Goal: Task Accomplishment & Management: Understand process/instructions

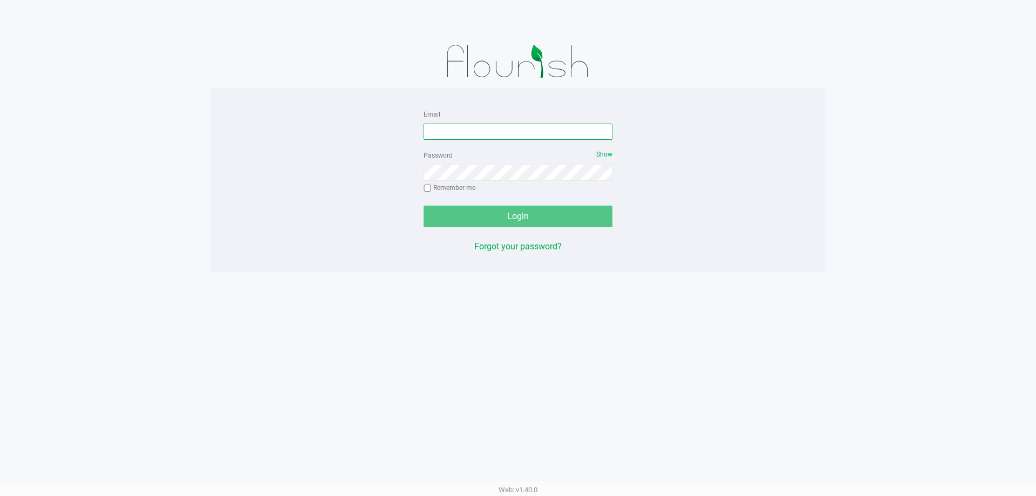
click at [476, 130] on input "Email" at bounding box center [518, 132] width 189 height 16
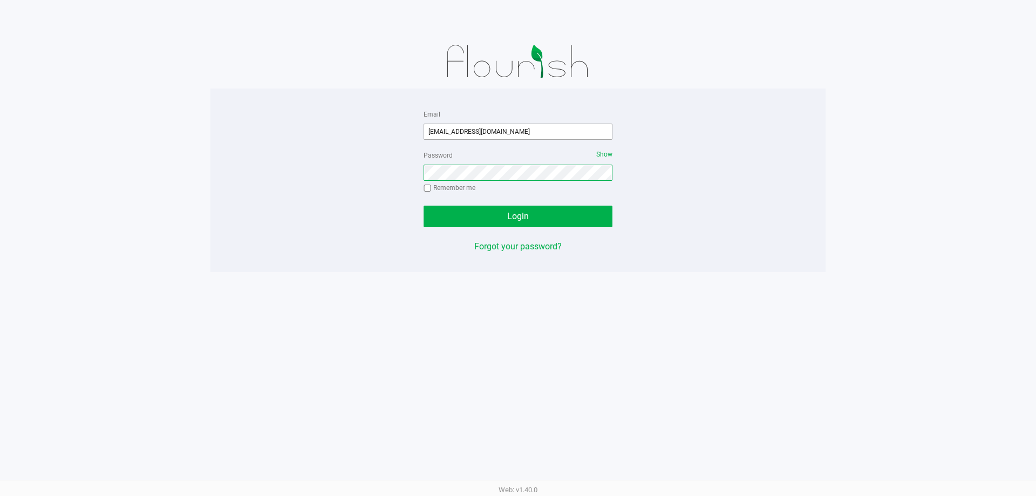
click at [424, 206] on button "Login" at bounding box center [518, 217] width 189 height 22
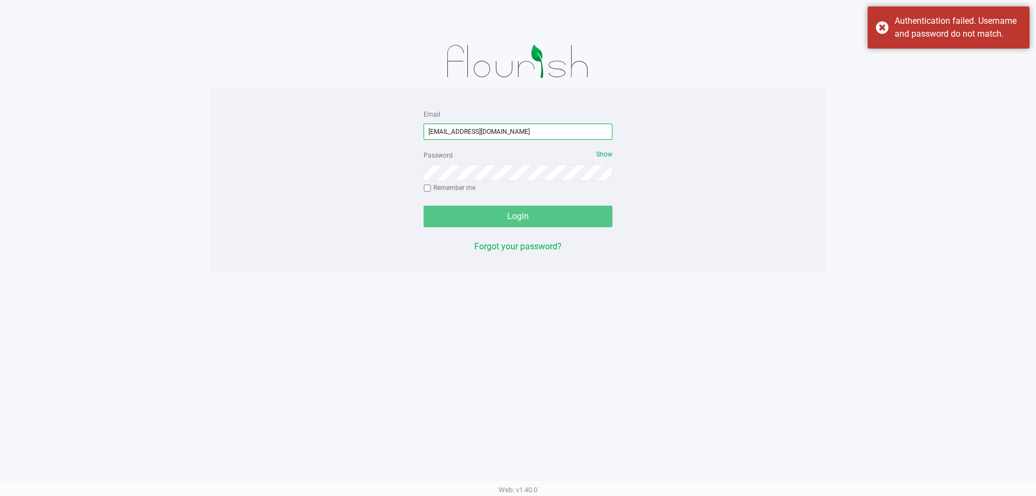
click at [455, 132] on input "[EMAIL_ADDRESS][DOMAIN_NAME]" at bounding box center [518, 132] width 189 height 16
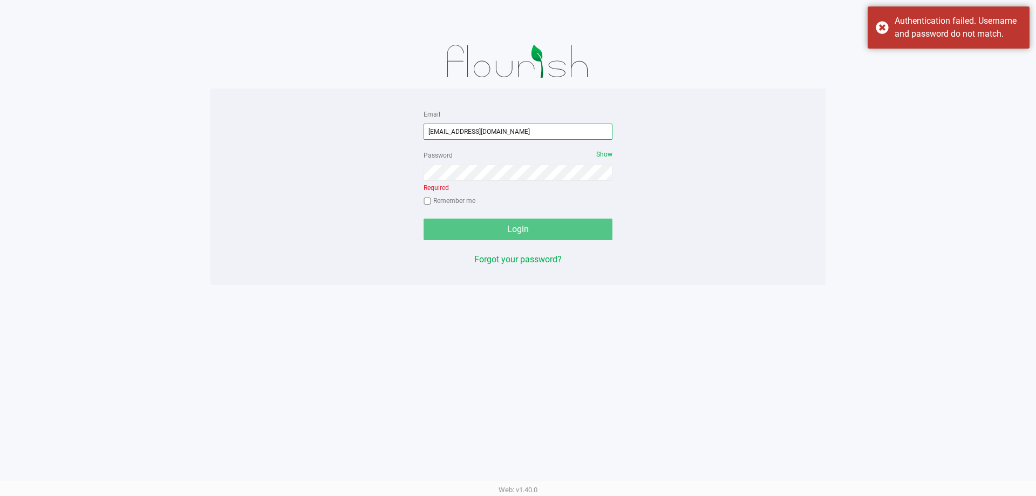
type input "[EMAIL_ADDRESS][DOMAIN_NAME]"
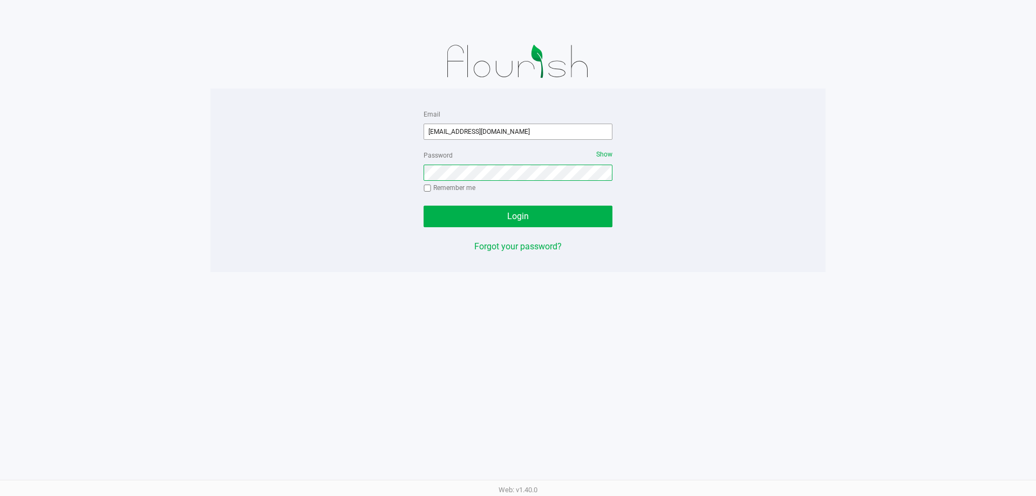
click at [424, 206] on button "Login" at bounding box center [518, 217] width 189 height 22
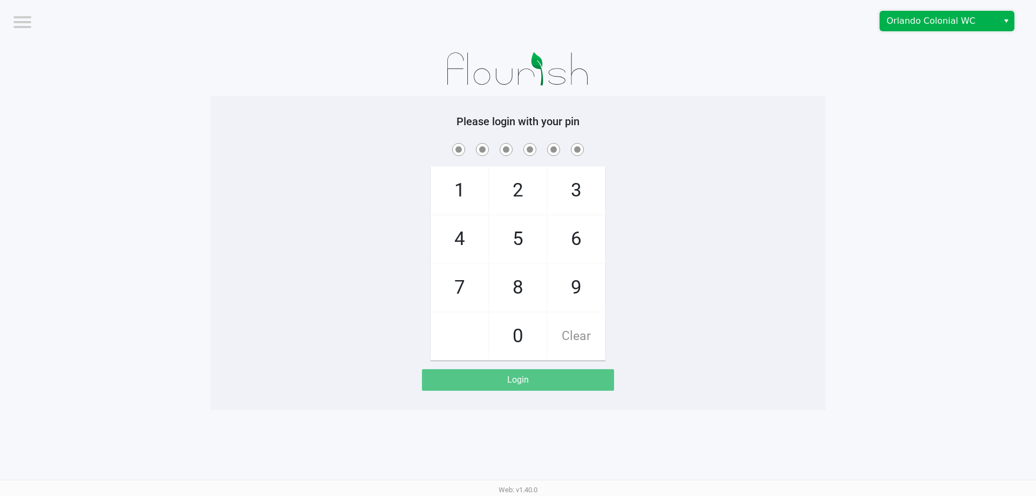
click at [898, 18] on span "Orlando Colonial WC" at bounding box center [938, 21] width 105 height 13
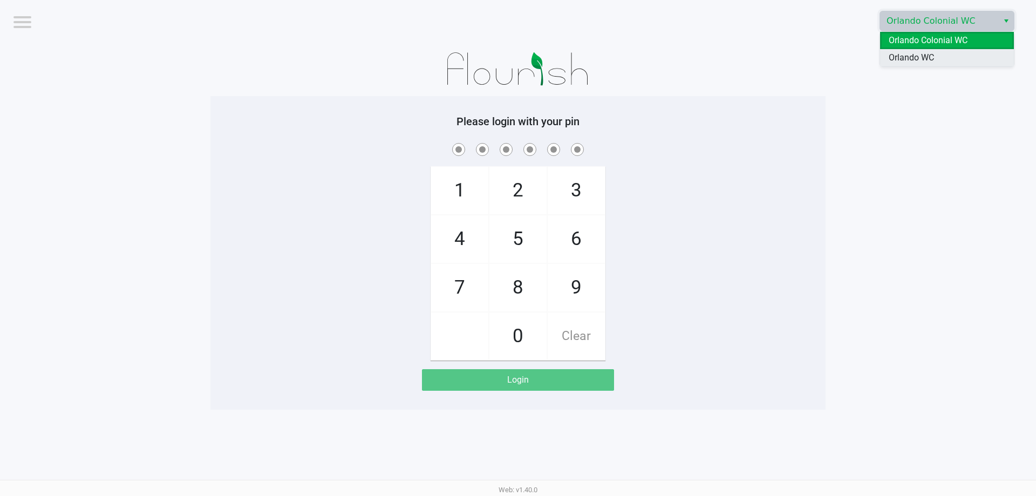
click at [897, 56] on span "Orlando WC" at bounding box center [911, 57] width 45 height 13
click at [863, 169] on app-pos-login-wrapper "Logout Orlando WC Please login with your pin 1 4 7 2 5 8 0 3 6 9 Clear Login" at bounding box center [518, 205] width 1036 height 410
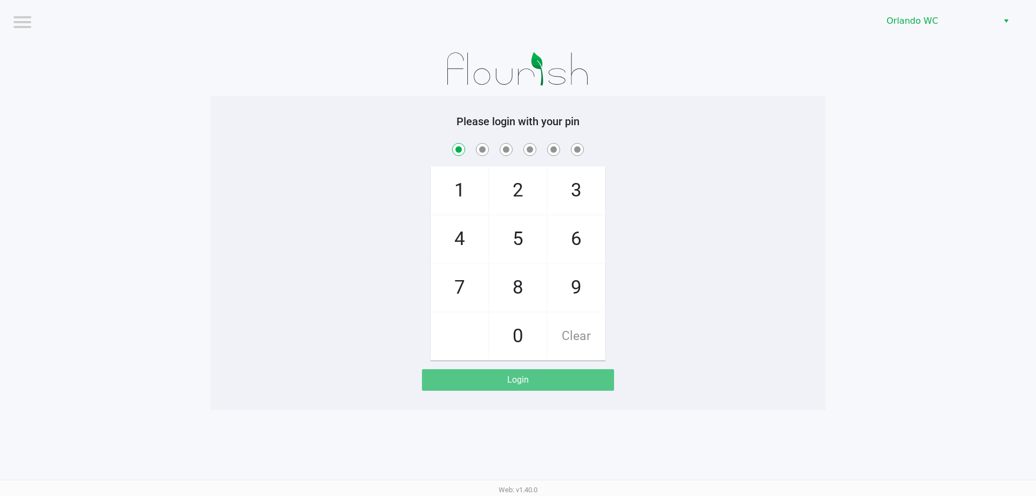
checkbox input "true"
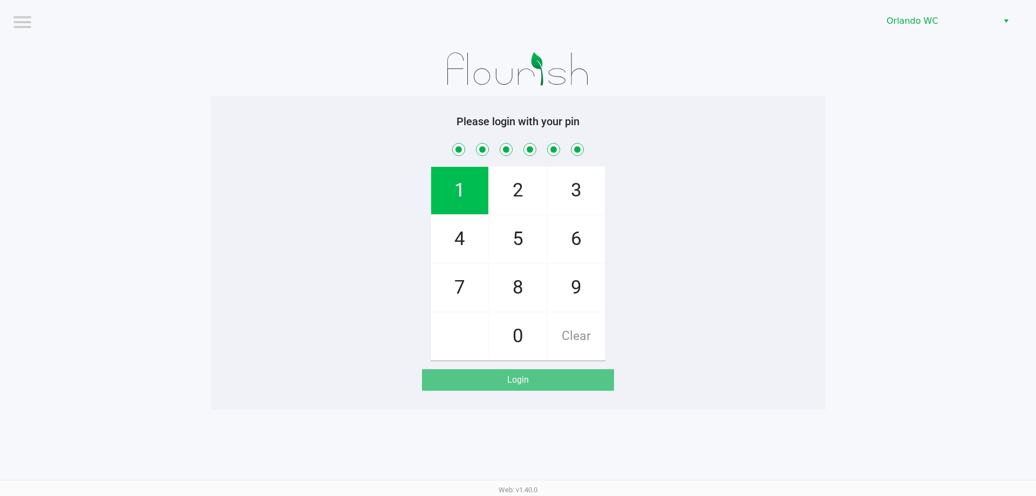
checkbox input "true"
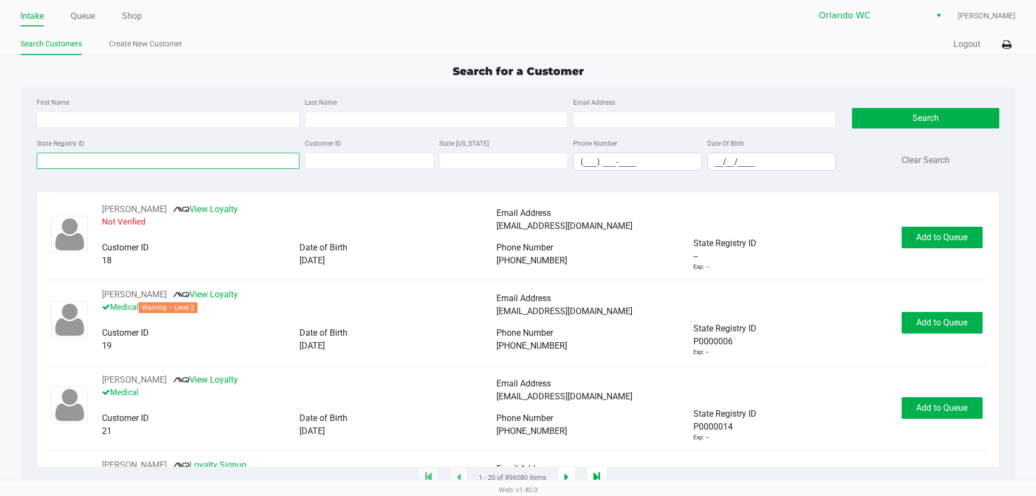
click at [66, 164] on input "State Registry ID" at bounding box center [168, 161] width 263 height 16
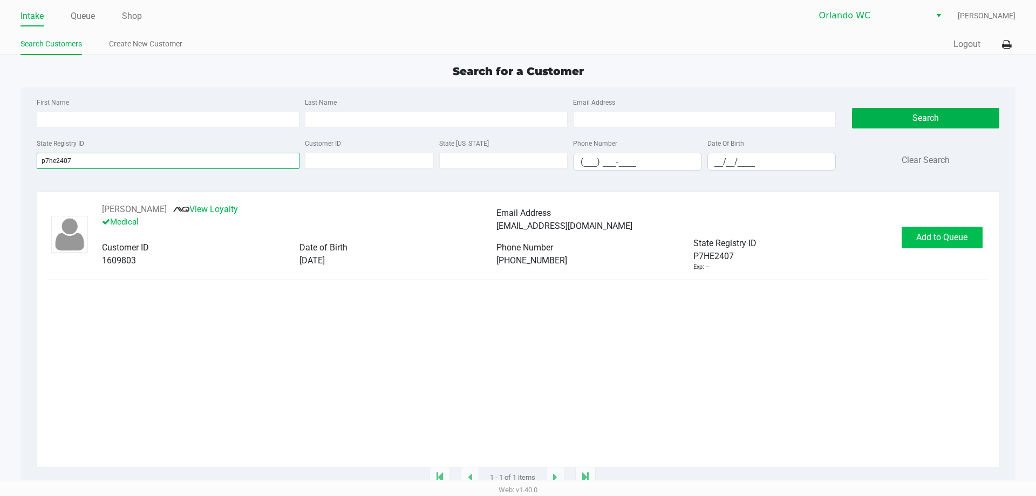
type input "p7he2407"
click at [910, 239] on button "Add to Queue" at bounding box center [942, 238] width 81 height 22
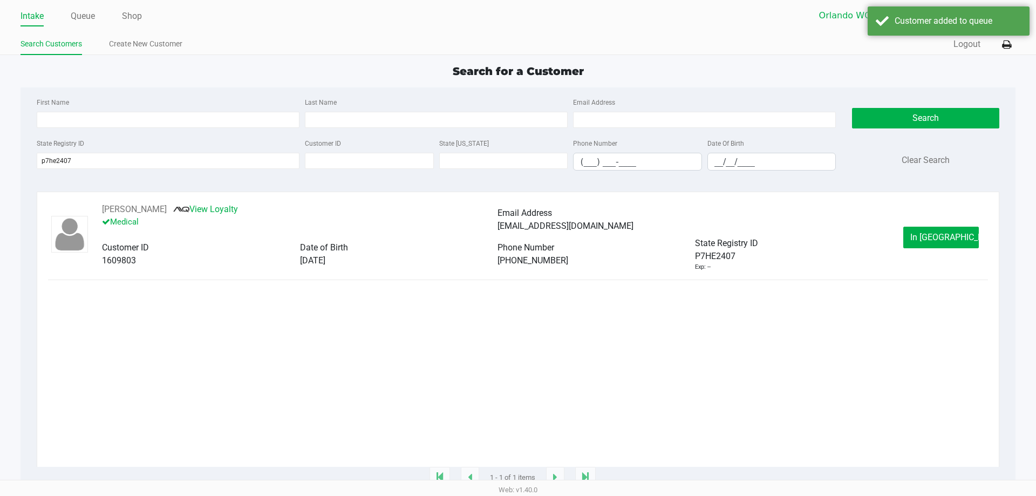
click at [910, 239] on button "In [GEOGRAPHIC_DATA]" at bounding box center [941, 238] width 76 height 22
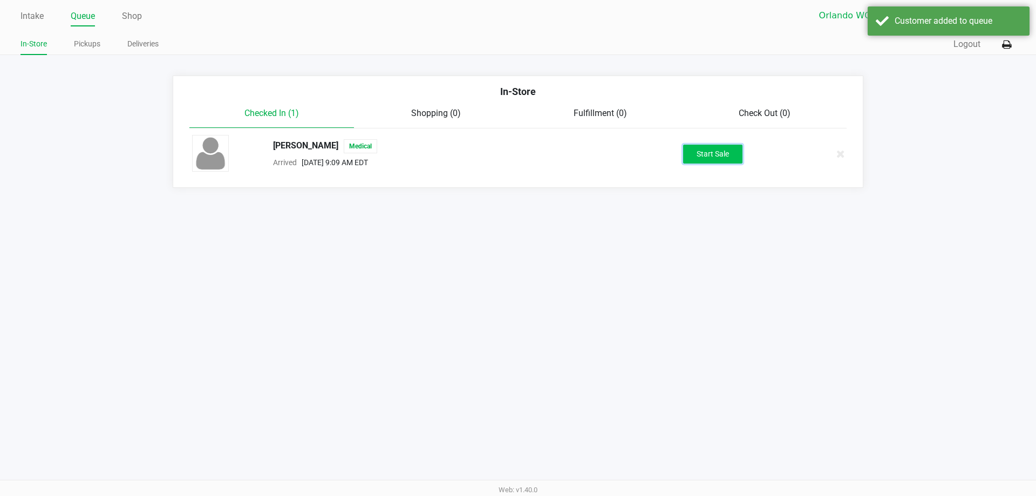
click at [721, 156] on button "Start Sale" at bounding box center [712, 154] width 59 height 19
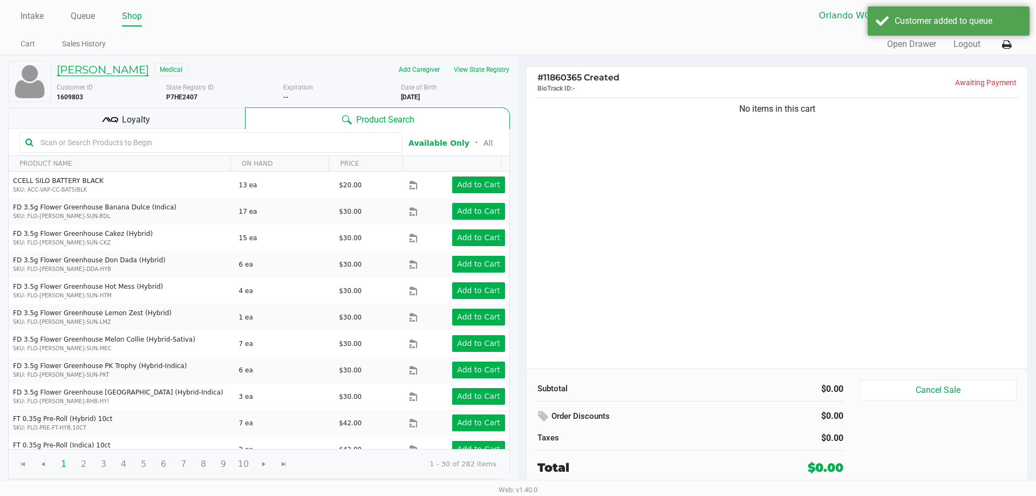
click at [126, 69] on h5 "[PERSON_NAME]" at bounding box center [103, 69] width 92 height 13
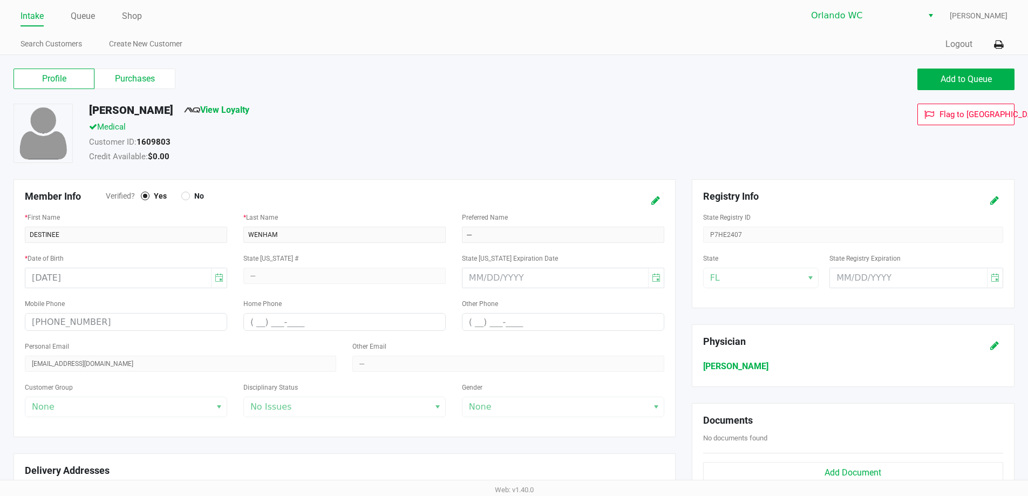
drag, startPoint x: 122, startPoint y: 76, endPoint x: 152, endPoint y: 104, distance: 41.6
click at [121, 76] on label "Purchases" at bounding box center [134, 79] width 81 height 21
click at [0, 0] on 1 "Purchases" at bounding box center [0, 0] width 0 height 0
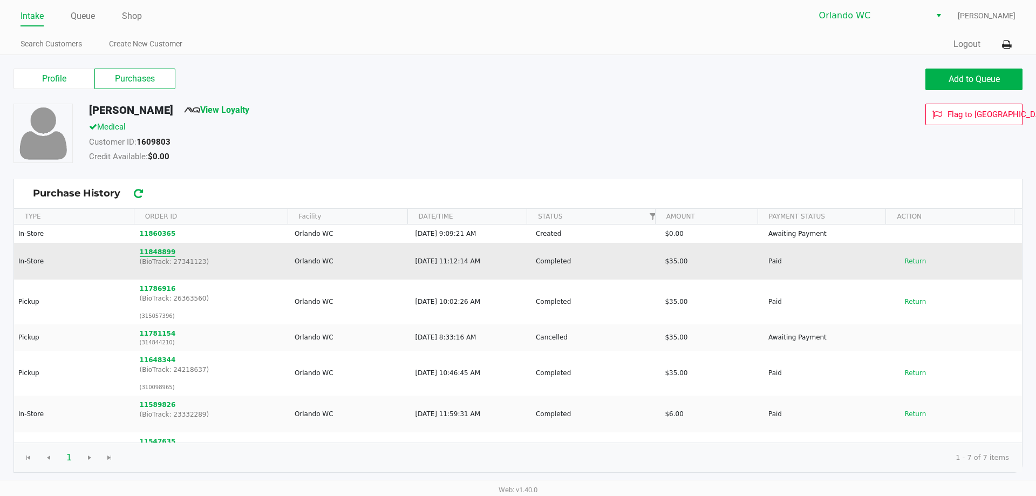
click at [156, 253] on button "11848899" at bounding box center [158, 252] width 36 height 10
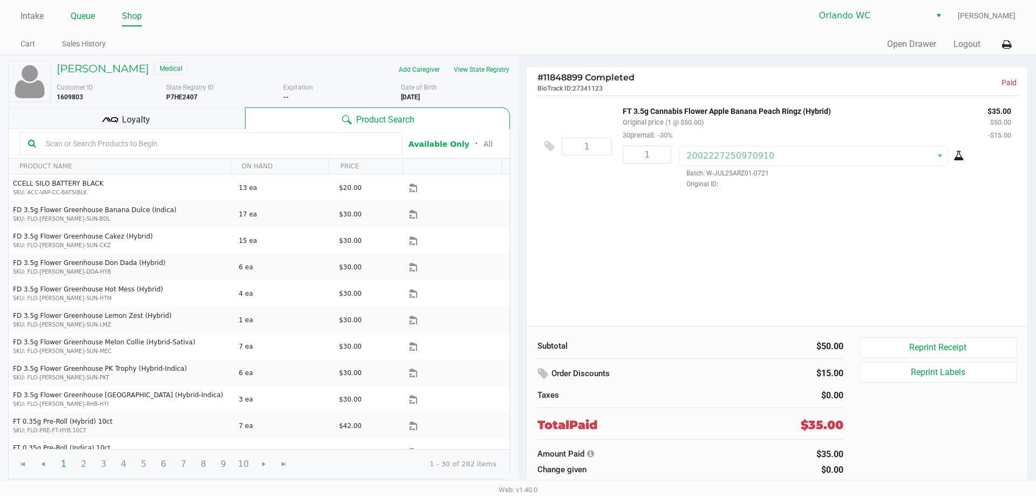
click at [73, 12] on link "Queue" at bounding box center [83, 16] width 24 height 15
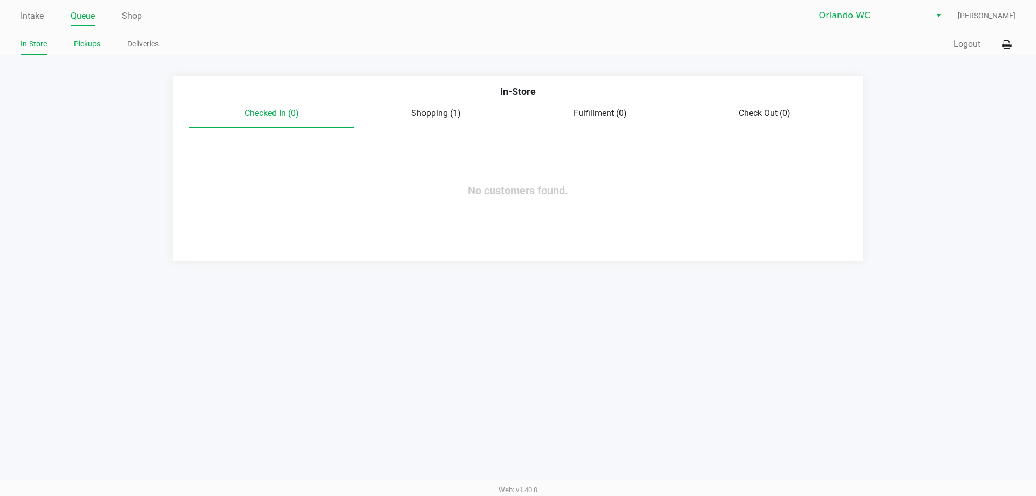
click at [81, 41] on link "Pickups" at bounding box center [87, 43] width 26 height 13
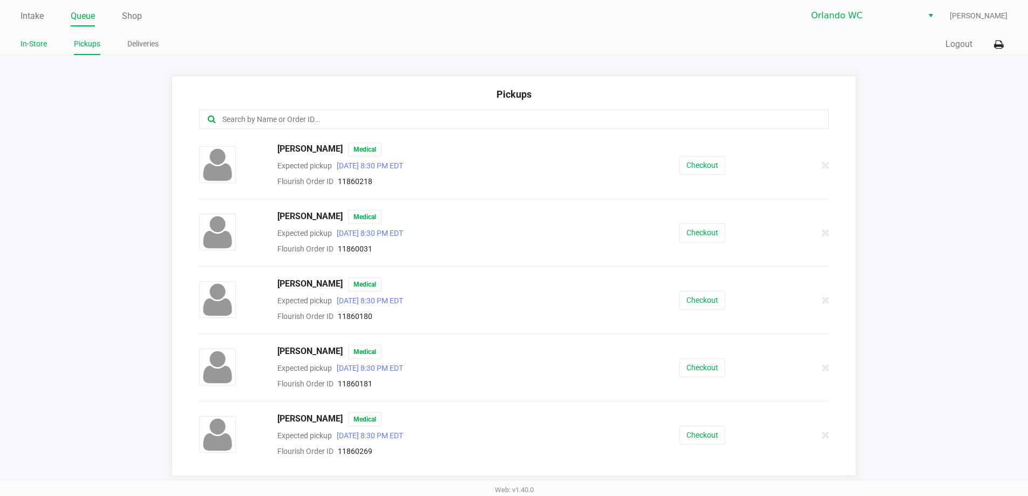
click at [25, 44] on link "In-Store" at bounding box center [34, 43] width 26 height 13
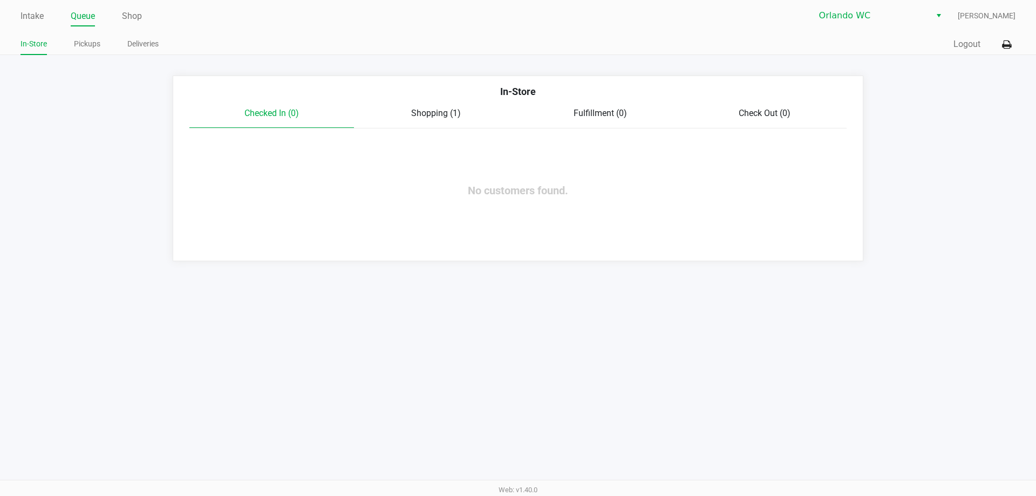
click at [409, 114] on div "Shopping (1)" at bounding box center [436, 113] width 165 height 13
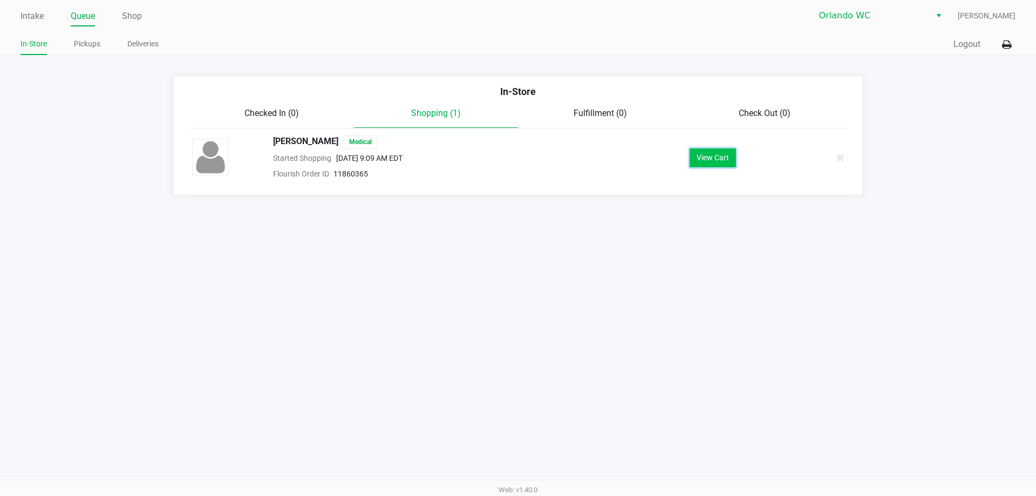
click at [704, 156] on button "View Cart" at bounding box center [713, 157] width 46 height 19
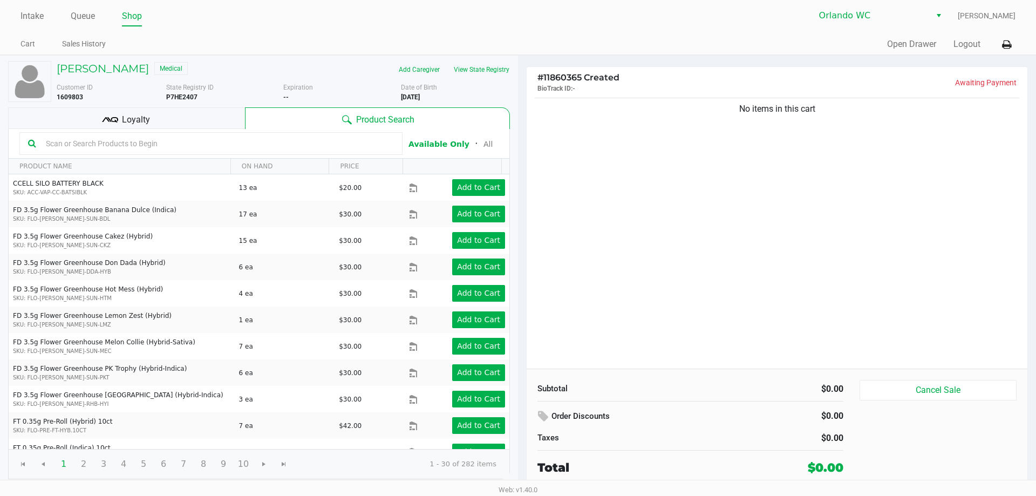
click at [191, 147] on input "text" at bounding box center [218, 143] width 352 height 16
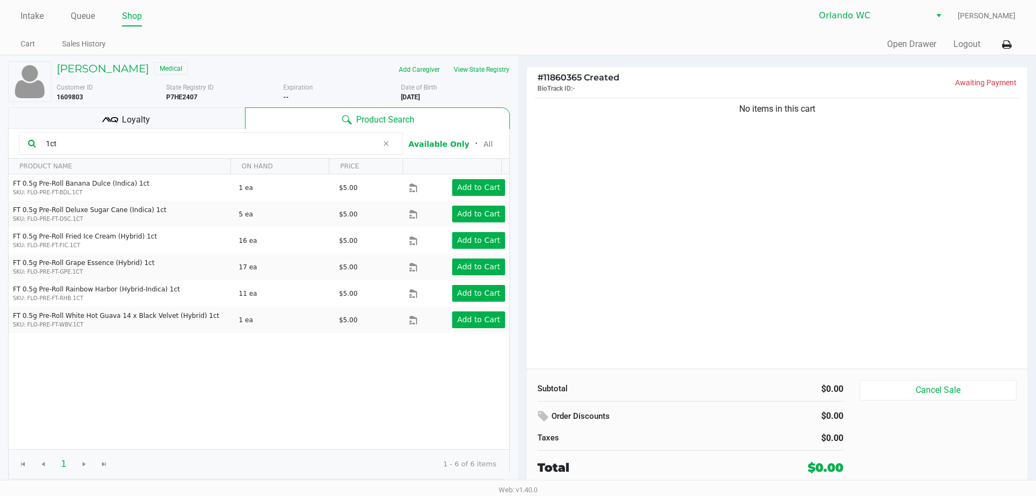
click at [136, 145] on input "1ct" at bounding box center [210, 143] width 336 height 16
click at [131, 140] on input "1ct" at bounding box center [210, 143] width 336 height 16
type input "1"
type input "5ct"
click at [107, 146] on input "5ct" at bounding box center [210, 143] width 336 height 16
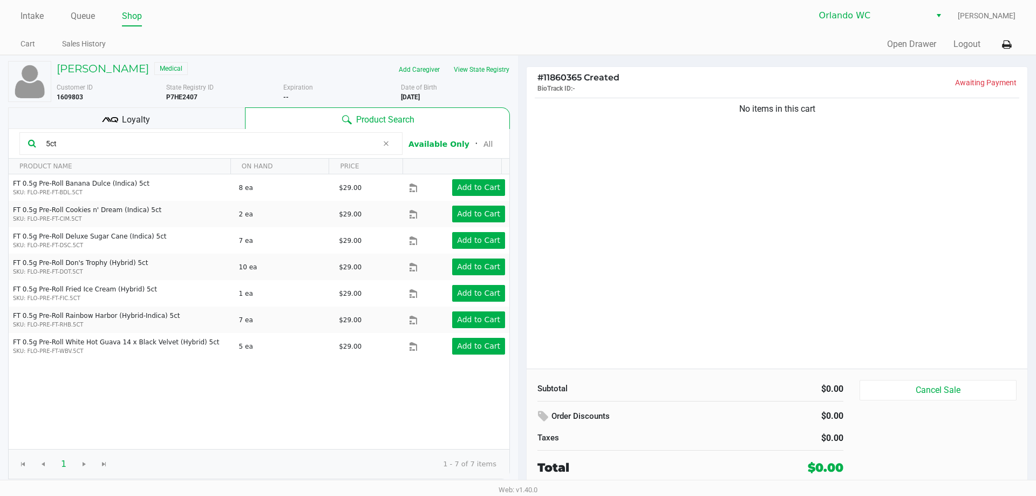
click at [107, 146] on input "5ct" at bounding box center [210, 143] width 336 height 16
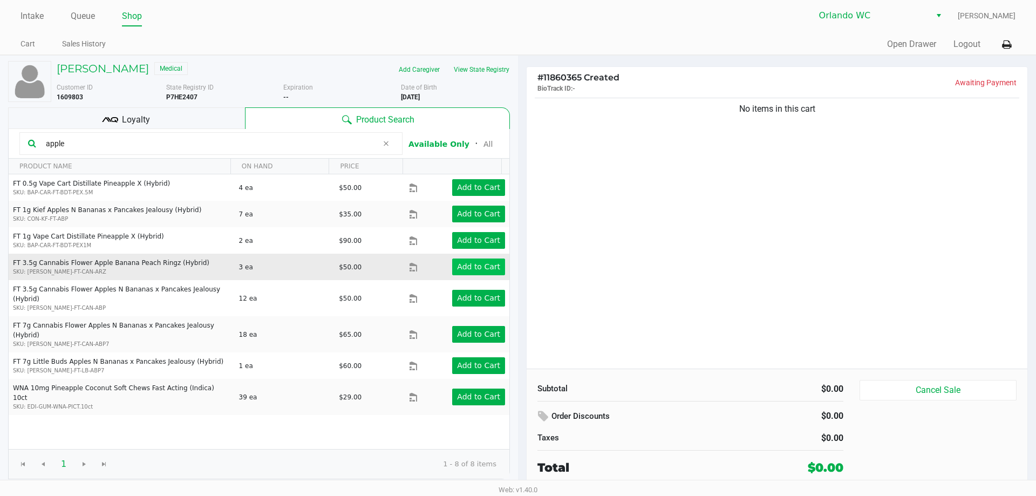
type input "apple"
click at [467, 270] on app-button-loader "Add to Cart" at bounding box center [478, 266] width 43 height 9
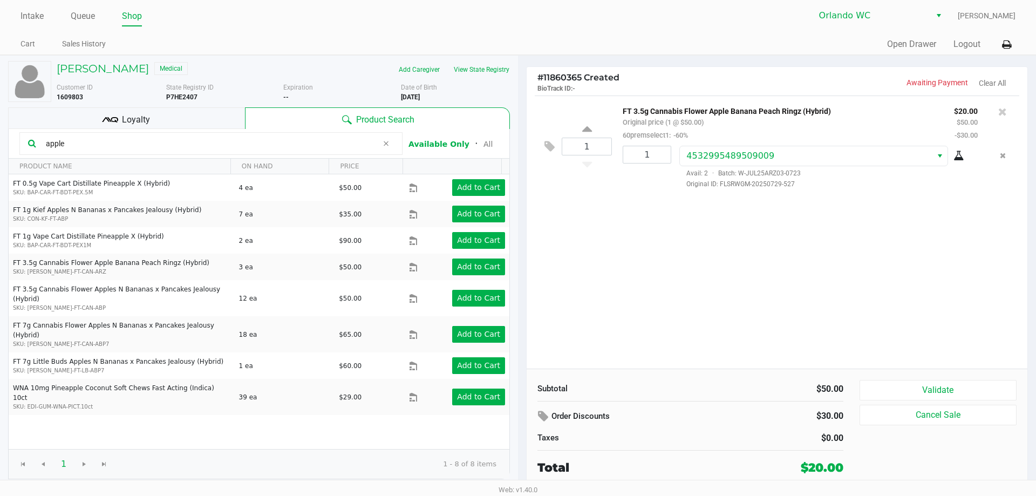
click at [959, 384] on button "Validate" at bounding box center [938, 390] width 157 height 21
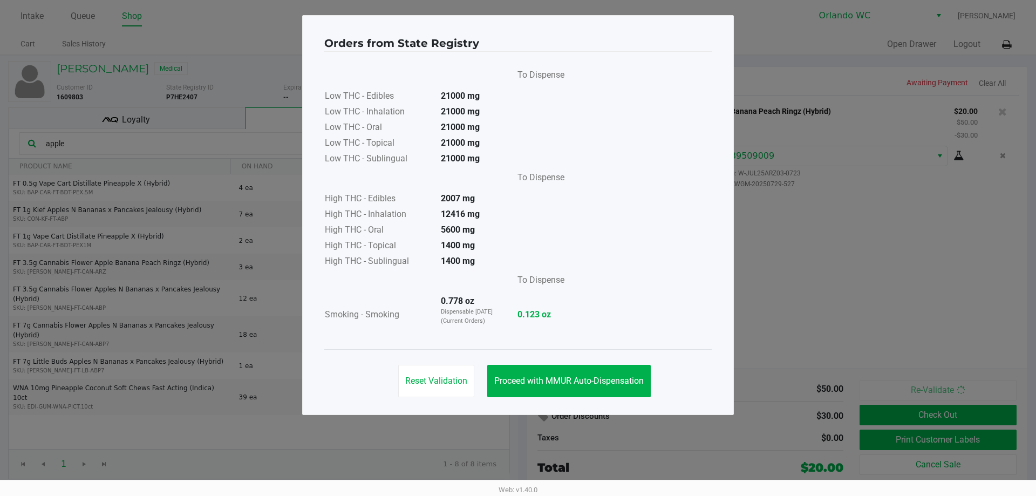
click at [577, 373] on button "Proceed with MMUR Auto-Dispensation" at bounding box center [568, 381] width 163 height 32
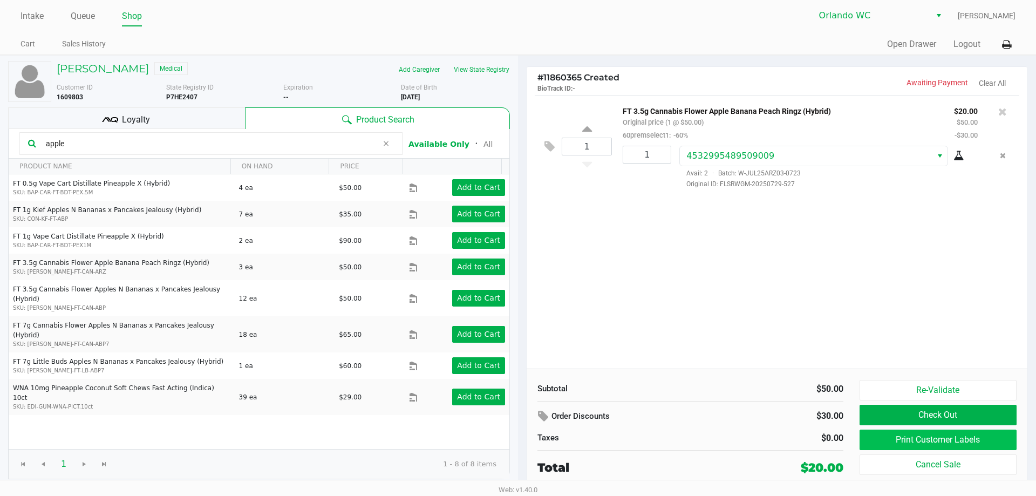
click at [963, 442] on button "Print Customer Labels" at bounding box center [938, 439] width 157 height 21
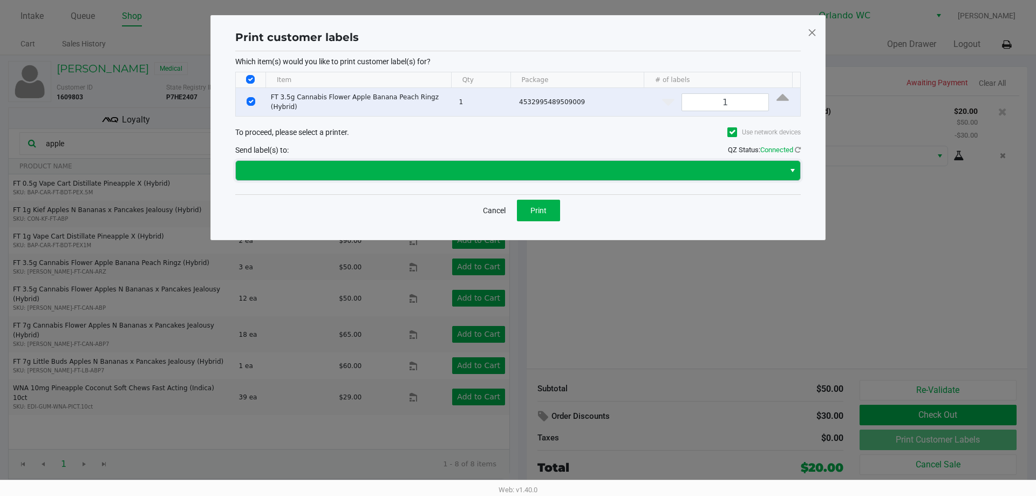
click at [422, 161] on span at bounding box center [510, 170] width 549 height 19
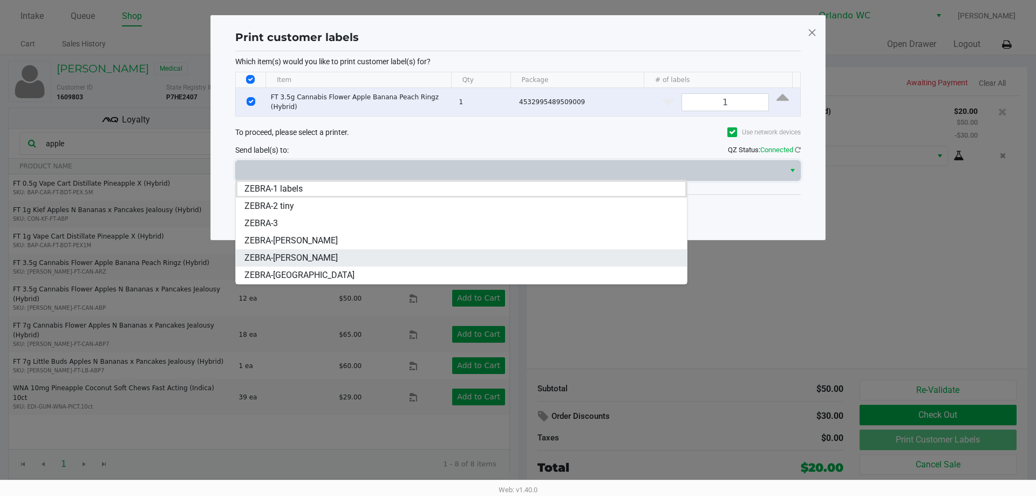
click at [326, 258] on span "ZEBRA-RODNEY-ATKINS" at bounding box center [290, 257] width 93 height 13
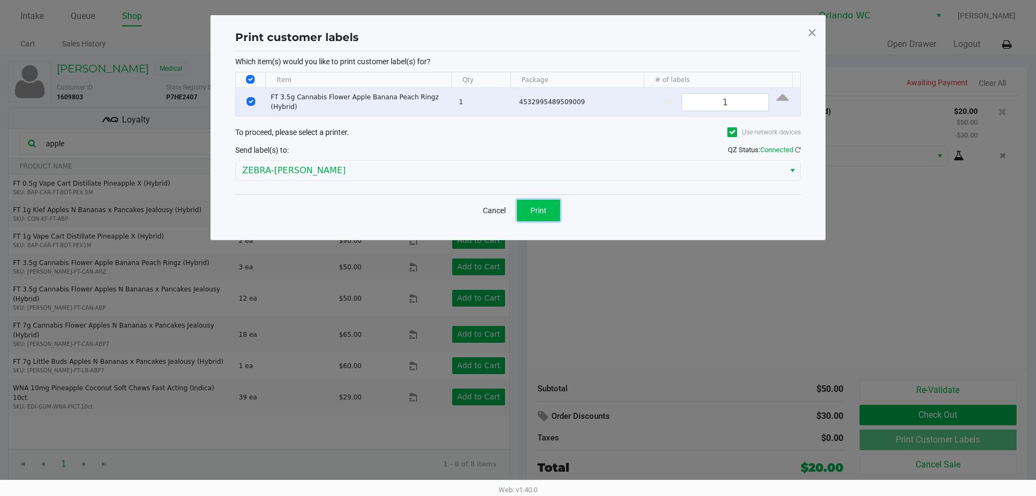
click at [534, 203] on button "Print" at bounding box center [538, 211] width 43 height 22
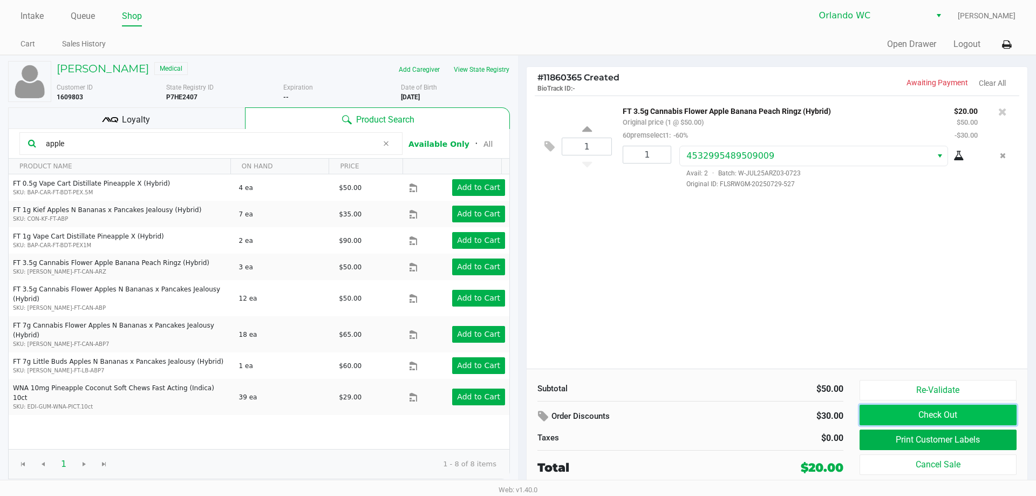
click at [919, 408] on button "Check Out" at bounding box center [938, 415] width 157 height 21
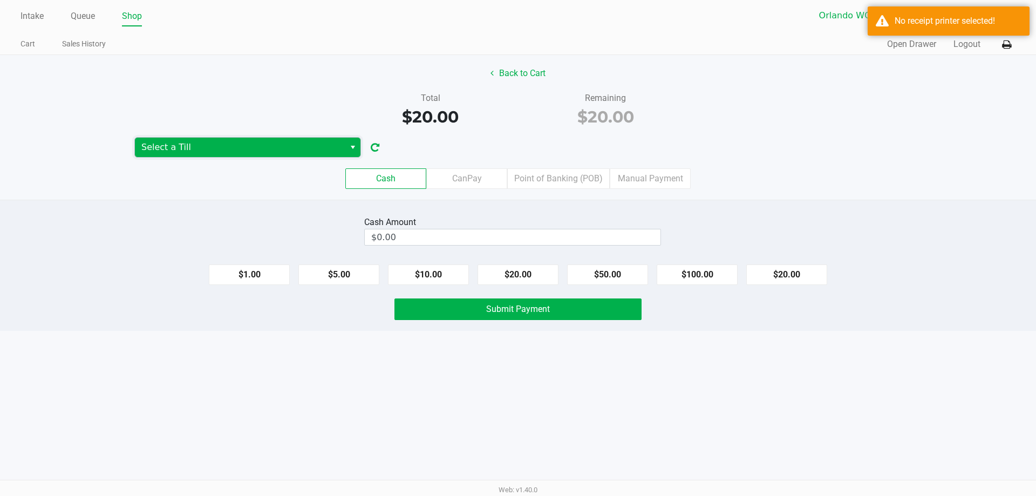
click at [277, 138] on span "Select a Till" at bounding box center [240, 147] width 210 height 19
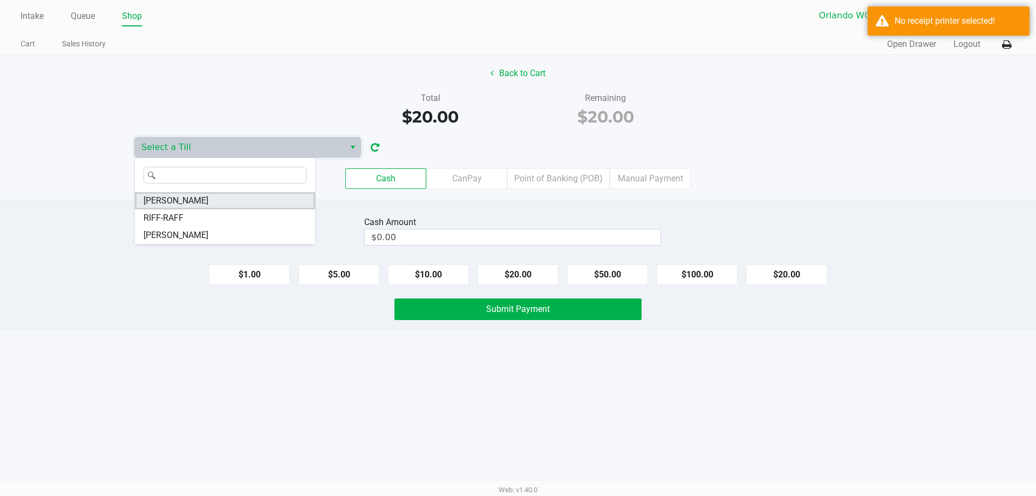
click at [203, 199] on span "RODNEY-ATKINS" at bounding box center [176, 200] width 65 height 13
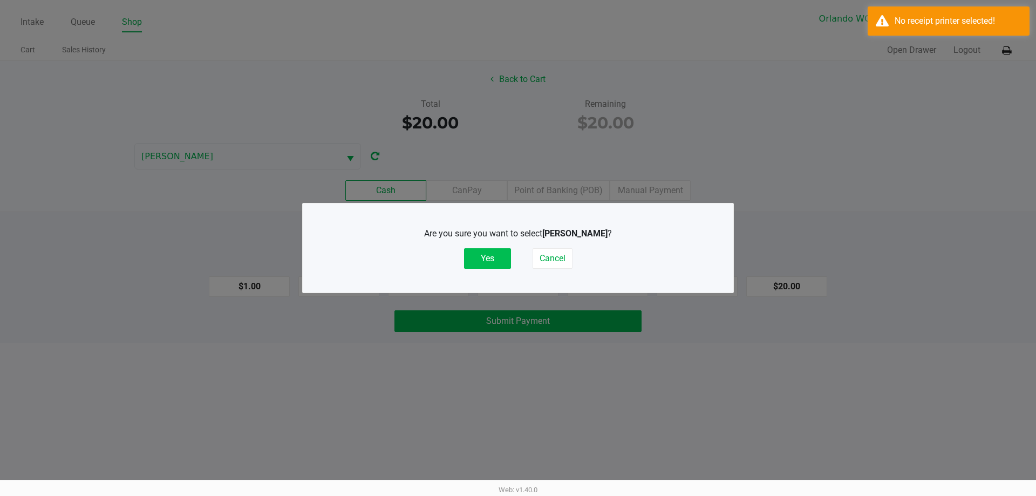
click at [481, 250] on button "Yes" at bounding box center [487, 258] width 47 height 21
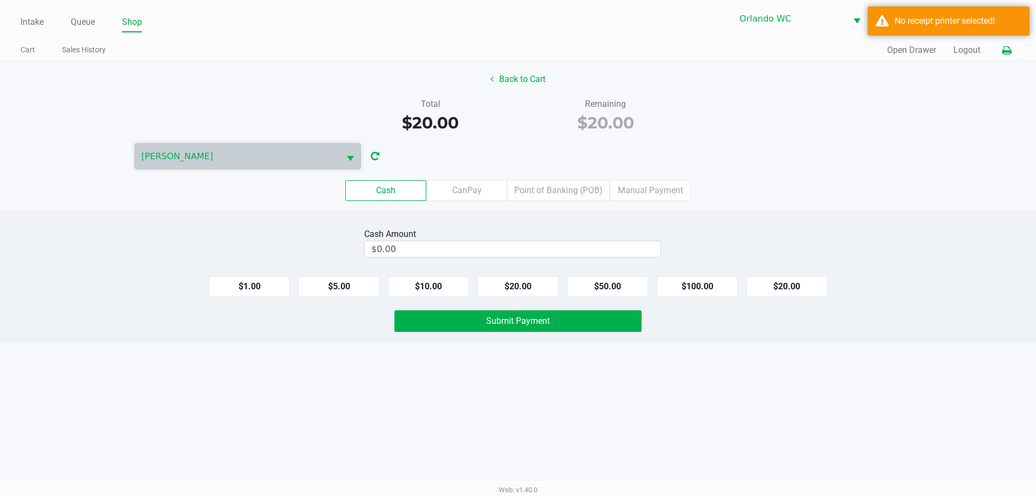
click at [1005, 54] on icon at bounding box center [1006, 51] width 9 height 8
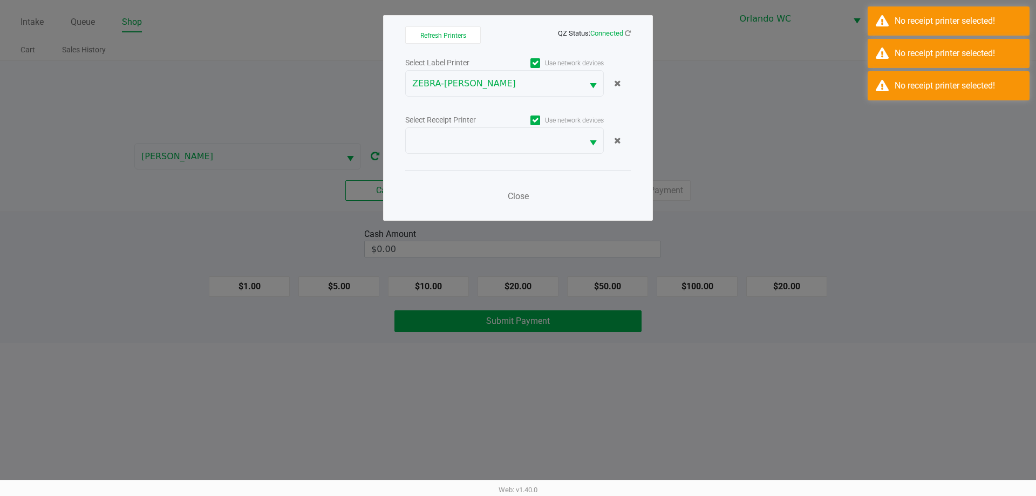
click at [547, 158] on div "Select Label Printer Use network devices ZEBRA-RODNEY-ATKINS Select Receipt Pri…" at bounding box center [518, 133] width 226 height 154
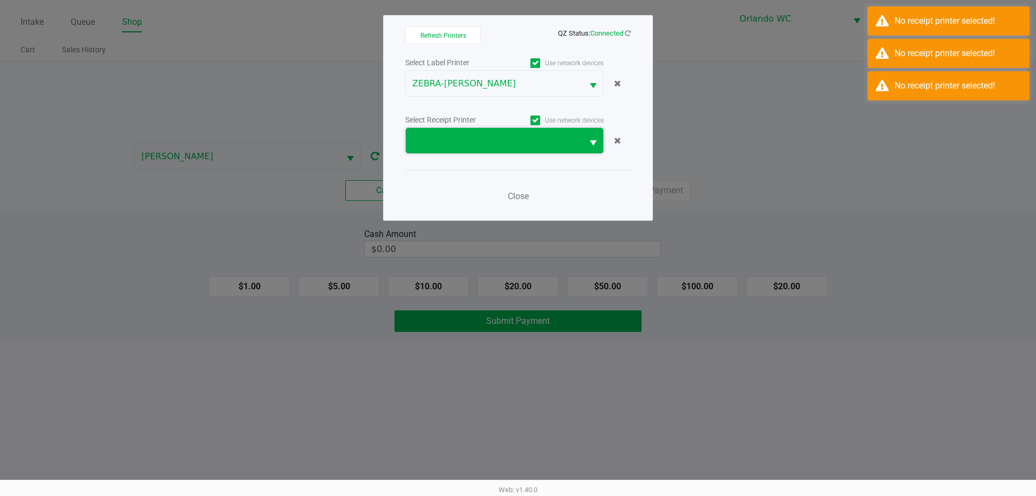
click at [545, 143] on span at bounding box center [494, 140] width 164 height 13
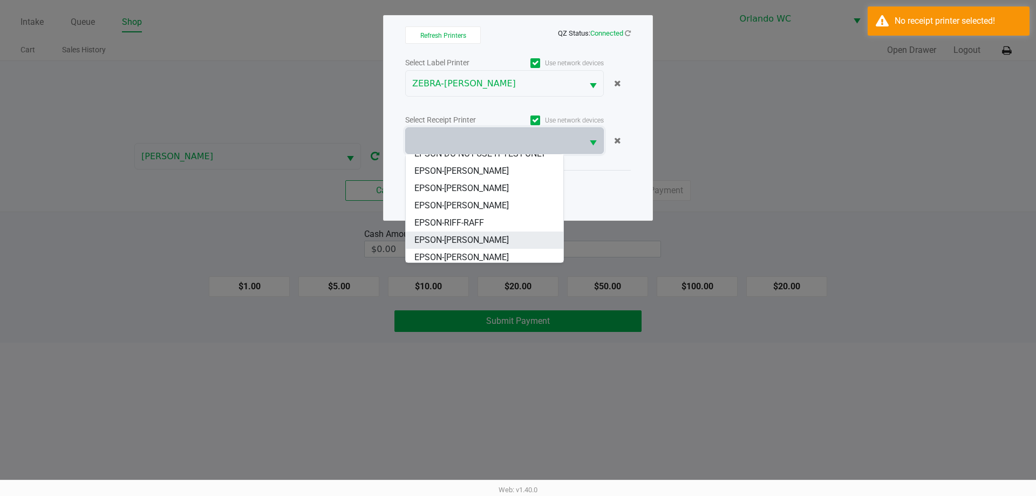
scroll to position [47, 0]
click at [485, 222] on span "EPSON-[PERSON_NAME]" at bounding box center [461, 219] width 94 height 13
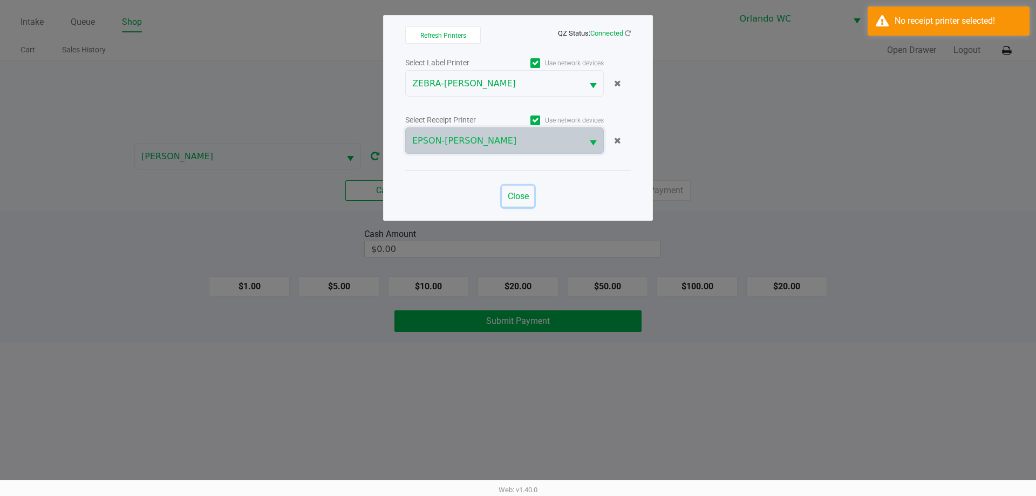
click at [518, 196] on span "Close" at bounding box center [518, 196] width 21 height 10
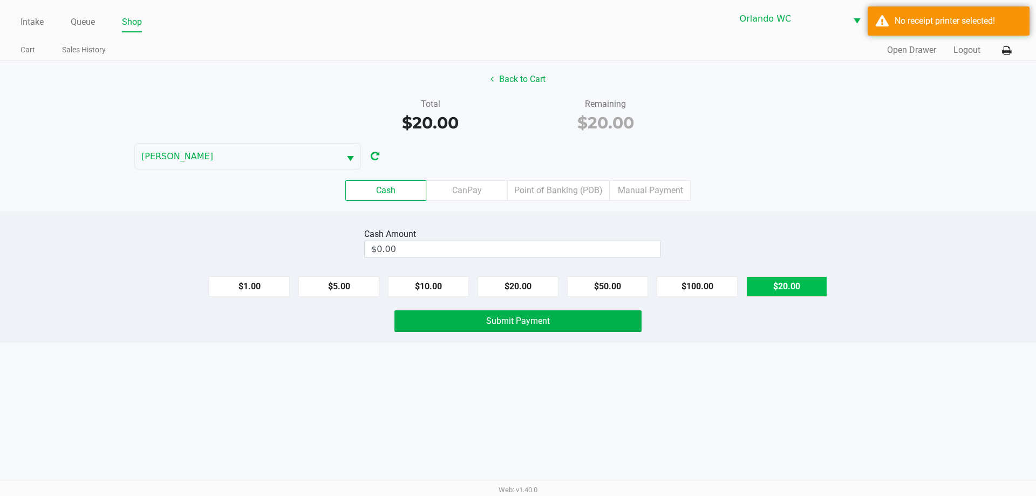
click at [772, 281] on button "$20.00" at bounding box center [786, 286] width 81 height 21
type input "$20.00"
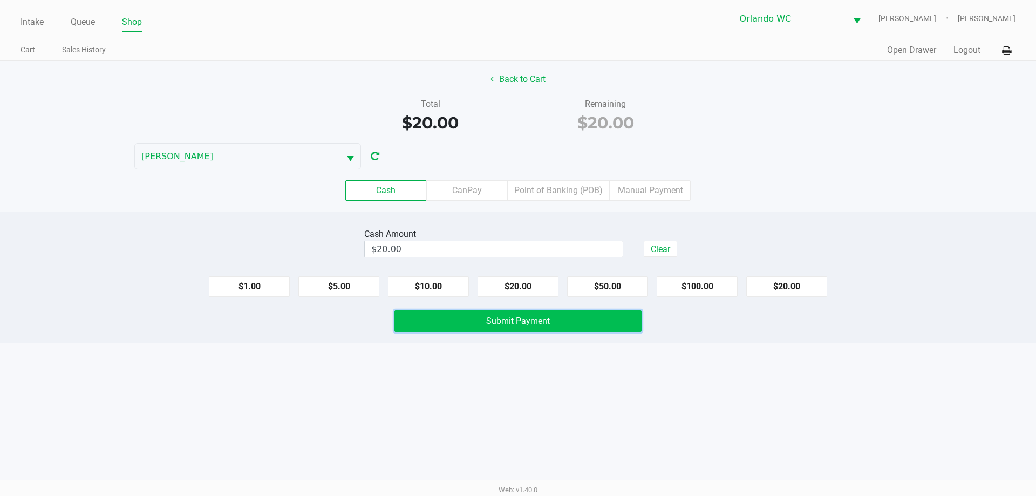
click at [502, 317] on span "Submit Payment" at bounding box center [518, 321] width 64 height 10
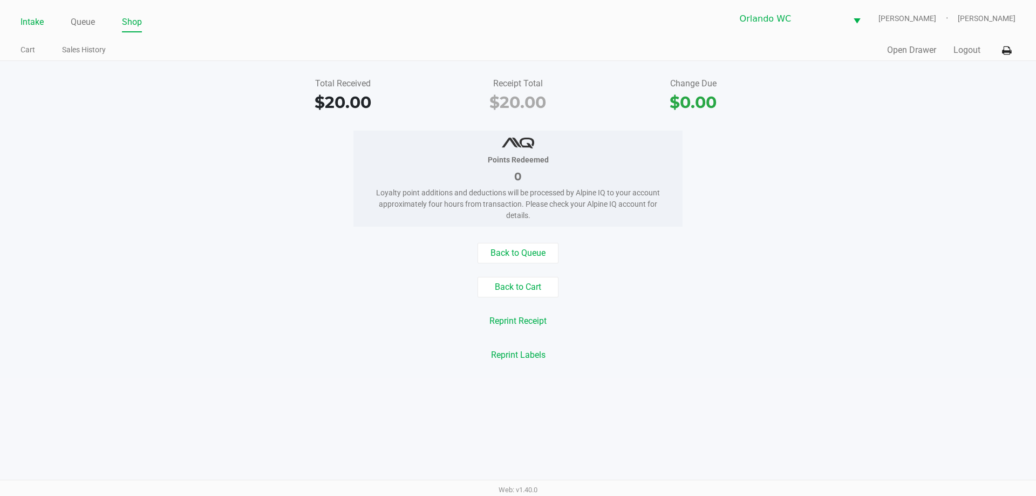
click at [31, 25] on link "Intake" at bounding box center [32, 22] width 23 height 15
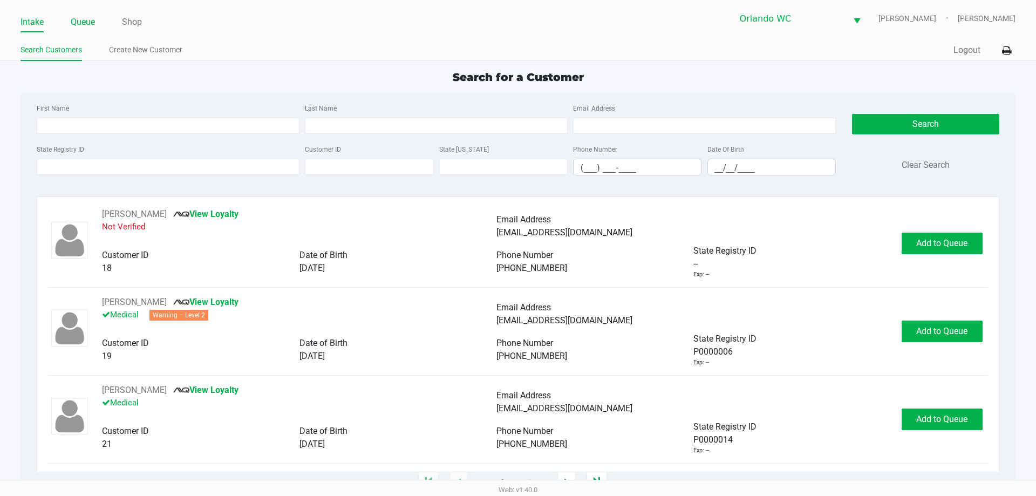
click at [93, 21] on link "Queue" at bounding box center [83, 22] width 24 height 15
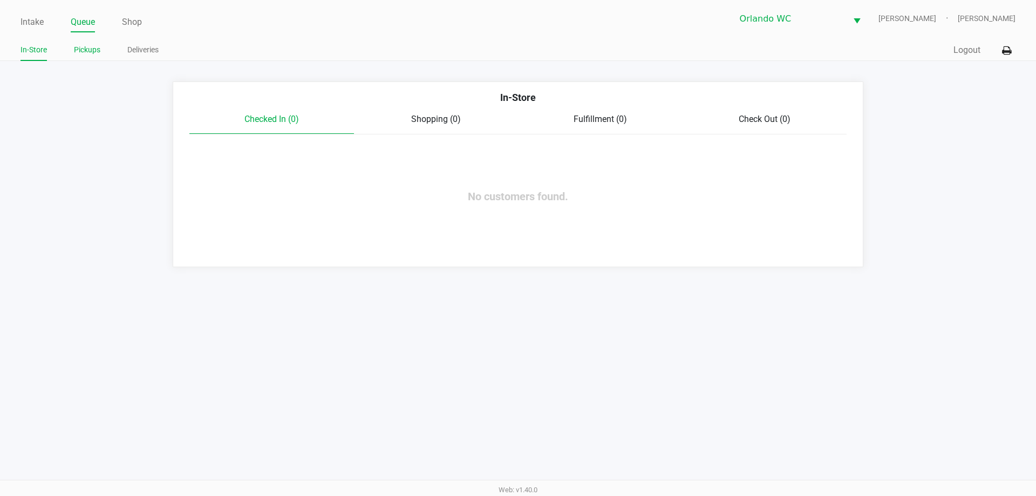
click at [98, 46] on link "Pickups" at bounding box center [87, 49] width 26 height 13
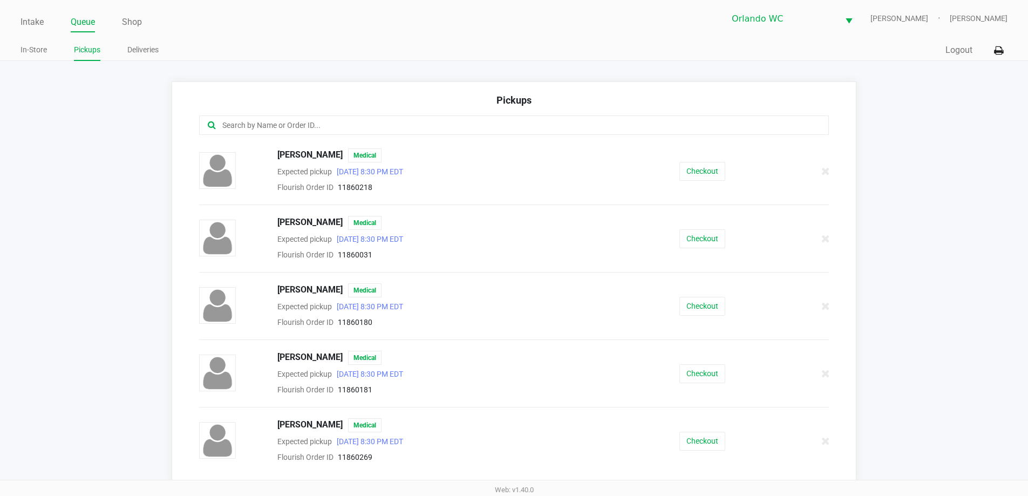
click at [255, 123] on input "text" at bounding box center [496, 125] width 551 height 12
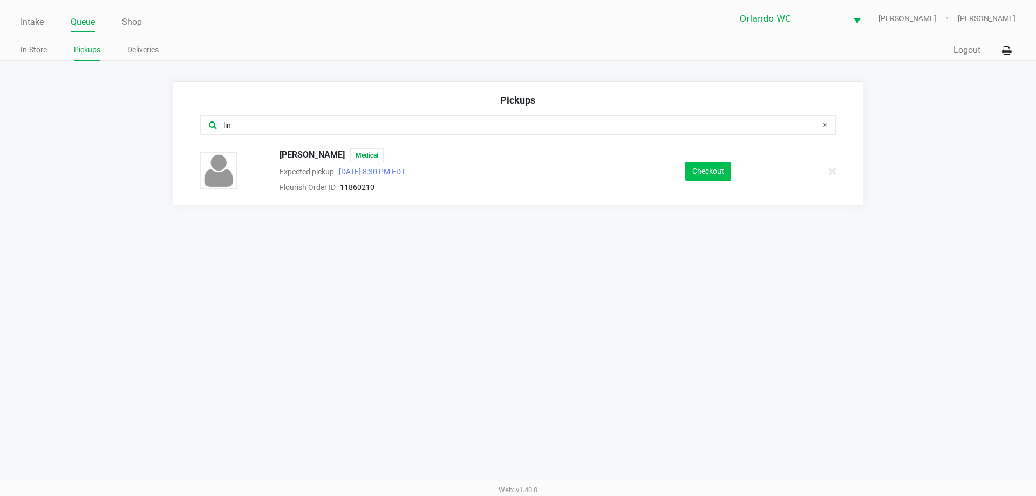
type input "lin"
click at [712, 165] on button "Checkout" at bounding box center [708, 171] width 46 height 19
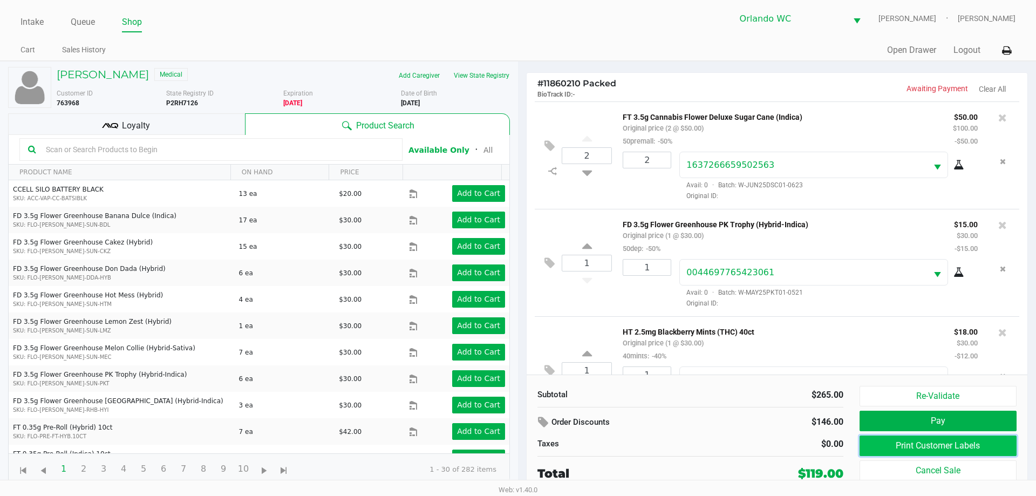
click at [969, 442] on button "Print Customer Labels" at bounding box center [938, 445] width 157 height 21
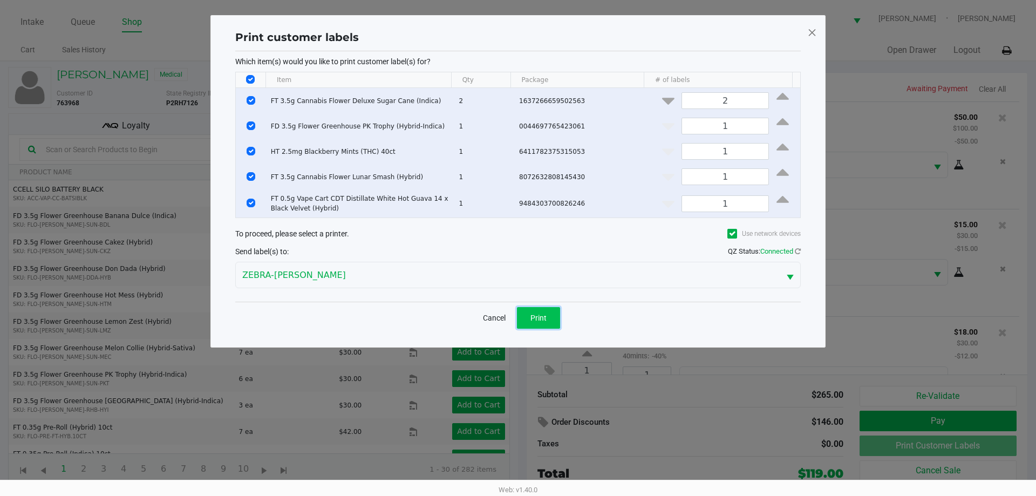
click at [542, 319] on span "Print" at bounding box center [538, 317] width 16 height 9
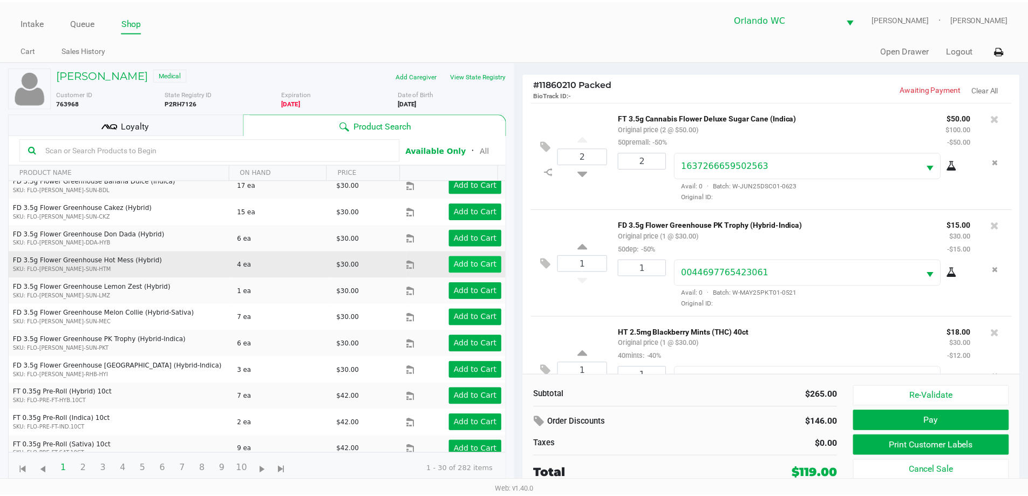
scroll to position [54, 0]
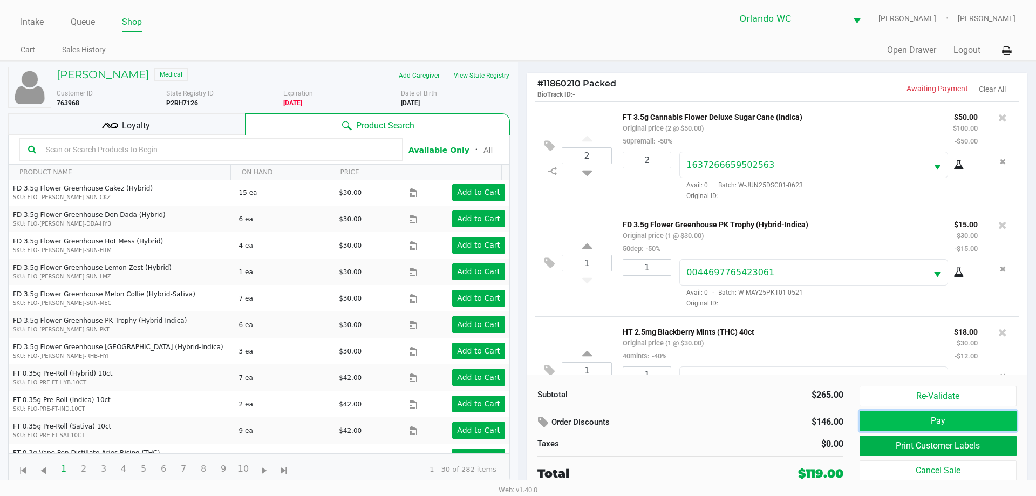
click at [927, 418] on button "Pay" at bounding box center [938, 421] width 157 height 21
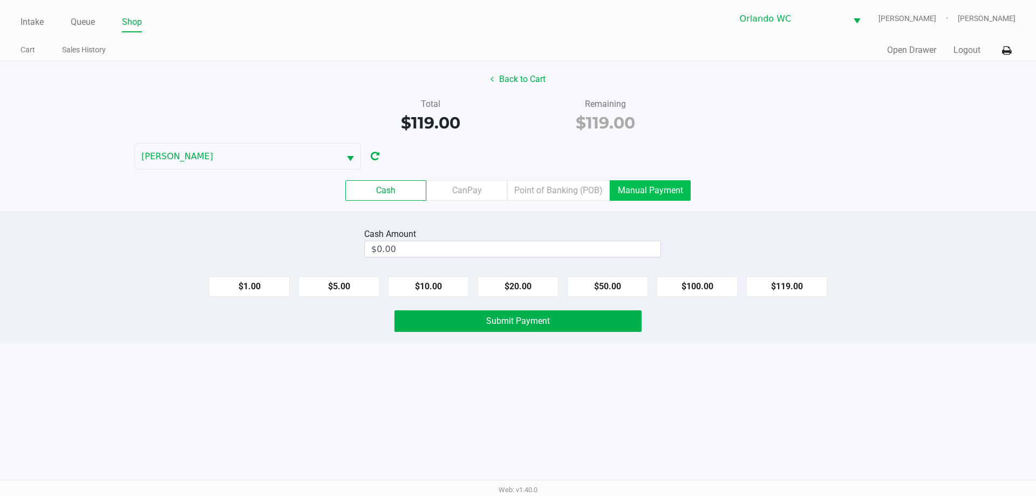
click at [666, 193] on label "Manual Payment" at bounding box center [650, 190] width 81 height 21
click at [0, 0] on 8 "Manual Payment" at bounding box center [0, 0] width 0 height 0
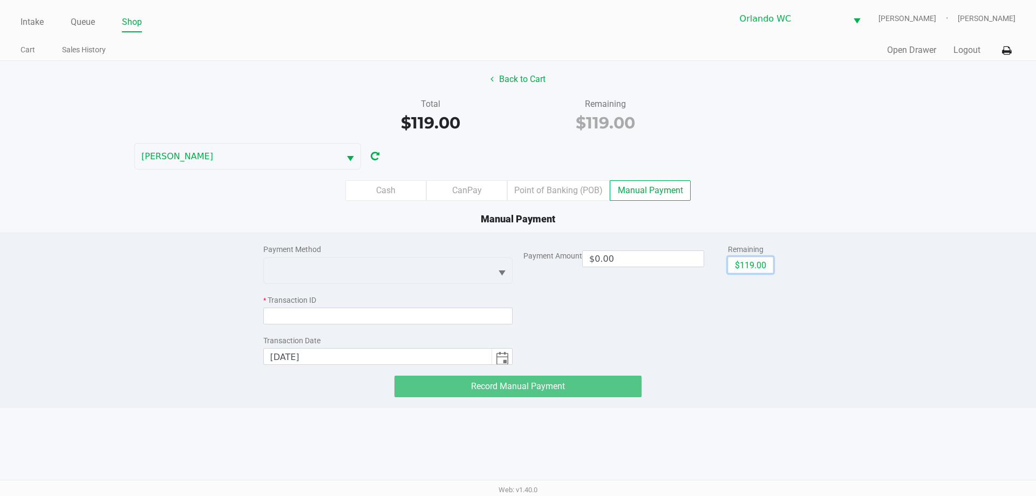
drag, startPoint x: 762, startPoint y: 270, endPoint x: 553, endPoint y: 276, distance: 209.4
click at [759, 273] on button "$119.00" at bounding box center [750, 265] width 45 height 16
type input "$119.00"
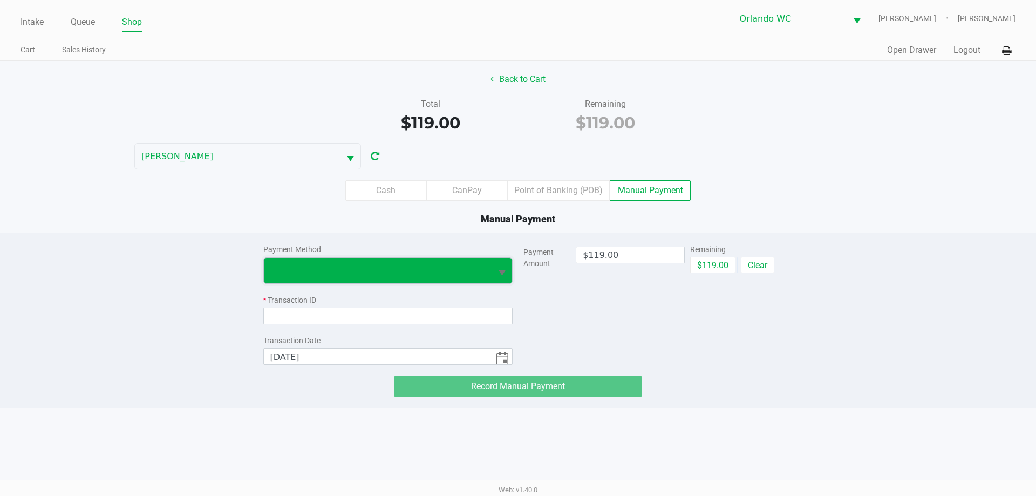
click at [489, 280] on span at bounding box center [378, 270] width 228 height 25
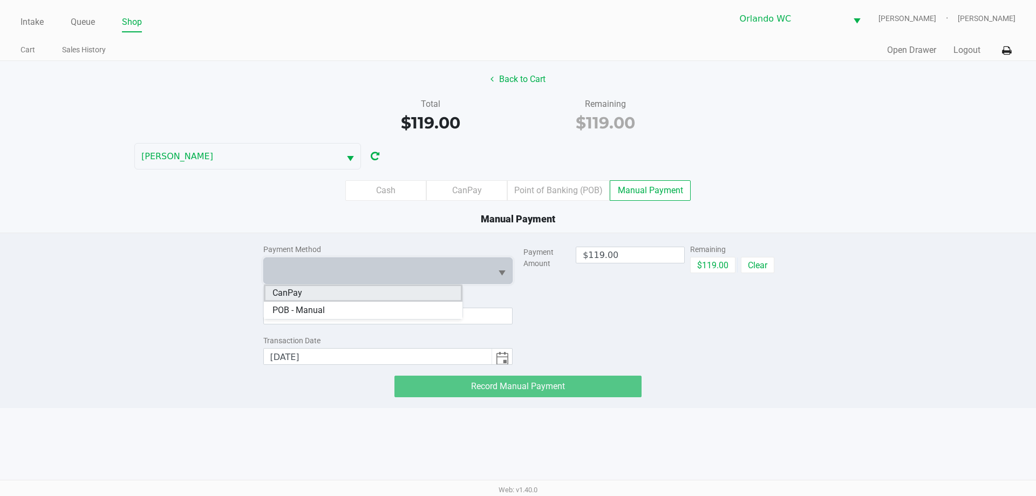
click at [334, 295] on li "CanPay" at bounding box center [363, 292] width 199 height 17
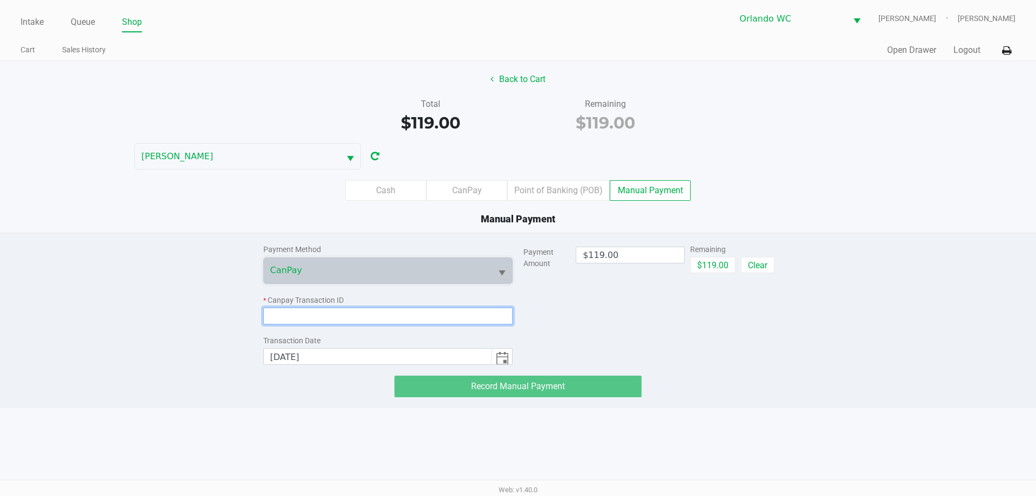
click at [313, 313] on input at bounding box center [388, 316] width 250 height 17
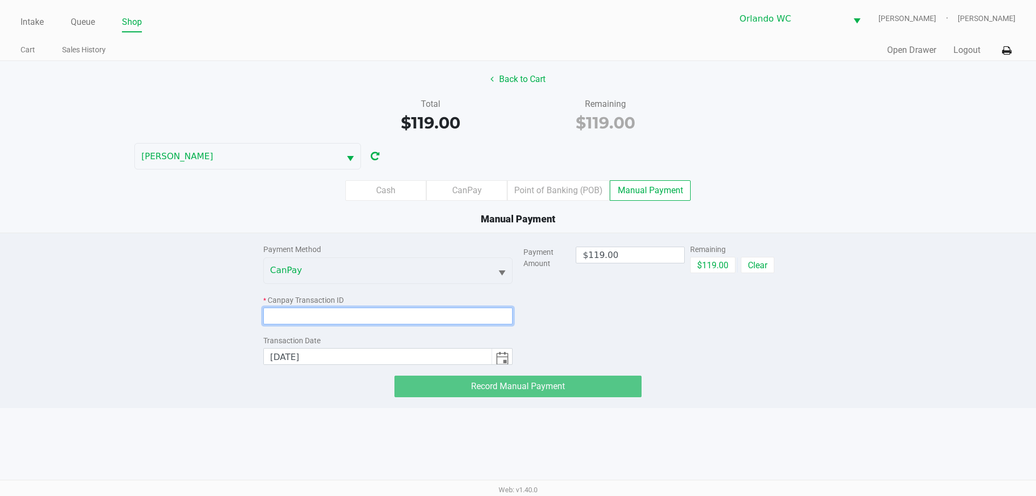
paste input "QU8A4AYI5UDE"
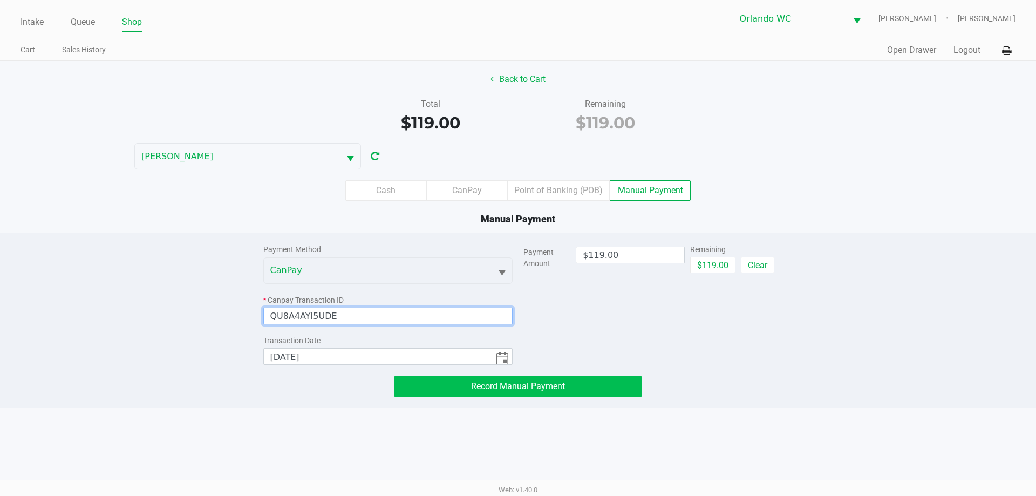
type input "QU8A4AYI5UDE"
click at [513, 391] on button "Record Manual Payment" at bounding box center [517, 387] width 247 height 22
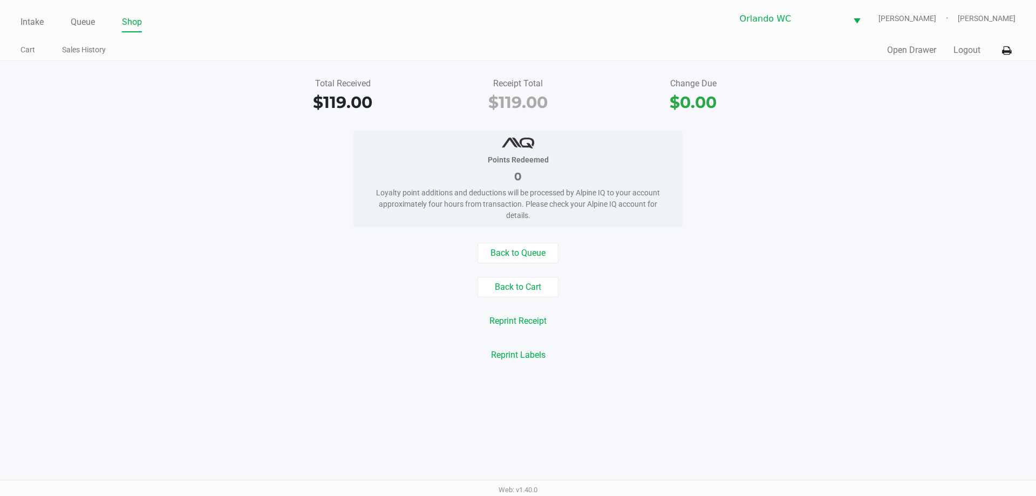
click at [30, 25] on link "Intake" at bounding box center [32, 22] width 23 height 15
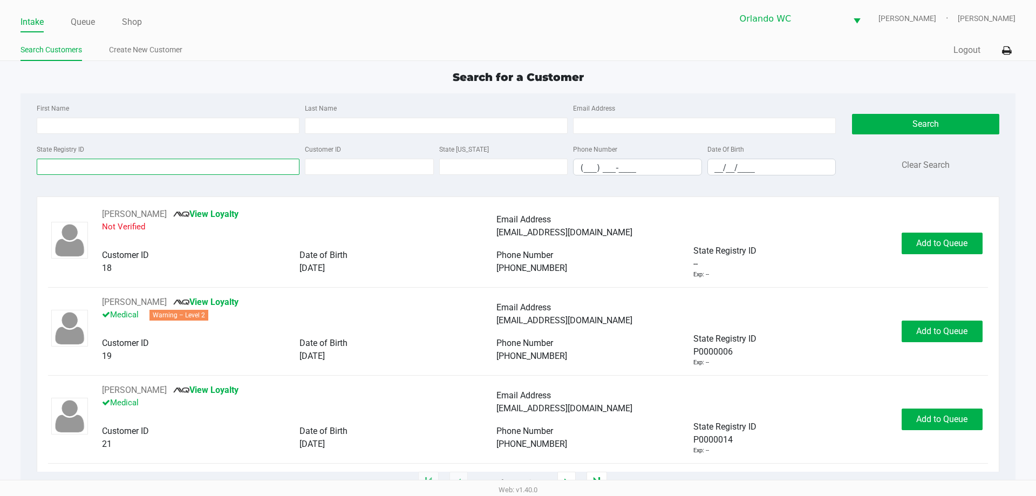
click at [100, 166] on input "State Registry ID" at bounding box center [168, 167] width 263 height 16
click at [357, 118] on input "Last Name" at bounding box center [436, 126] width 263 height 16
type input "betances"
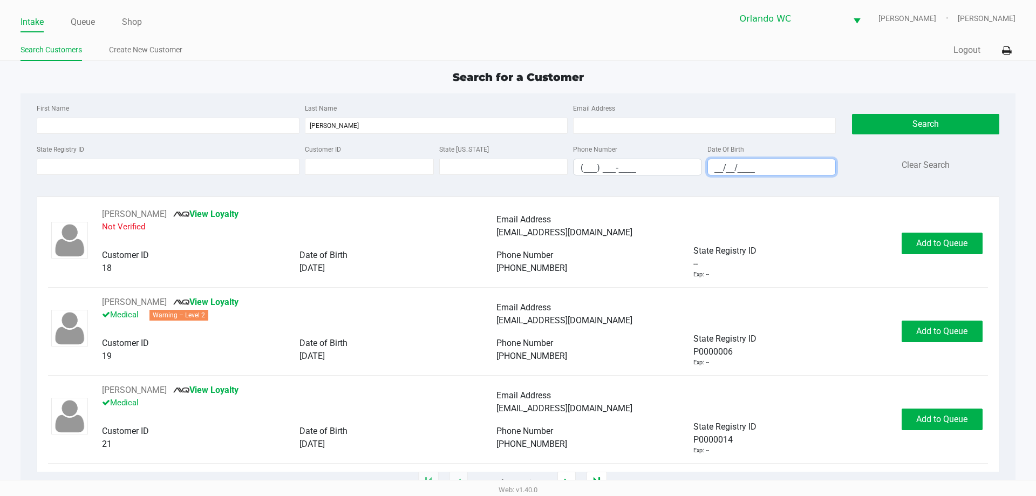
click at [737, 163] on input "__/__/____" at bounding box center [772, 167] width 128 height 17
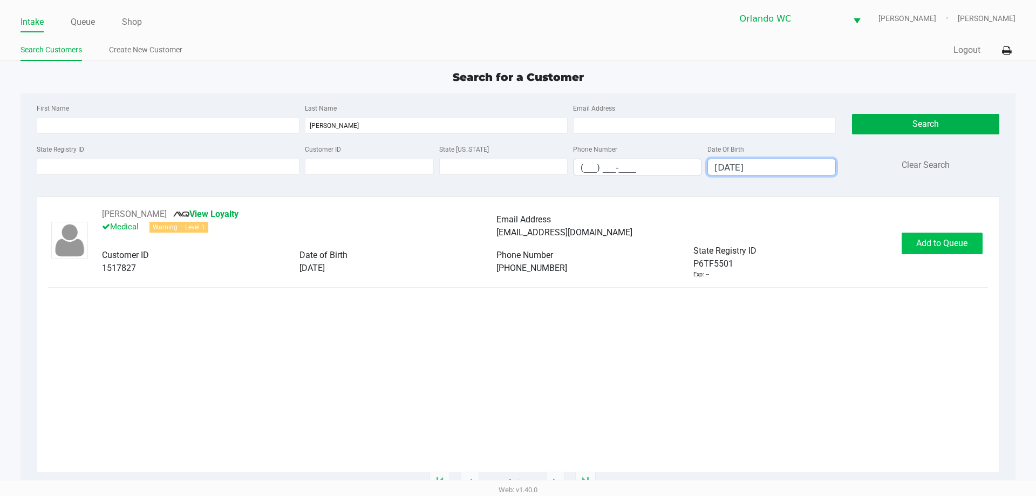
type input "07/03/1993"
click at [950, 243] on span "Add to Queue" at bounding box center [941, 243] width 51 height 10
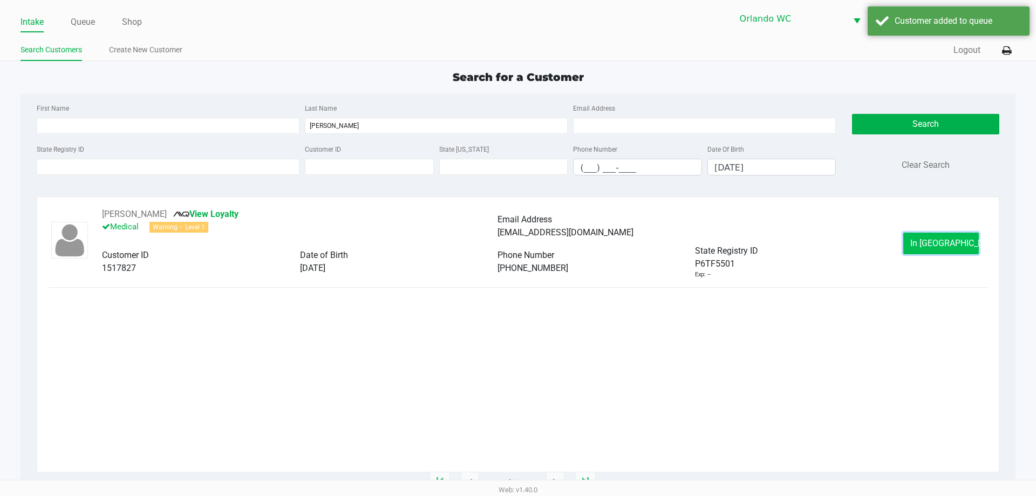
click at [951, 253] on button "In Queue" at bounding box center [941, 244] width 76 height 22
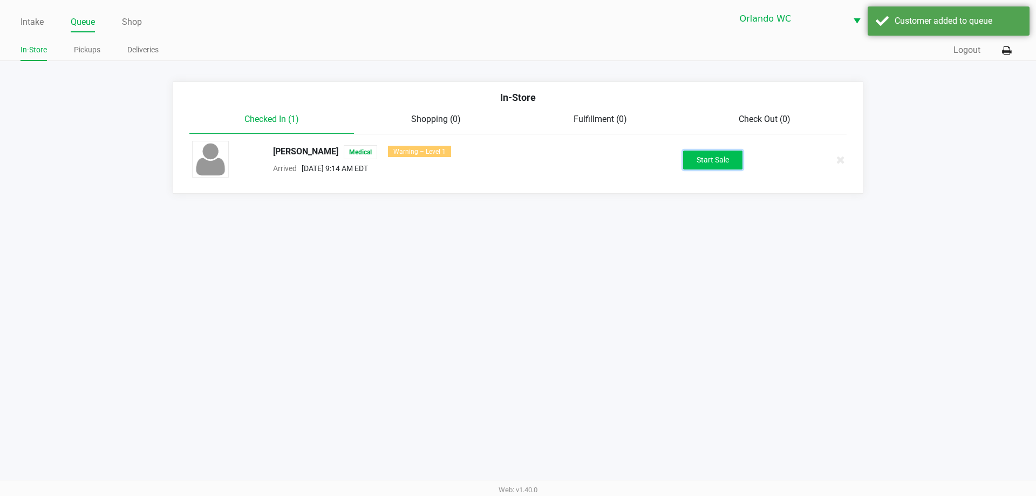
click at [689, 159] on button "Start Sale" at bounding box center [712, 160] width 59 height 19
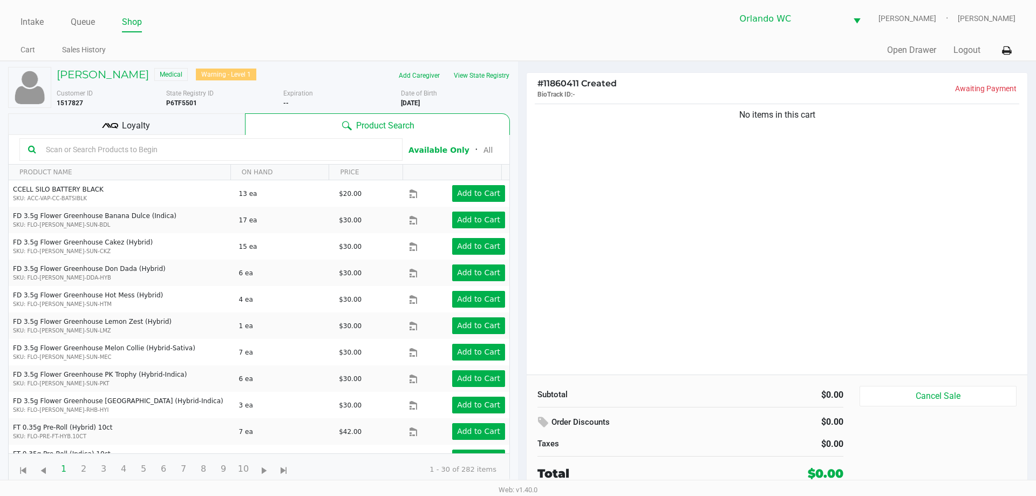
click at [199, 146] on input "text" at bounding box center [218, 149] width 352 height 16
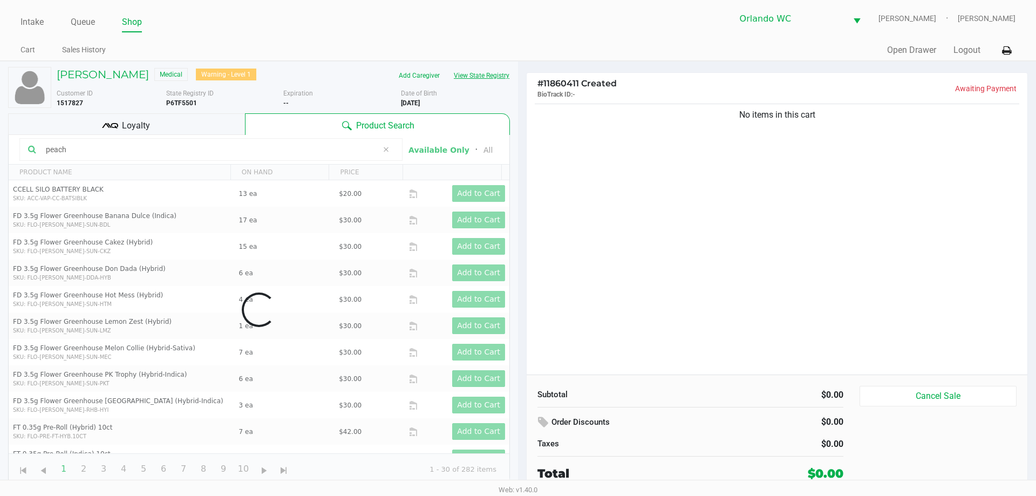
type input "peach"
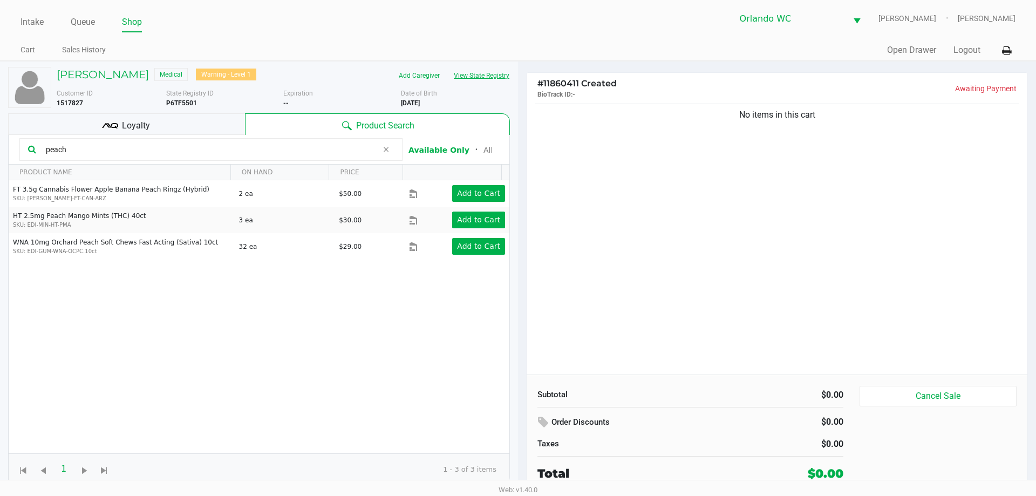
click at [498, 75] on button "View State Registry" at bounding box center [478, 75] width 63 height 17
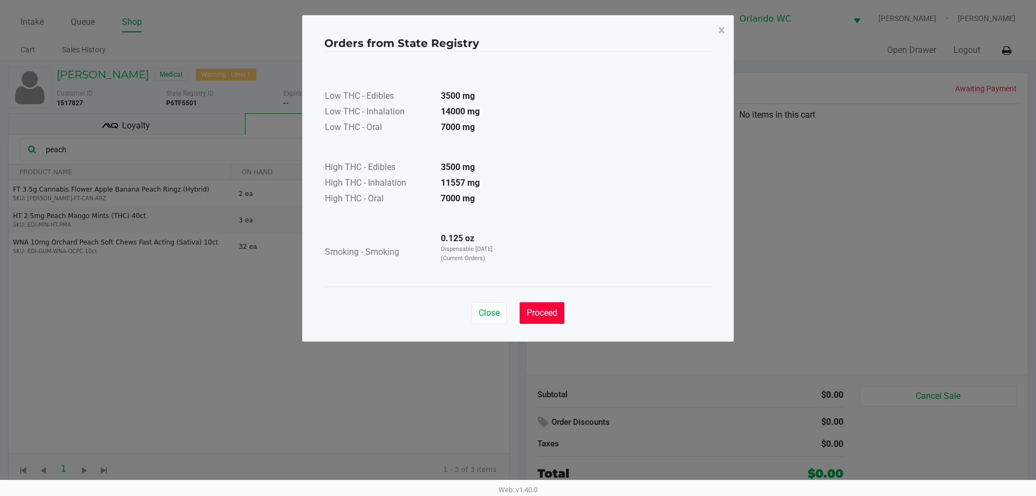
click at [551, 305] on button "Proceed" at bounding box center [542, 313] width 45 height 22
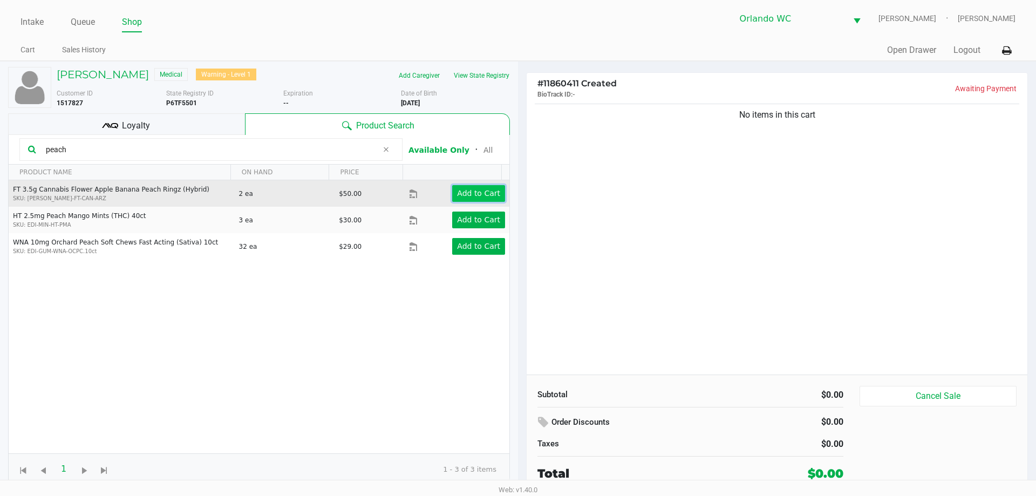
click at [463, 200] on button "Add to Cart" at bounding box center [478, 193] width 53 height 17
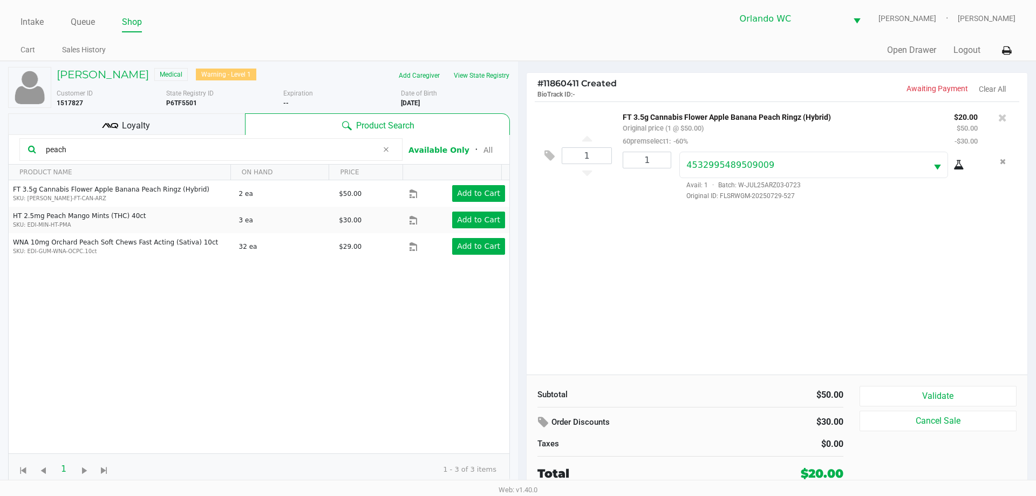
click at [880, 391] on button "Validate" at bounding box center [938, 396] width 157 height 21
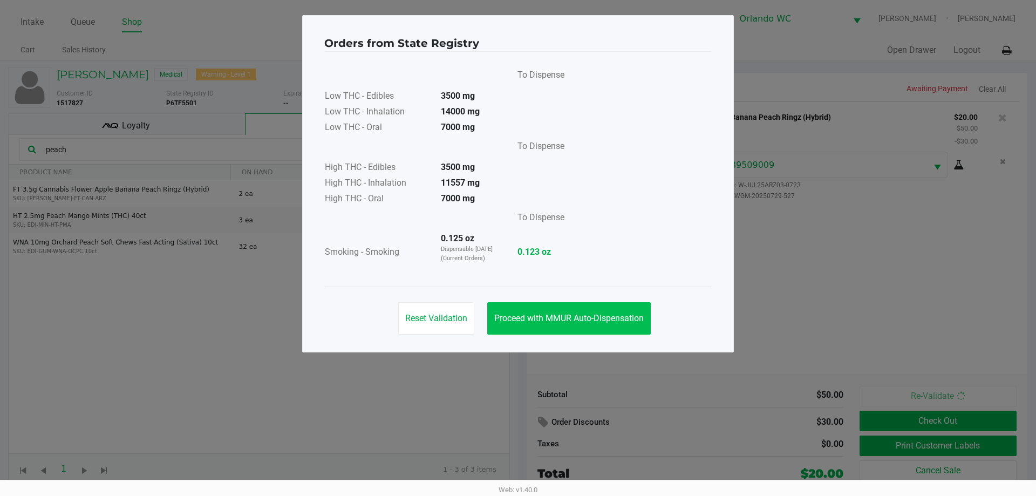
click at [592, 332] on button "Proceed with MMUR Auto-Dispensation" at bounding box center [568, 318] width 163 height 32
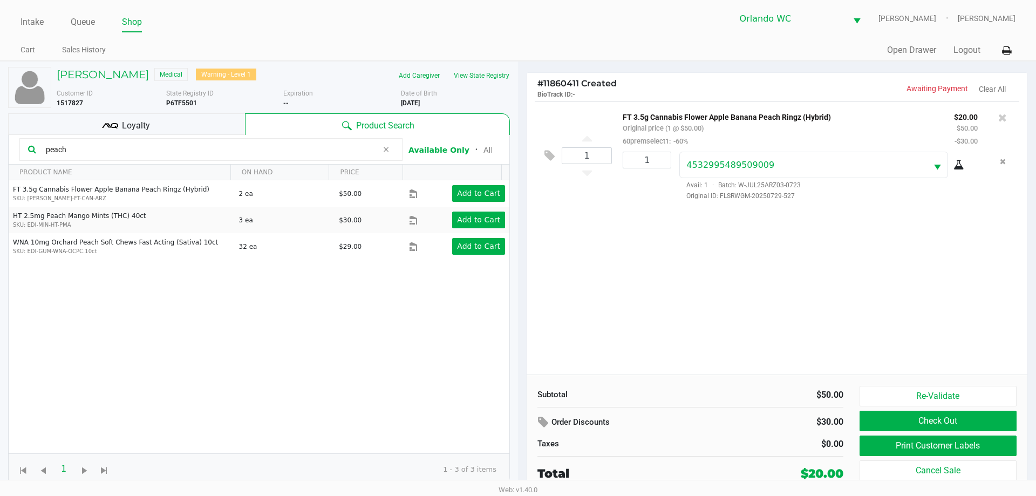
click at [971, 451] on button "Print Customer Labels" at bounding box center [938, 445] width 157 height 21
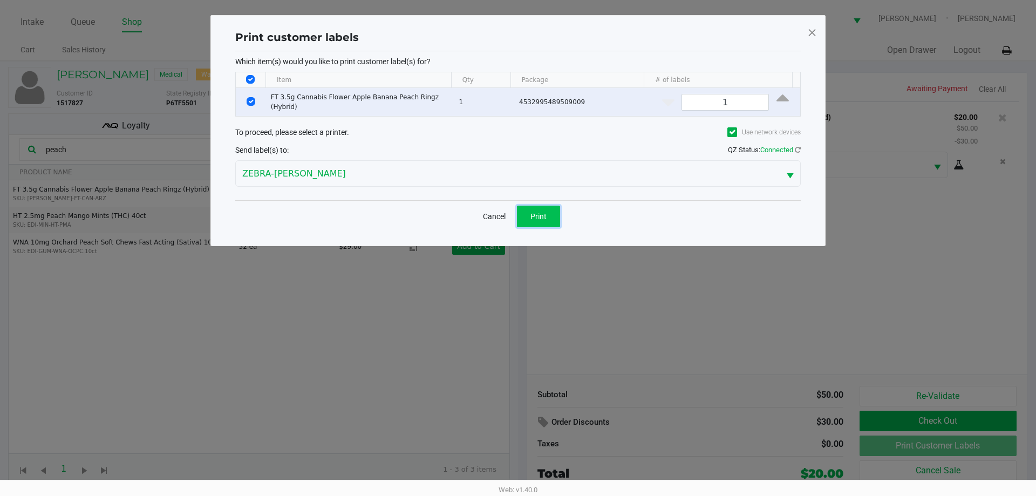
click at [532, 219] on button "Print" at bounding box center [538, 217] width 43 height 22
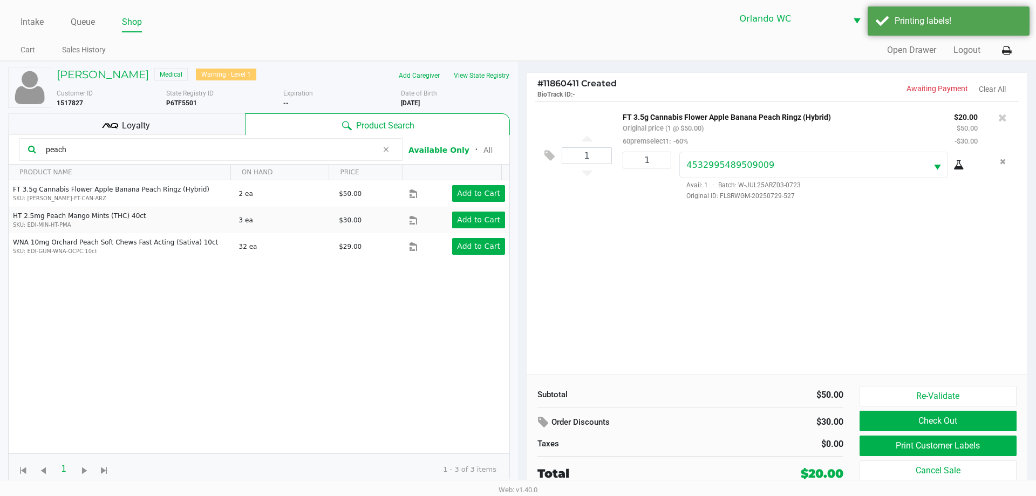
click at [958, 421] on button "Check Out" at bounding box center [938, 421] width 157 height 21
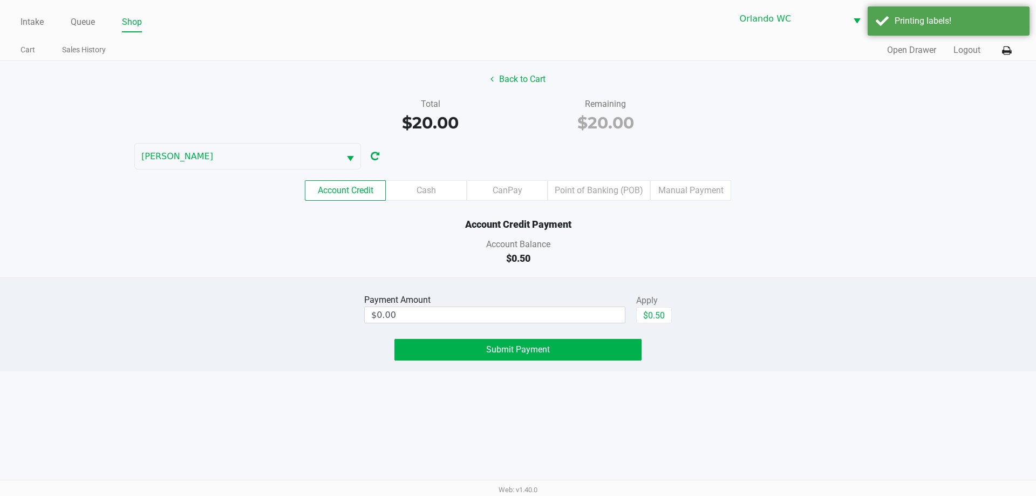
click at [610, 188] on label "Point of Banking (POB)" at bounding box center [599, 190] width 103 height 21
click at [0, 0] on 8 "Point of Banking (POB)" at bounding box center [0, 0] width 0 height 0
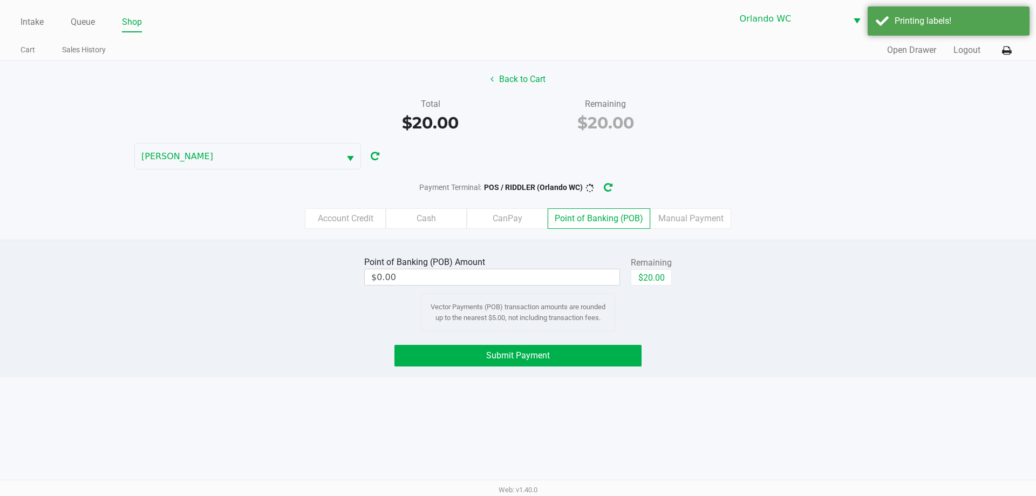
click at [651, 274] on button "$20.00" at bounding box center [651, 277] width 41 height 16
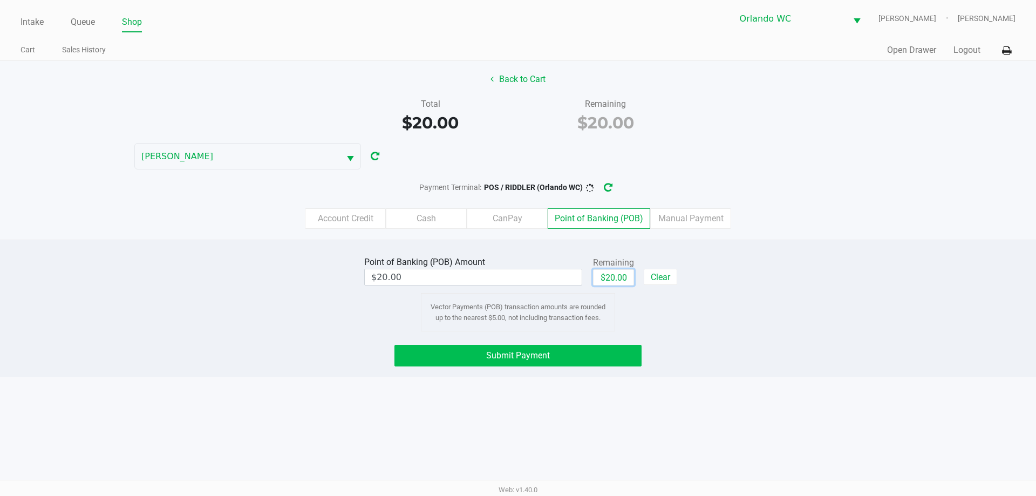
click at [542, 366] on button "Submit Payment" at bounding box center [517, 356] width 247 height 22
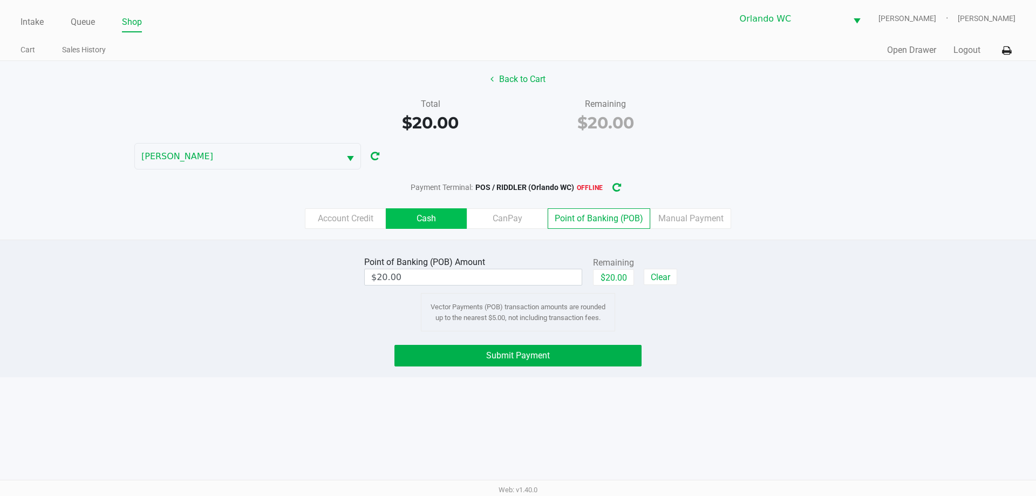
click at [422, 215] on label "Cash" at bounding box center [426, 218] width 81 height 21
click at [0, 0] on 1 "Cash" at bounding box center [0, 0] width 0 height 0
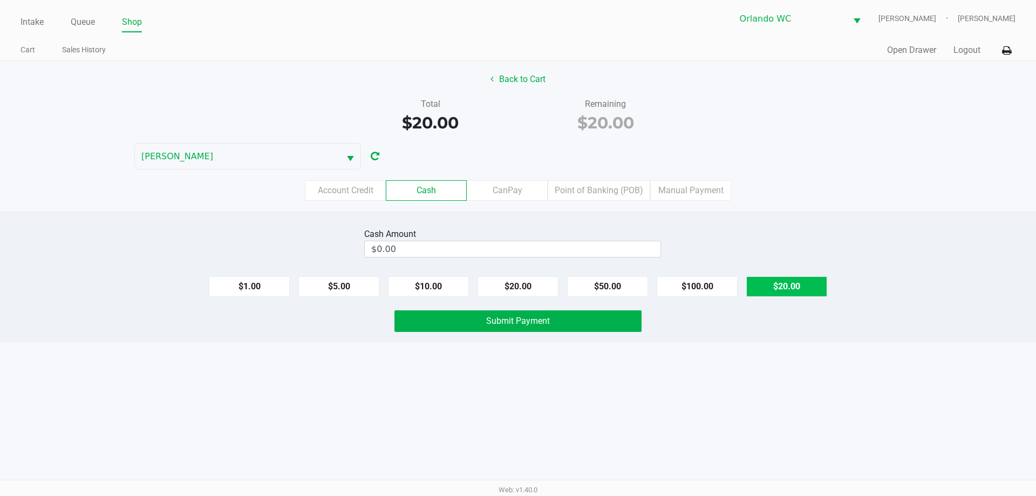
drag, startPoint x: 769, startPoint y: 281, endPoint x: 674, endPoint y: 311, distance: 99.5
click at [768, 282] on button "$20.00" at bounding box center [786, 286] width 81 height 21
type input "$20.00"
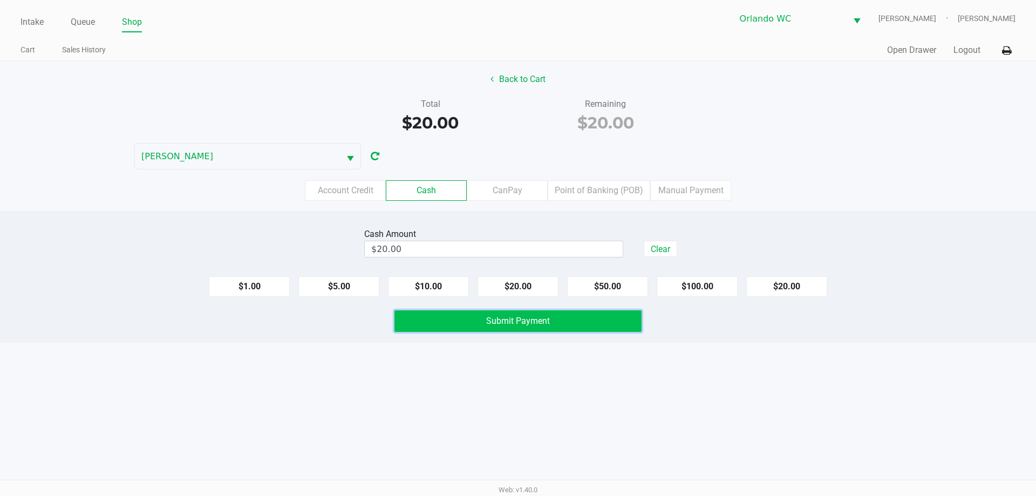
click at [598, 317] on button "Submit Payment" at bounding box center [517, 321] width 247 height 22
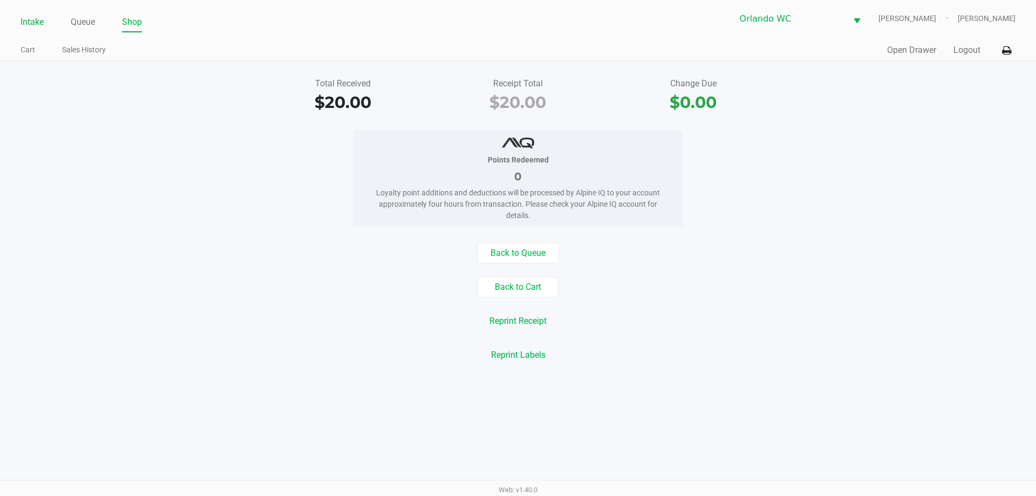
click at [39, 25] on link "Intake" at bounding box center [32, 22] width 23 height 15
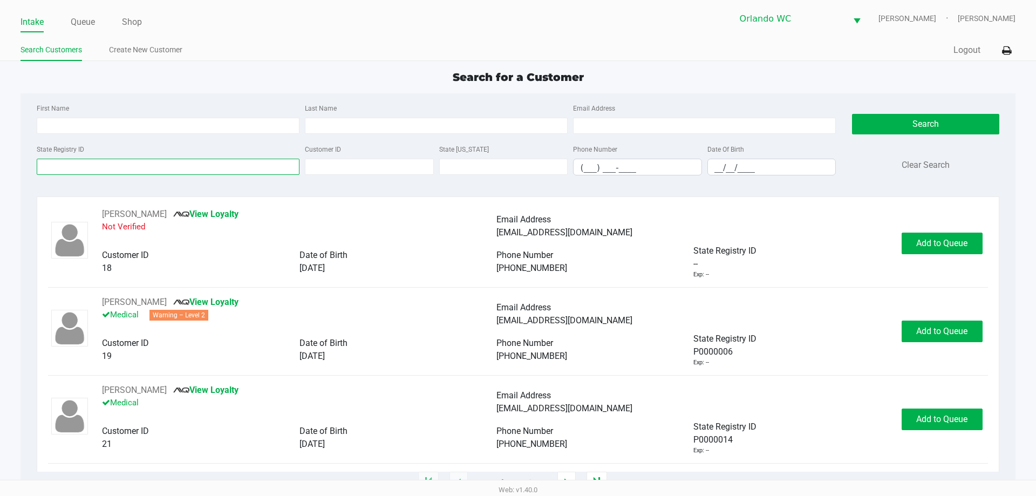
click at [77, 166] on input "State Registry ID" at bounding box center [168, 167] width 263 height 16
click at [97, 165] on input "State Registry ID" at bounding box center [168, 167] width 263 height 16
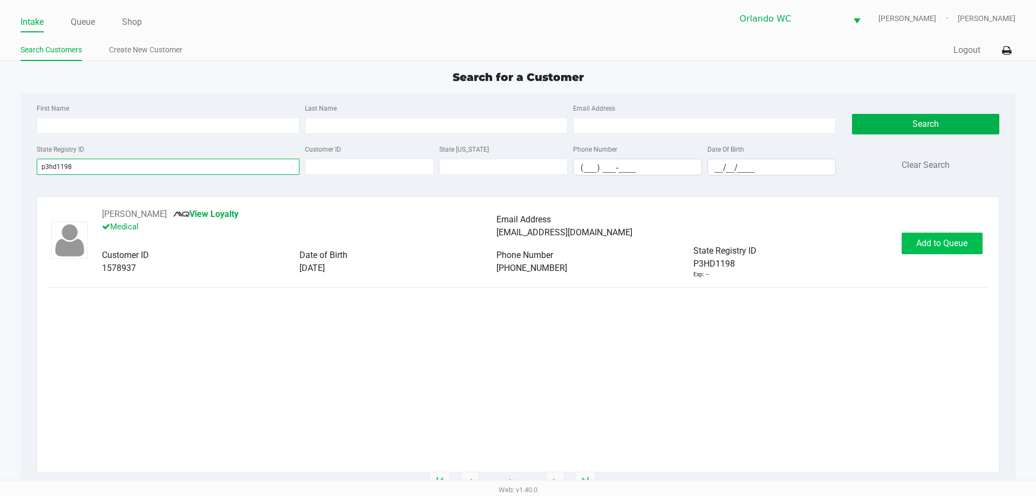
type input "p3hd1198"
click at [918, 243] on span "Add to Queue" at bounding box center [941, 243] width 51 height 10
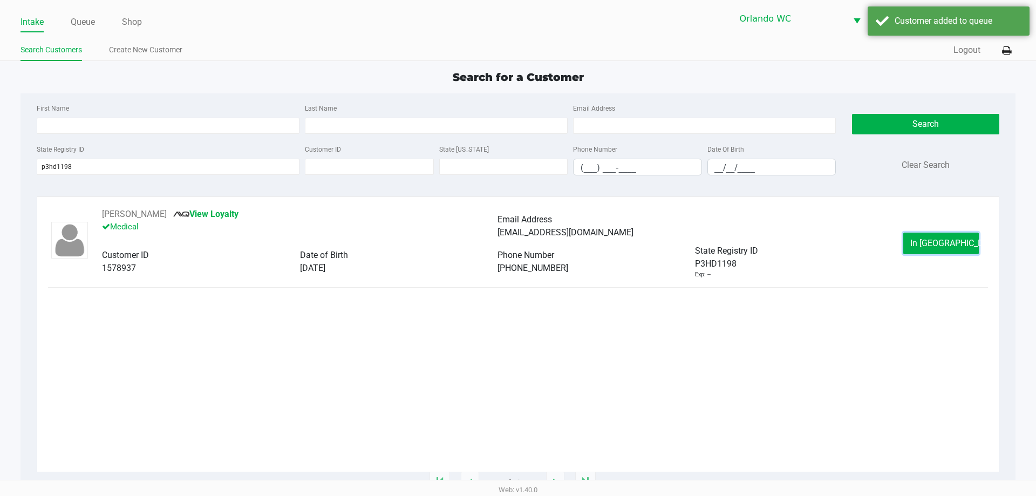
click at [918, 243] on button "In Queue" at bounding box center [941, 244] width 76 height 22
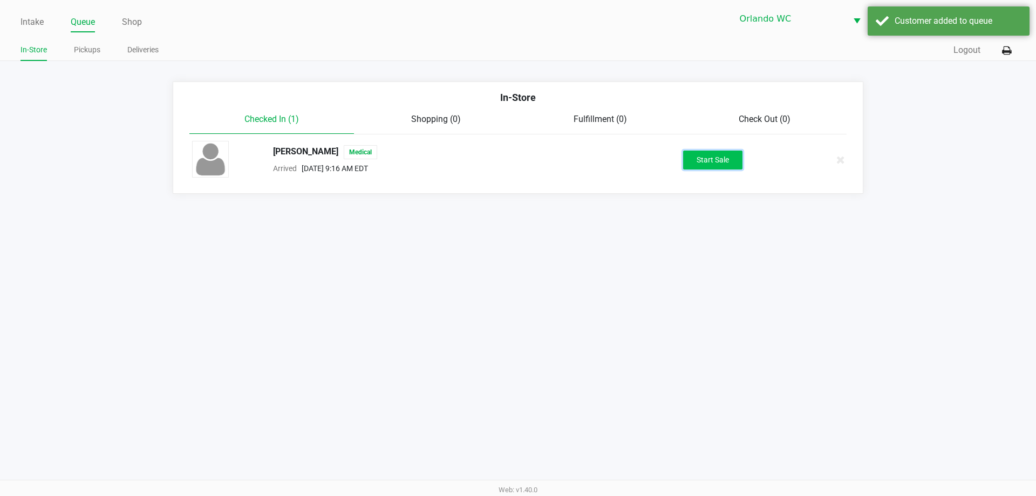
click at [729, 159] on button "Start Sale" at bounding box center [712, 160] width 59 height 19
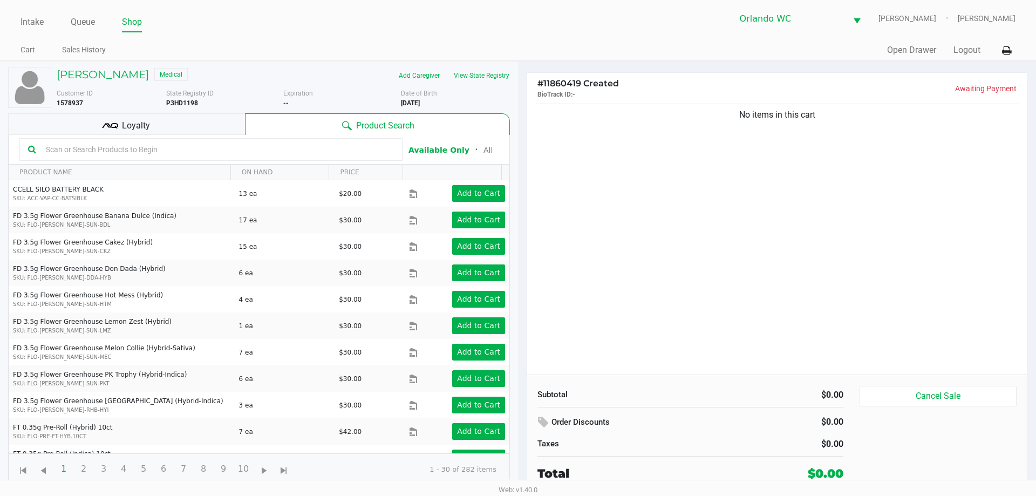
click at [180, 120] on div "Loyalty" at bounding box center [126, 124] width 237 height 22
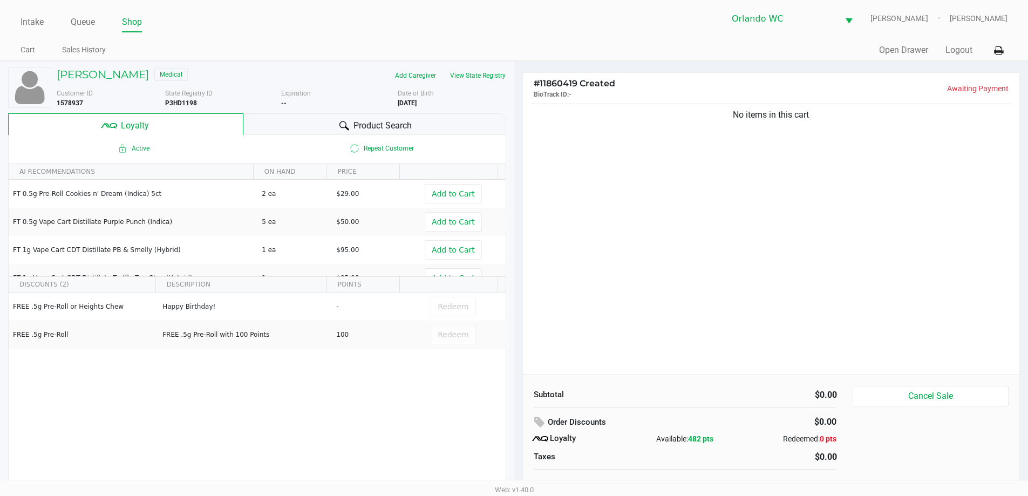
click at [330, 131] on div "Product Search" at bounding box center [374, 124] width 263 height 22
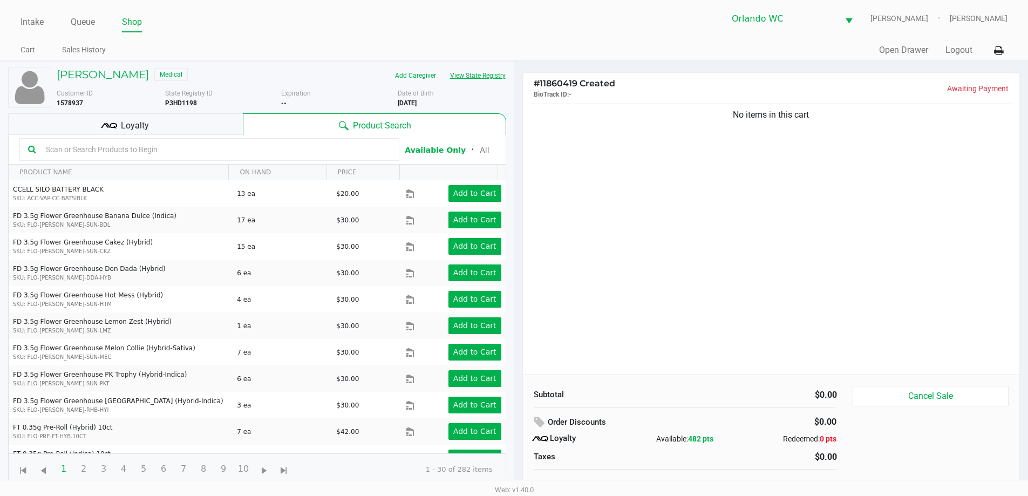
click at [486, 79] on button "View State Registry" at bounding box center [474, 75] width 63 height 17
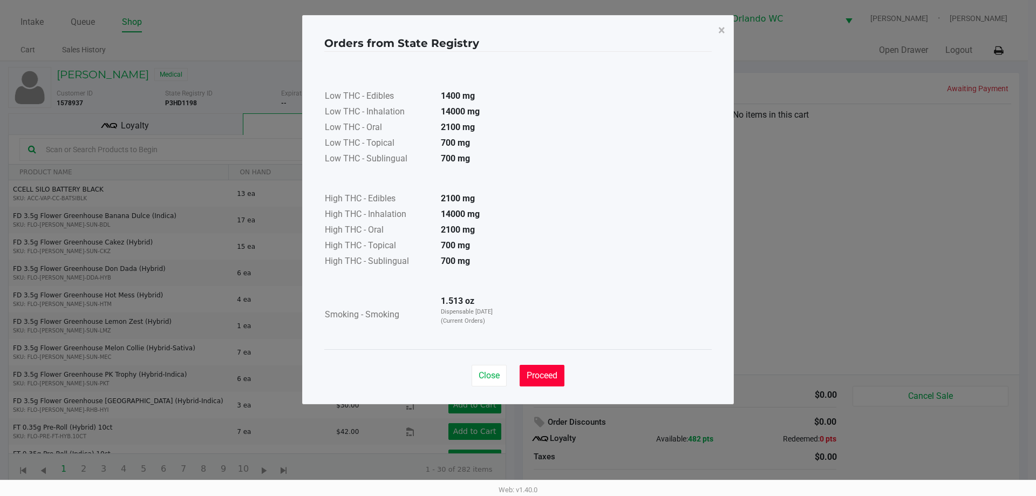
click at [533, 383] on button "Proceed" at bounding box center [542, 376] width 45 height 22
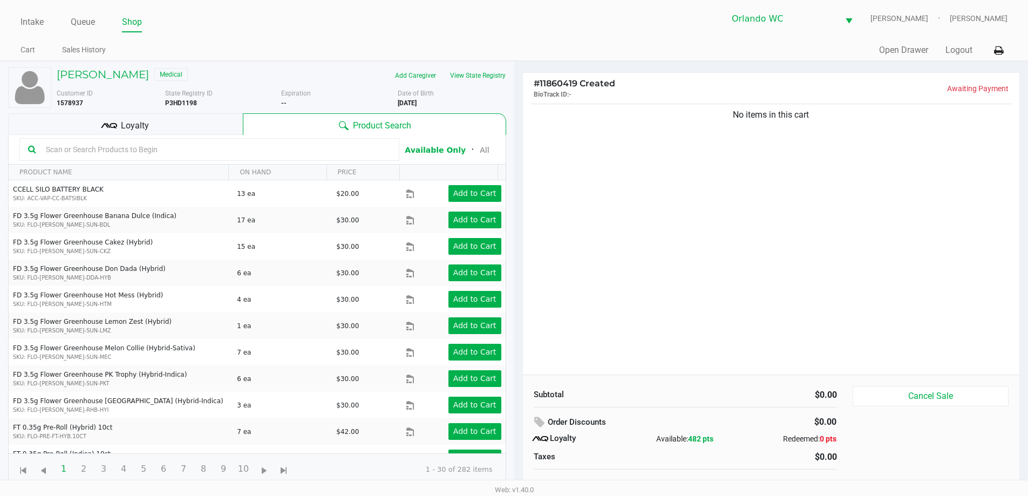
click at [178, 140] on div at bounding box center [209, 149] width 380 height 23
click at [175, 154] on input "text" at bounding box center [216, 149] width 349 height 16
click at [478, 81] on button "View State Registry" at bounding box center [474, 75] width 63 height 17
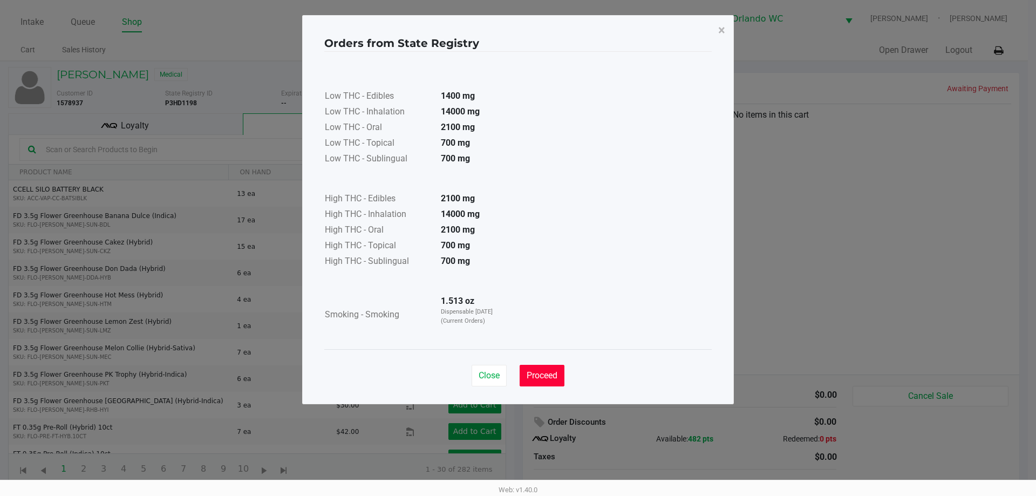
click at [547, 374] on span "Proceed" at bounding box center [542, 375] width 31 height 10
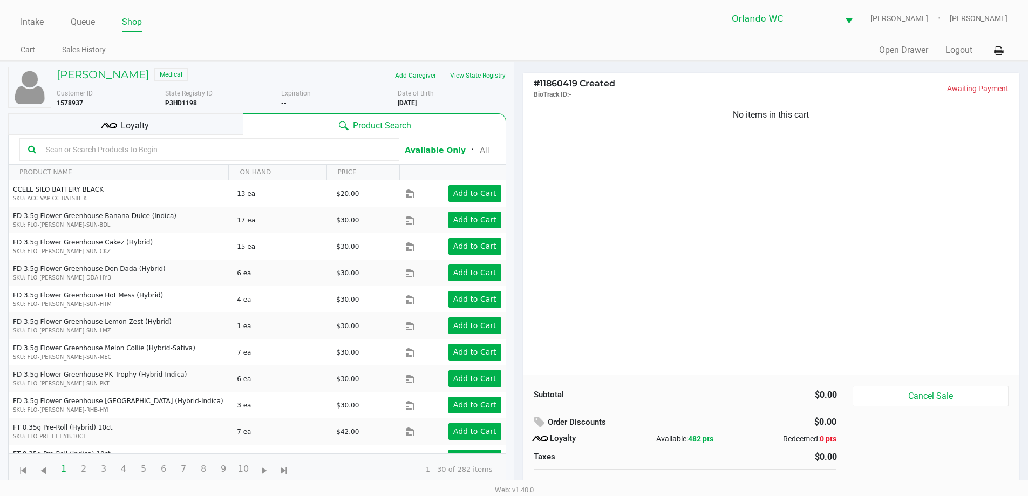
click at [223, 150] on input "text" at bounding box center [216, 149] width 349 height 16
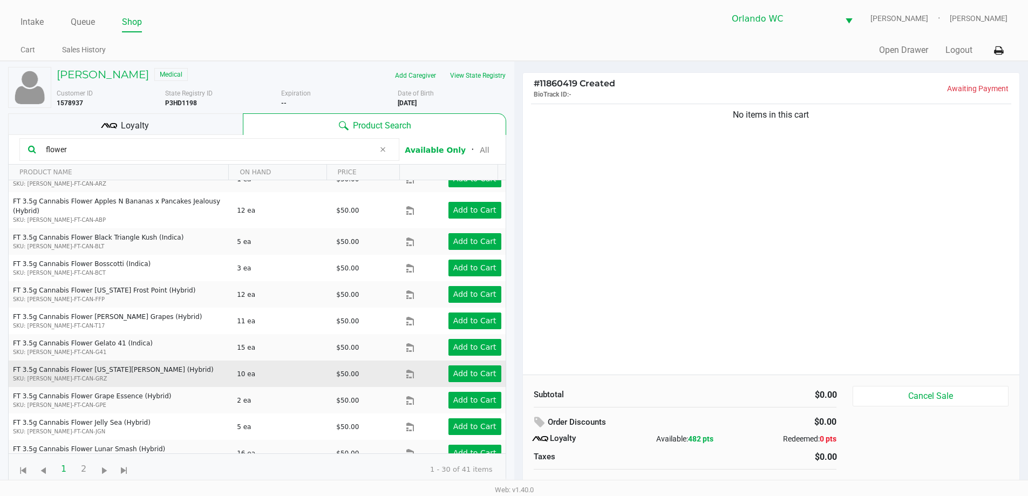
scroll to position [324, 0]
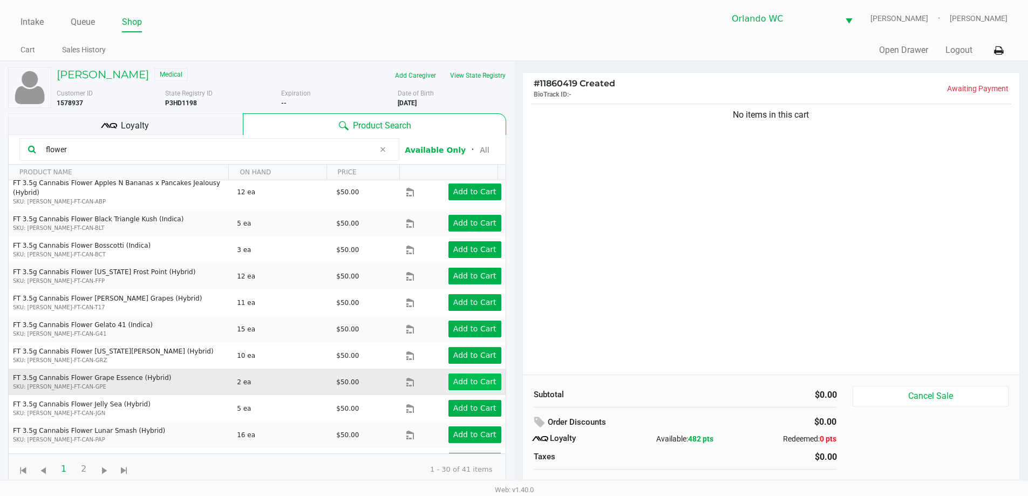
type input "flower"
click at [467, 377] on button "Add to Cart" at bounding box center [474, 381] width 53 height 17
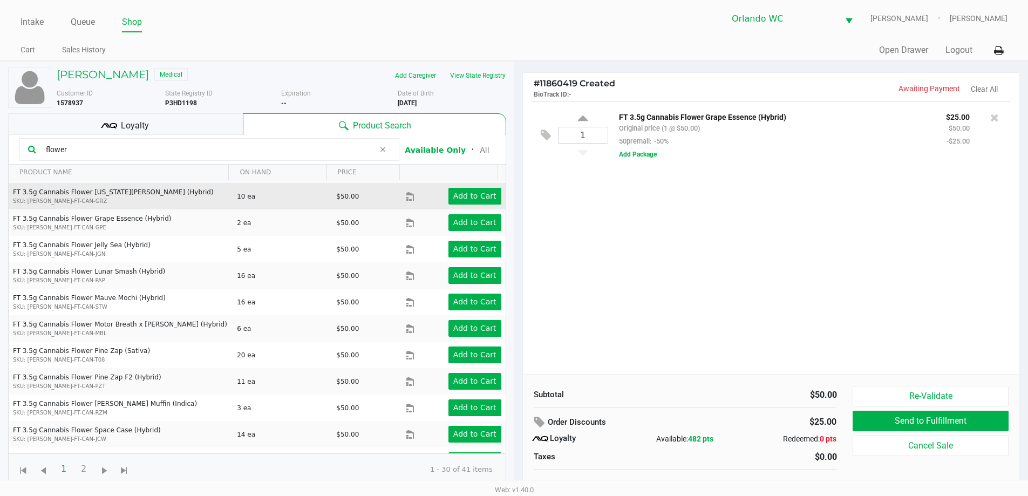
scroll to position [486, 0]
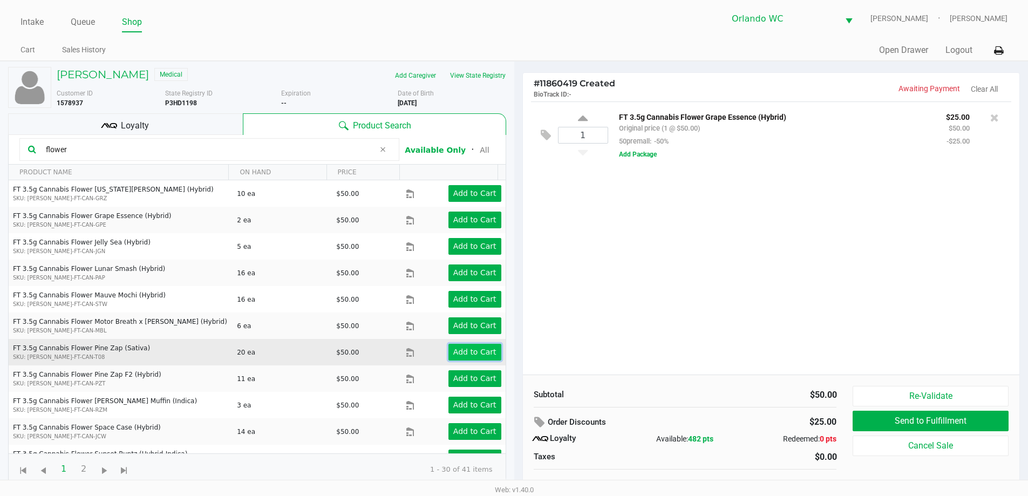
click at [453, 347] on app-button-loader "Add to Cart" at bounding box center [474, 351] width 43 height 9
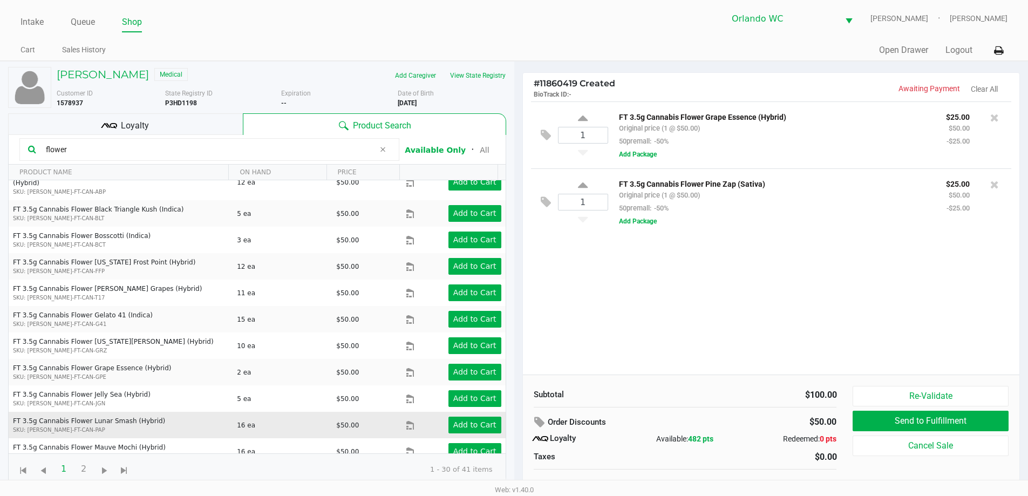
scroll to position [324, 0]
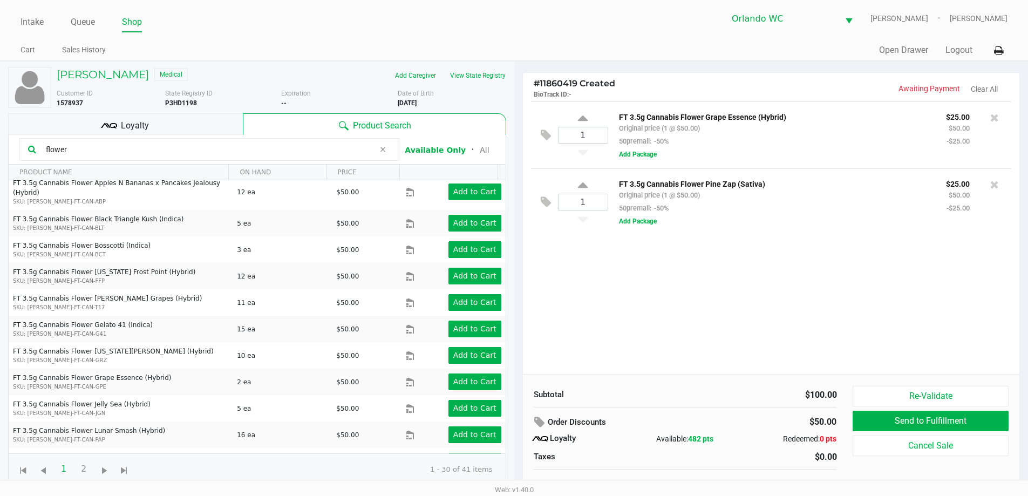
click at [132, 153] on input "flower" at bounding box center [208, 149] width 333 height 16
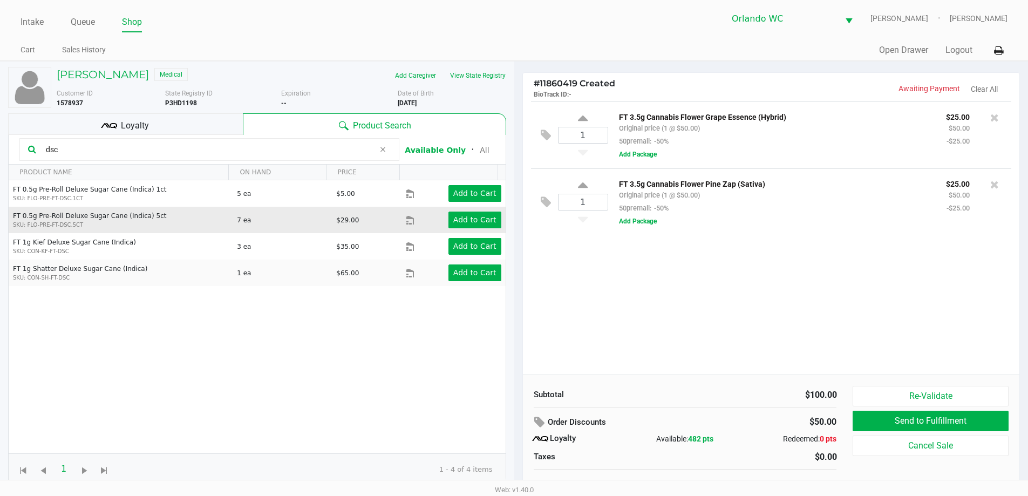
scroll to position [0, 0]
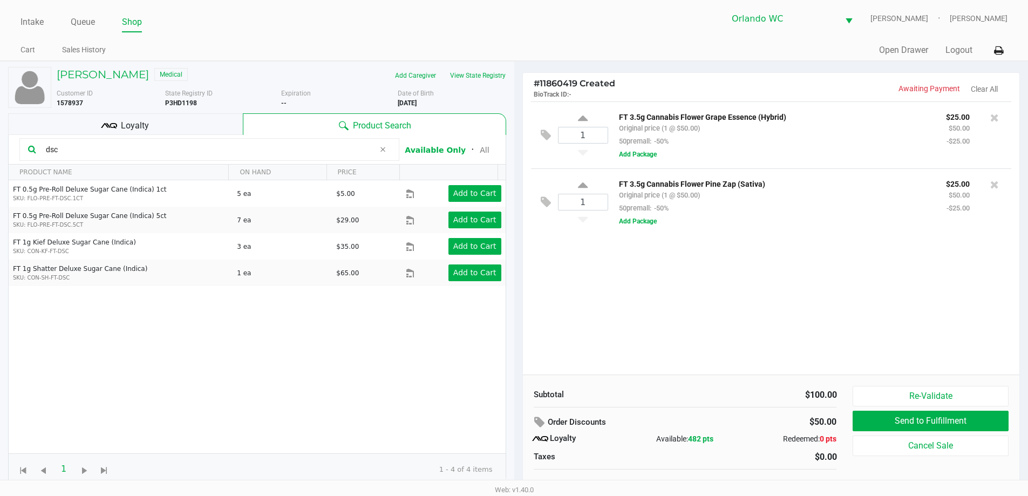
type input "dsc"
click at [589, 132] on input "1" at bounding box center [582, 135] width 49 height 16
click at [688, 247] on div "1 FT 3.5g Cannabis Flower Grape Essence (Hybrid) Original price (4 @ $50.00) 50…" at bounding box center [771, 237] width 497 height 273
click at [584, 115] on icon at bounding box center [583, 119] width 10 height 13
type input "2"
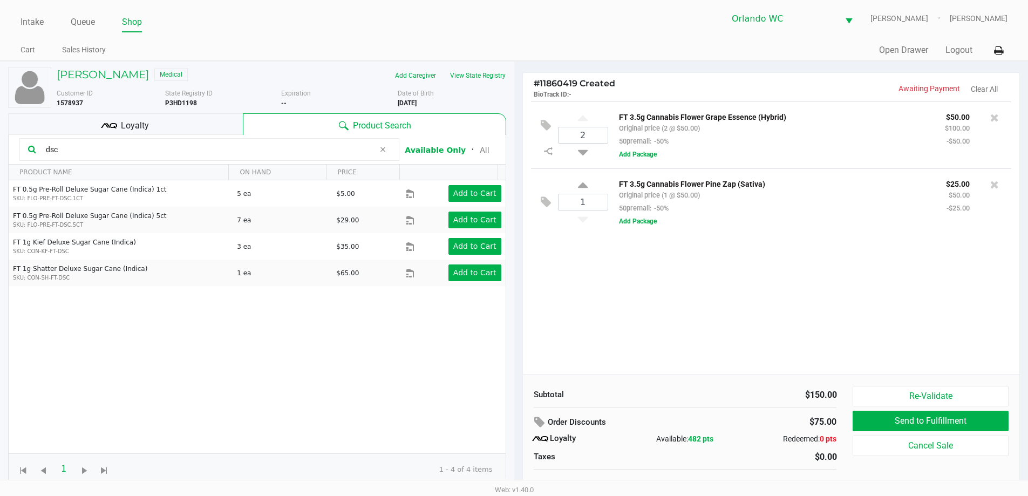
click at [96, 152] on input "dsc" at bounding box center [208, 149] width 333 height 16
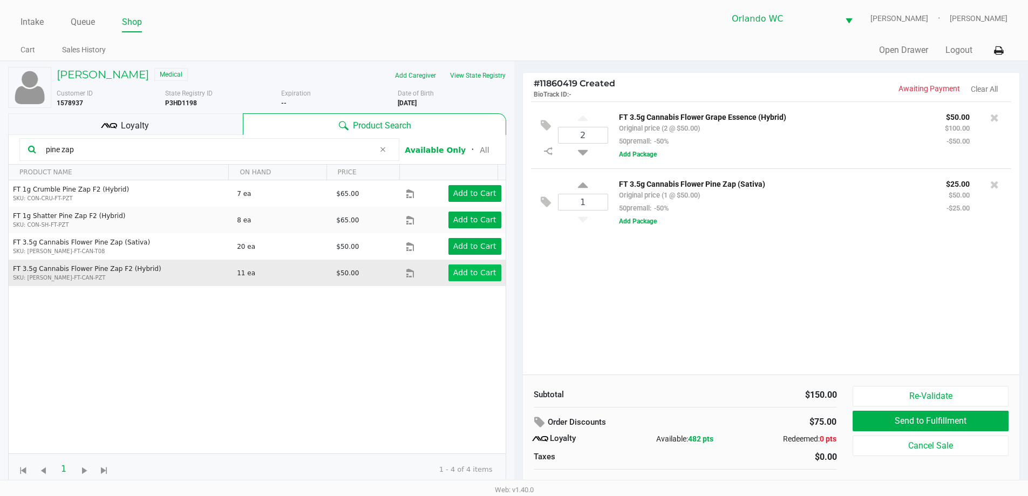
type input "pine zap"
click at [455, 268] on app-button-loader "Add to Cart" at bounding box center [474, 272] width 43 height 9
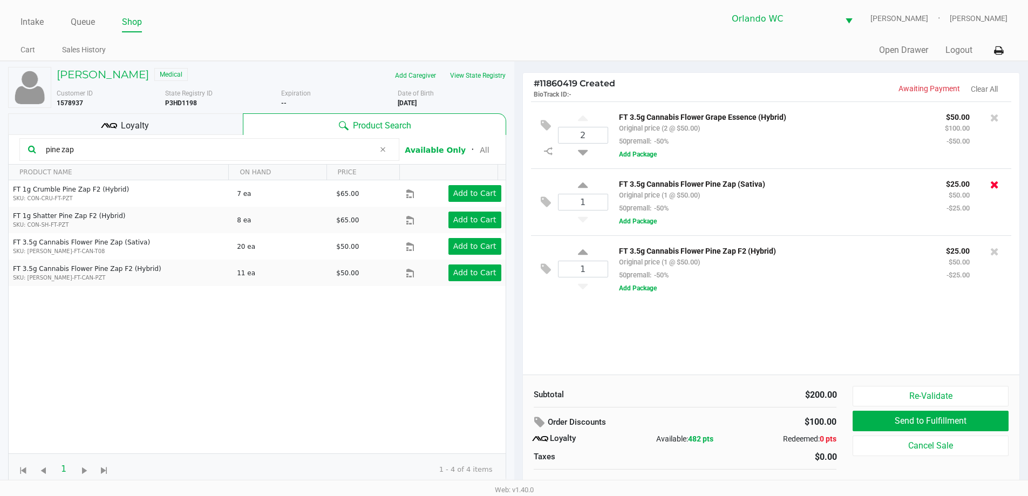
click at [998, 186] on icon at bounding box center [994, 184] width 9 height 11
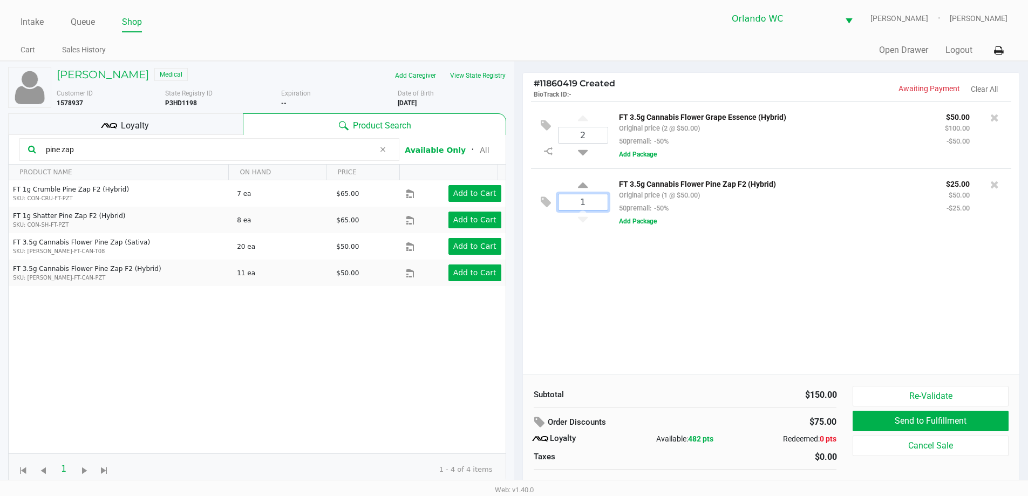
click at [588, 198] on input "1" at bounding box center [582, 202] width 49 height 16
type input "3"
click at [726, 280] on div "PAMELA BREKKE Medical Add Caregiver View State Registry Customer ID 1578937 Sta…" at bounding box center [514, 284] width 1028 height 446
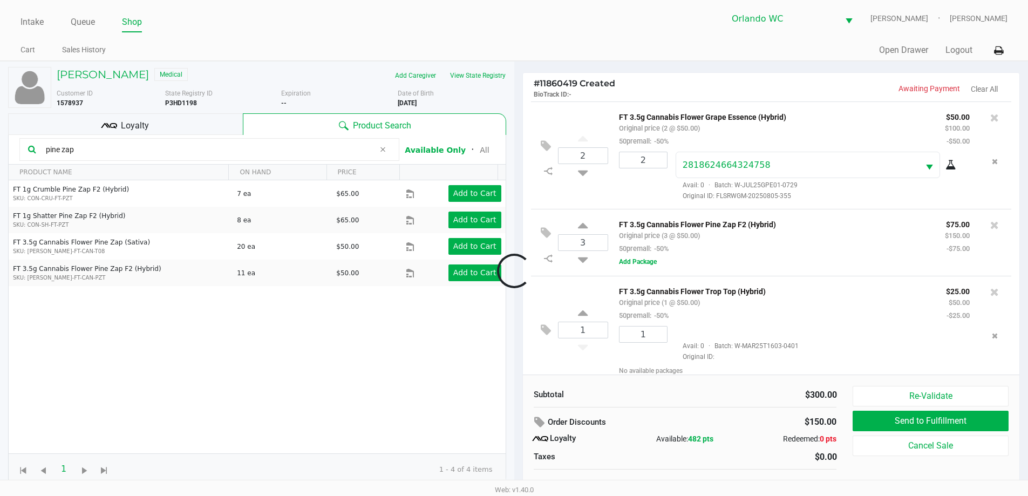
scroll to position [10, 0]
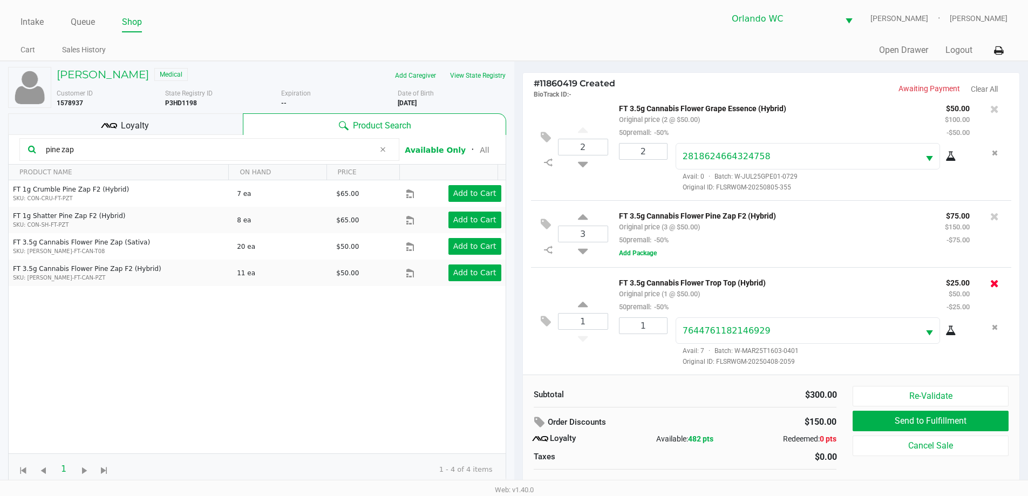
click at [990, 287] on icon at bounding box center [994, 283] width 9 height 11
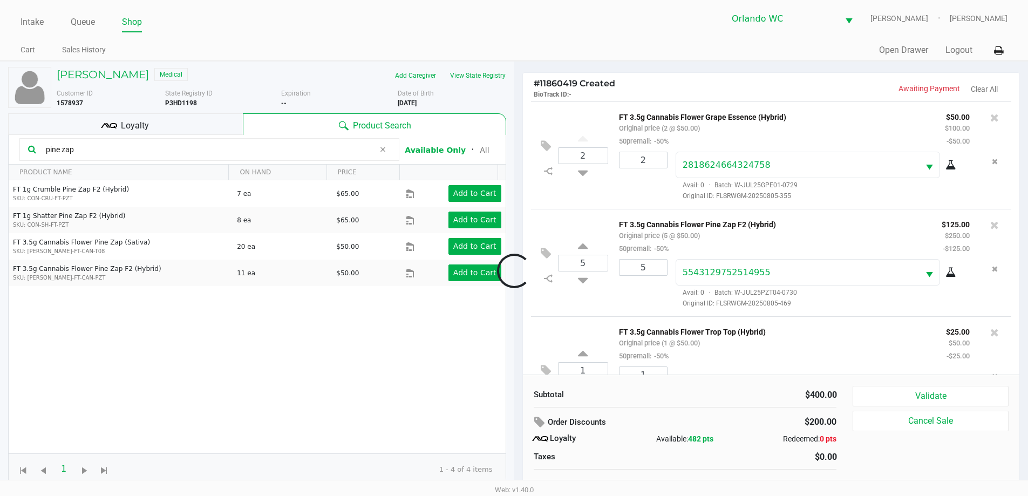
scroll to position [51, 0]
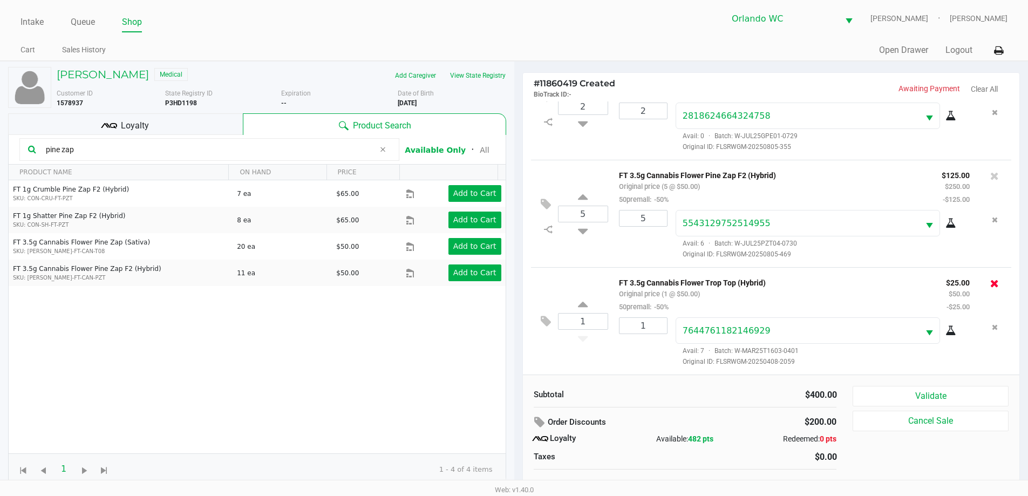
click at [990, 282] on icon at bounding box center [994, 283] width 9 height 11
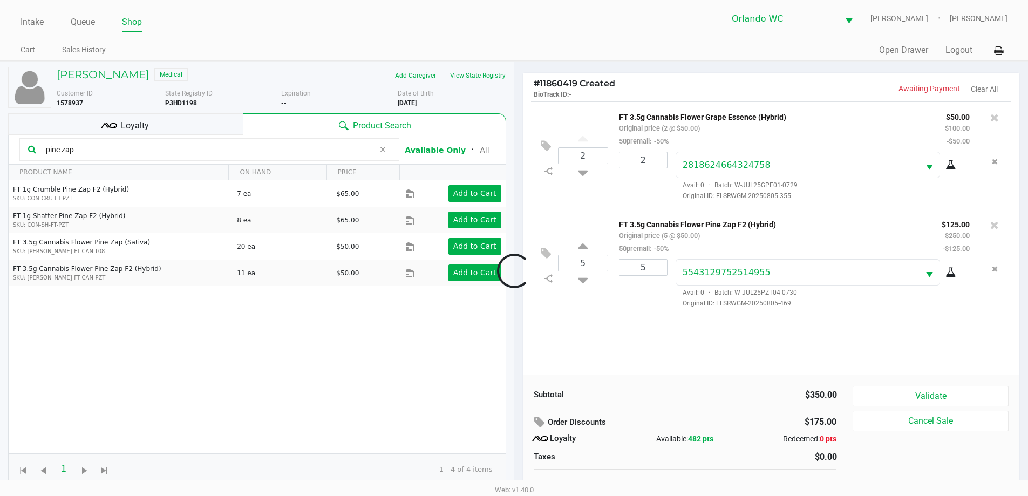
scroll to position [0, 0]
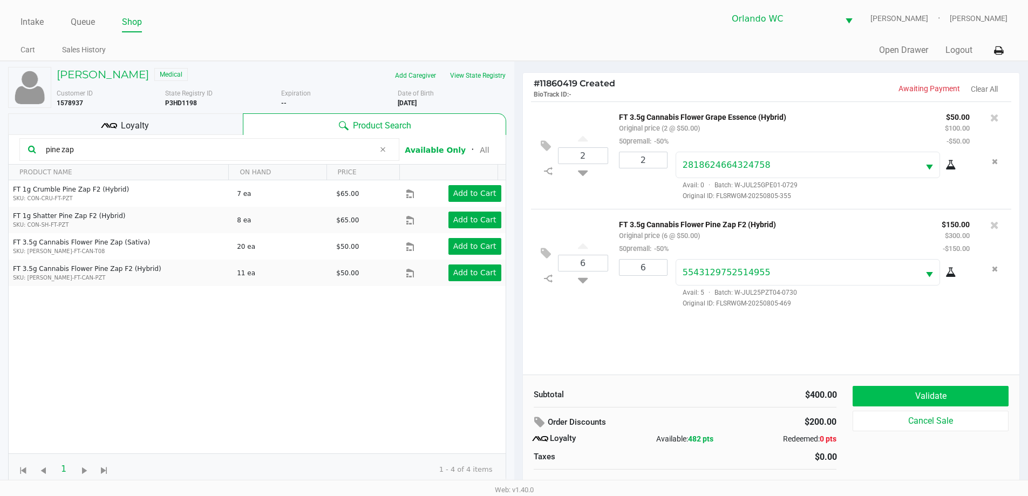
click at [950, 395] on button "Validate" at bounding box center [930, 396] width 155 height 21
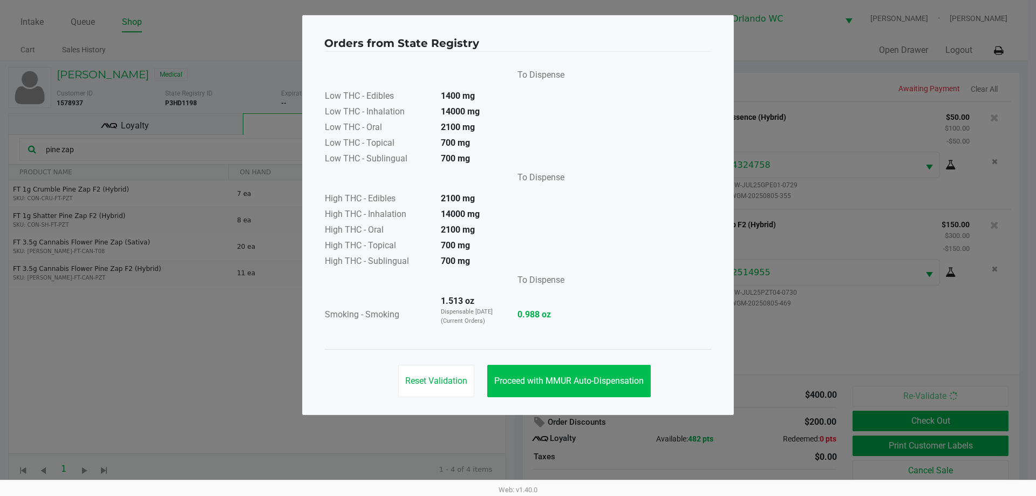
click at [602, 370] on button "Proceed with MMUR Auto-Dispensation" at bounding box center [568, 381] width 163 height 32
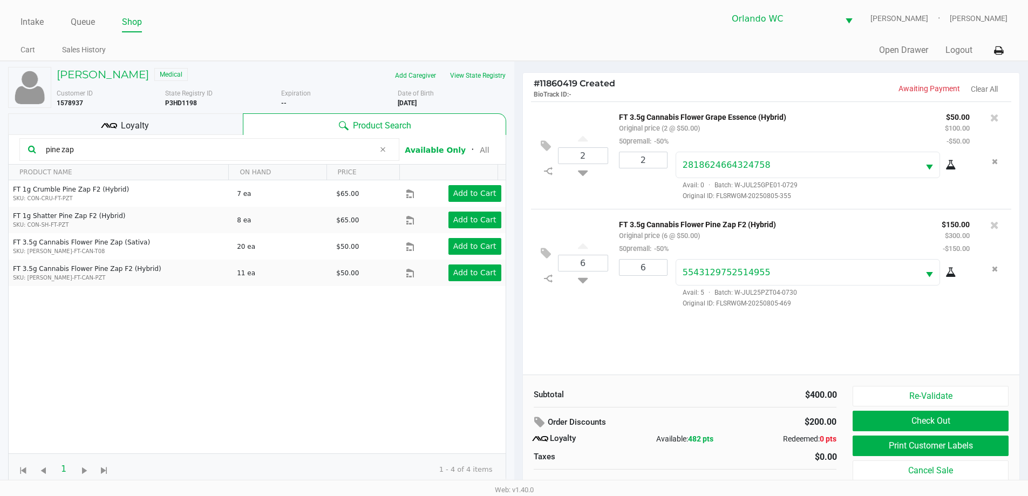
scroll to position [11, 0]
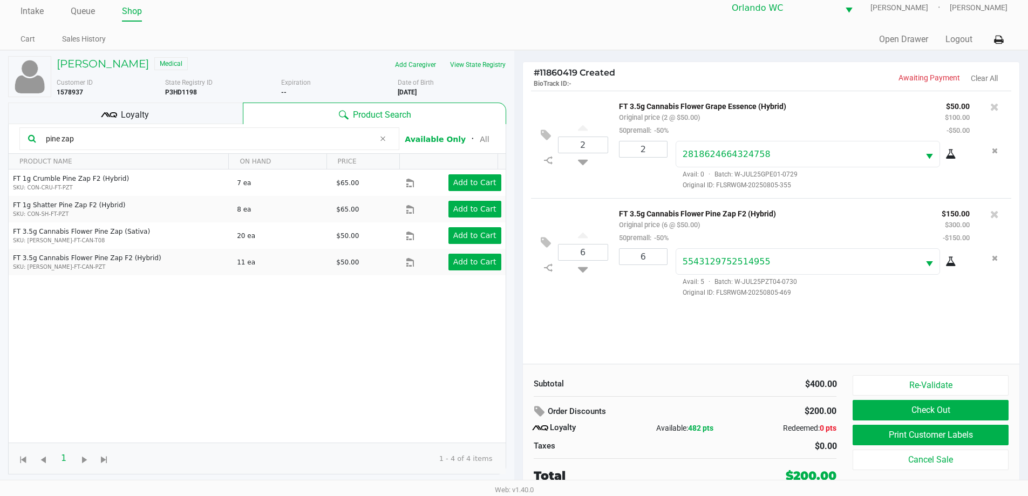
click at [157, 137] on input "pine zap" at bounding box center [208, 139] width 333 height 16
type input "p"
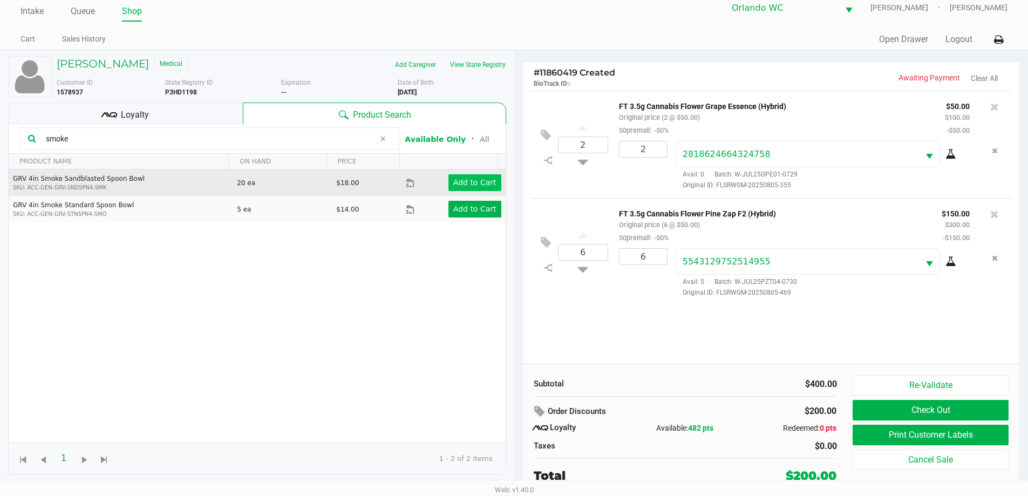
click at [473, 185] on app-button-loader "Add to Cart" at bounding box center [474, 182] width 43 height 9
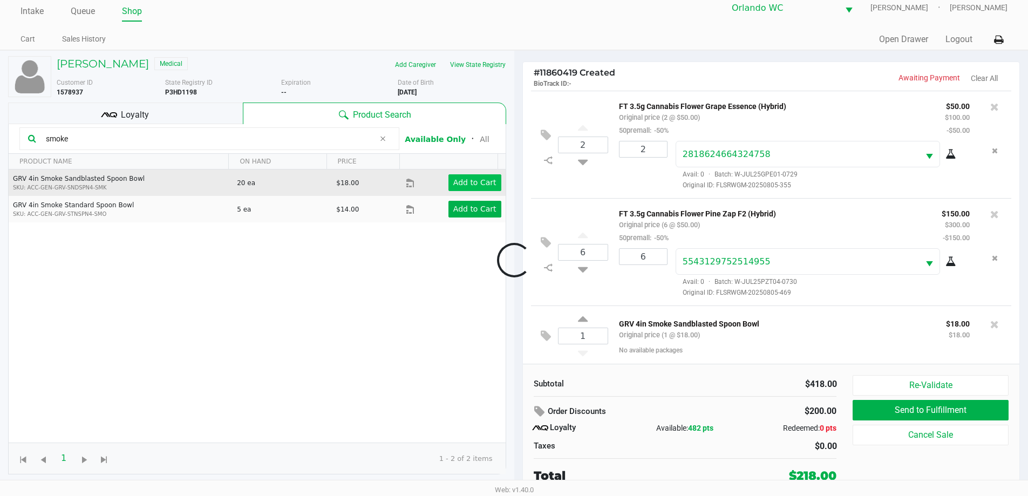
scroll to position [3, 0]
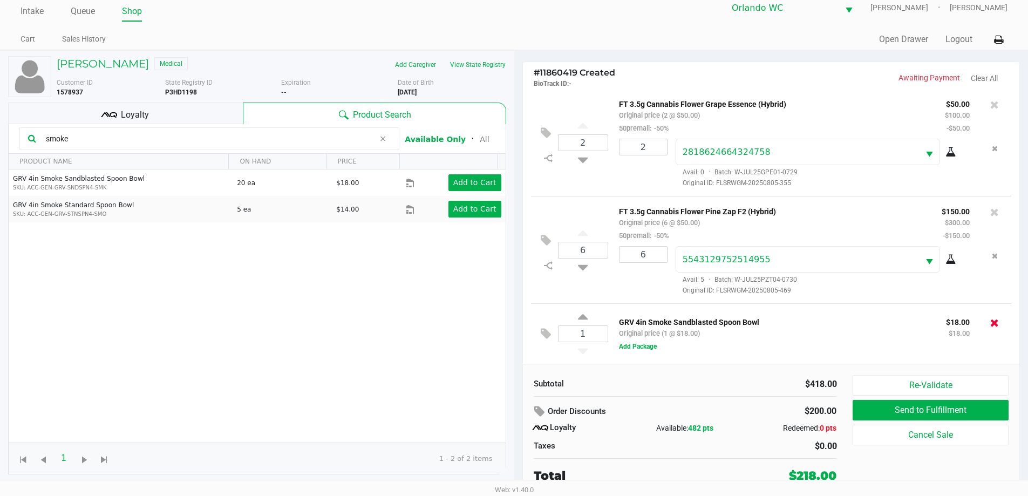
click at [990, 326] on icon at bounding box center [994, 322] width 9 height 11
click at [97, 143] on div at bounding box center [514, 260] width 1028 height 312
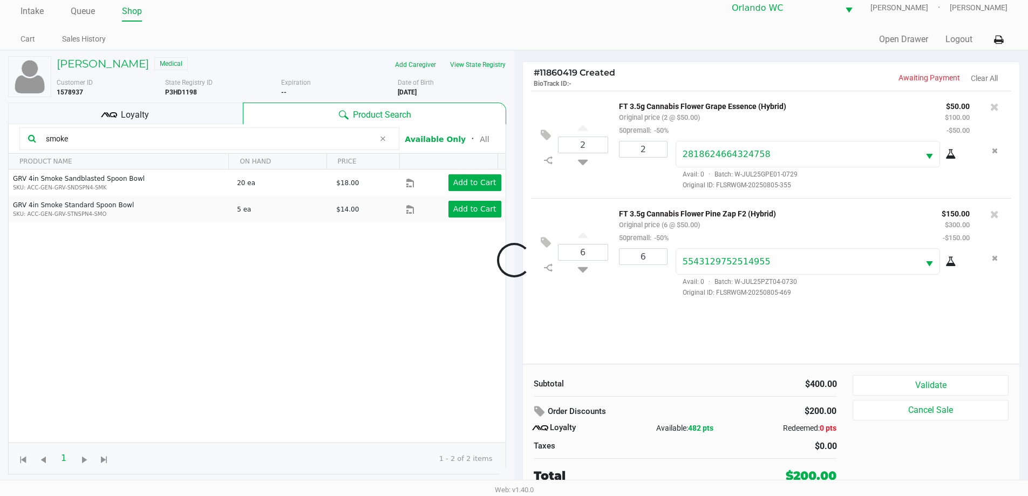
scroll to position [0, 0]
click at [104, 138] on input "smoke" at bounding box center [208, 139] width 333 height 16
type input "s"
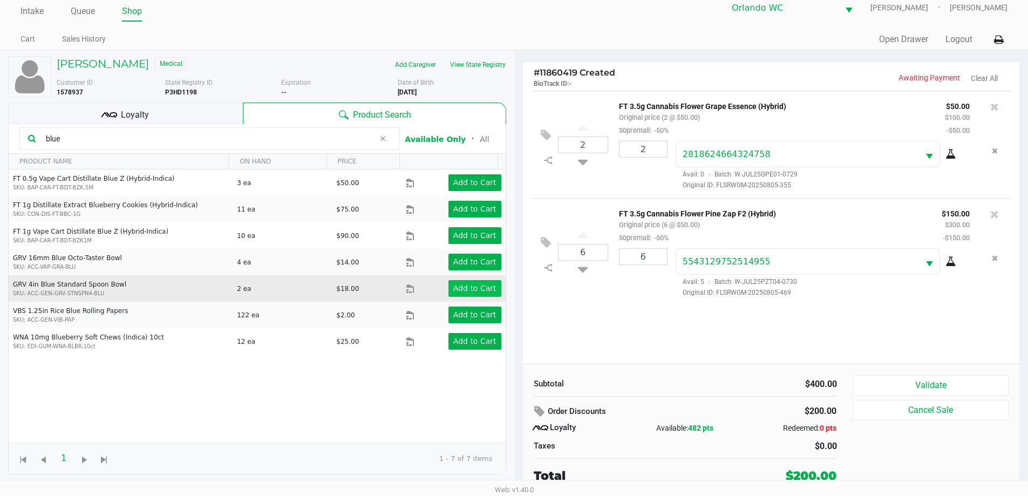
type input "blue"
click at [460, 288] on app-button-loader "Add to Cart" at bounding box center [474, 288] width 43 height 9
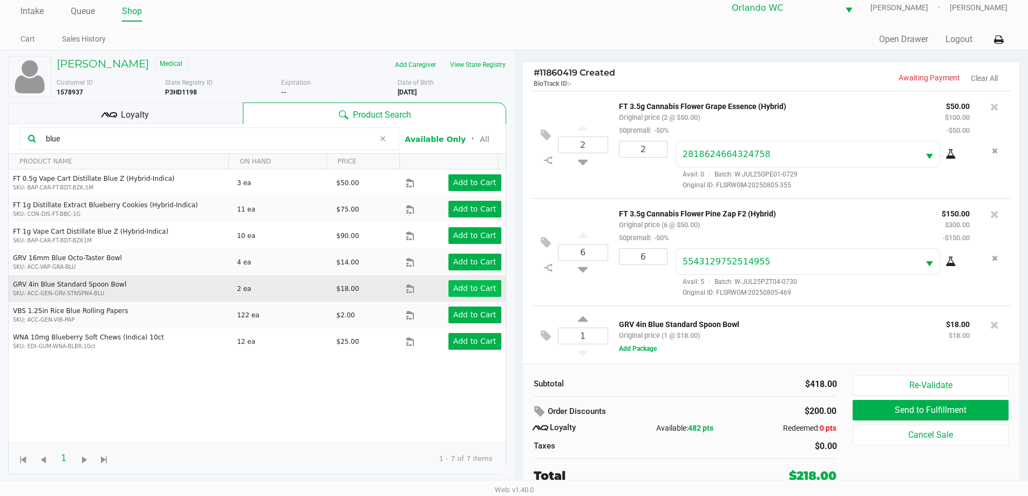
scroll to position [3, 0]
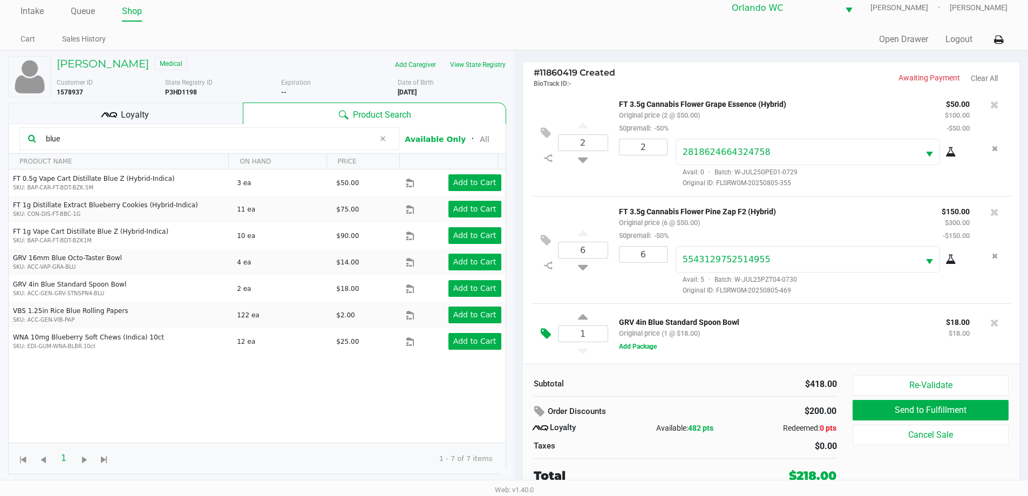
click at [540, 332] on button at bounding box center [548, 334] width 19 height 26
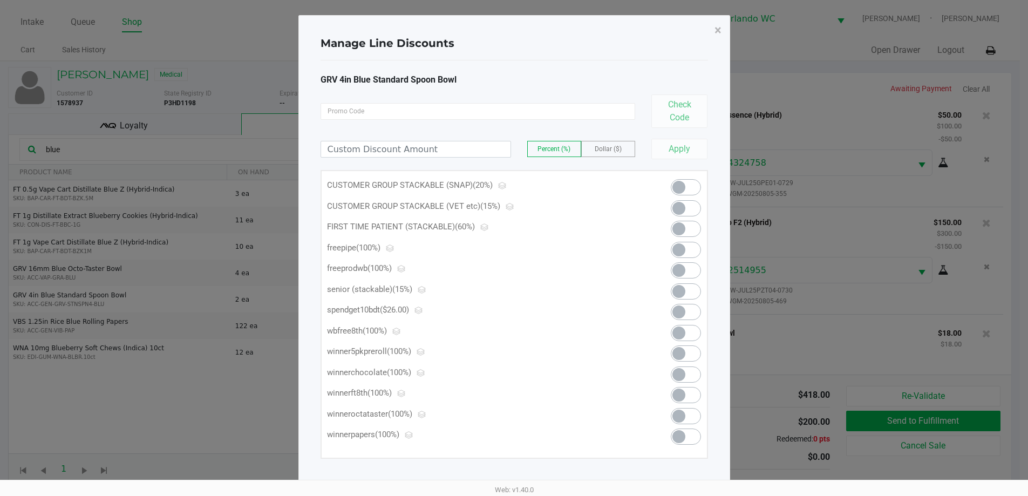
scroll to position [0, 0]
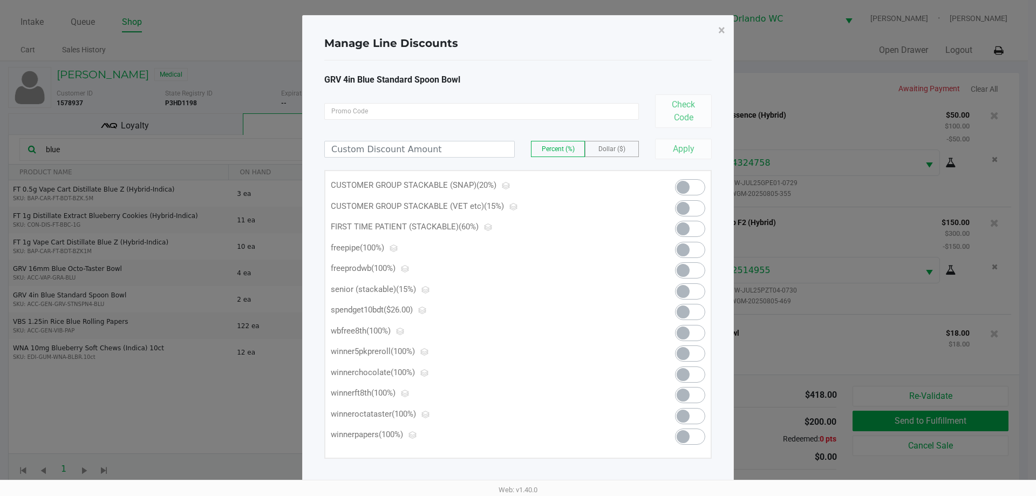
click at [686, 246] on span at bounding box center [683, 249] width 13 height 13
drag, startPoint x: 721, startPoint y: 32, endPoint x: 704, endPoint y: 150, distance: 119.5
click at [722, 32] on span "×" at bounding box center [721, 30] width 7 height 15
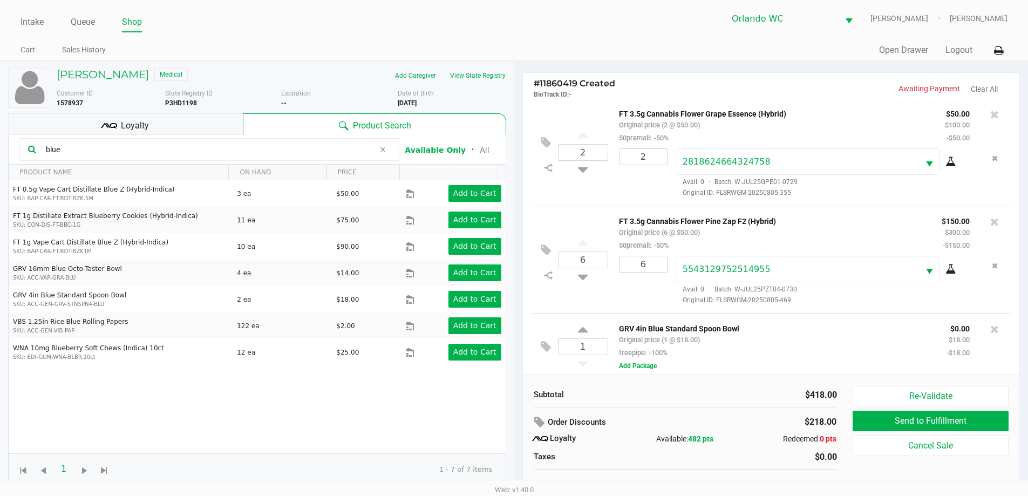
click at [202, 154] on input "blue" at bounding box center [208, 149] width 333 height 16
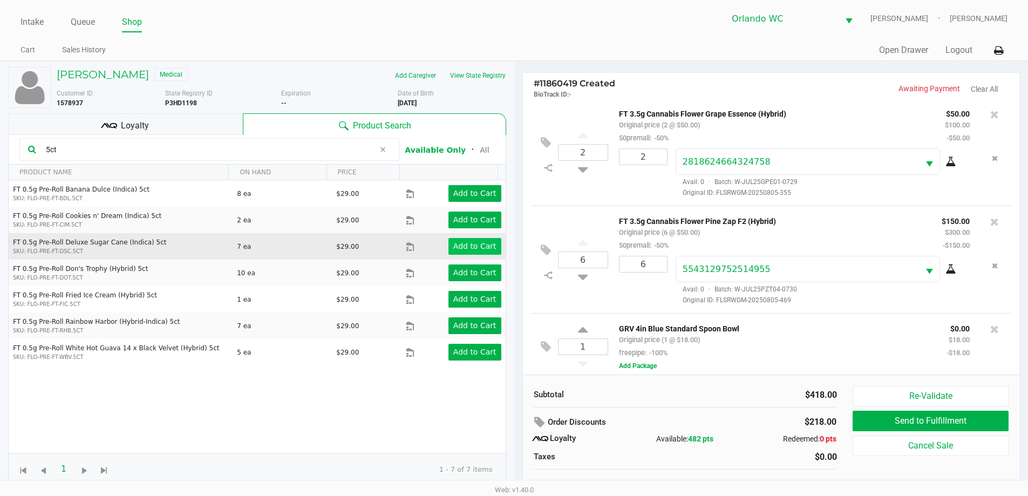
type input "5ct"
click at [461, 247] on app-button-loader "Add to Cart" at bounding box center [474, 246] width 43 height 9
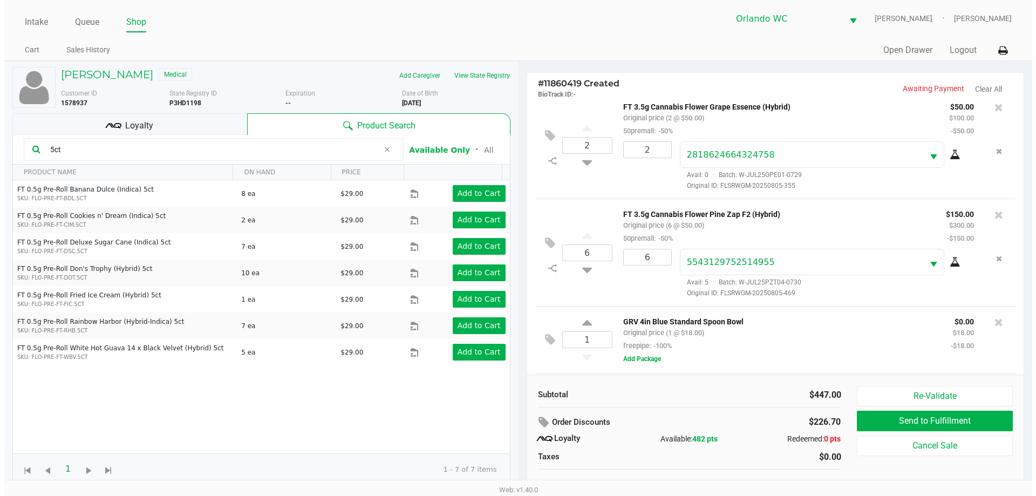
scroll to position [78, 0]
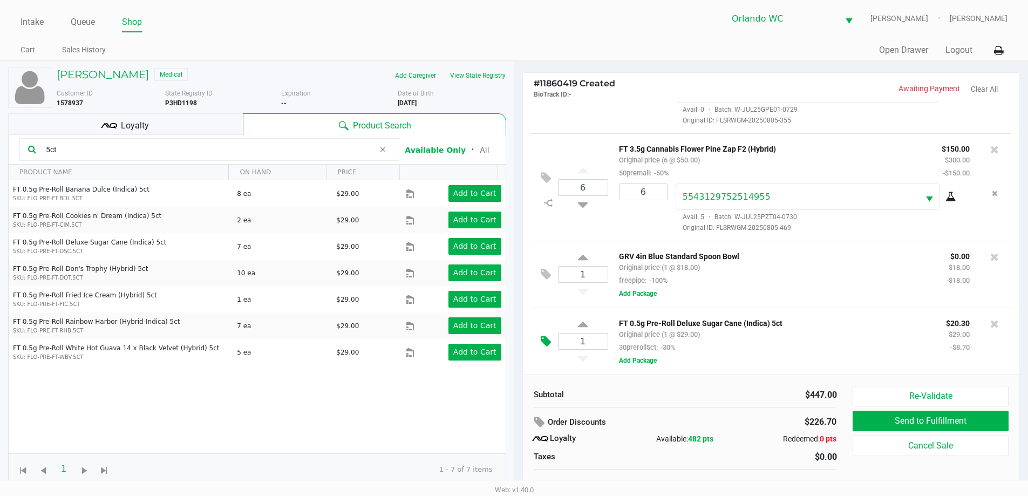
click at [548, 337] on icon at bounding box center [546, 341] width 10 height 12
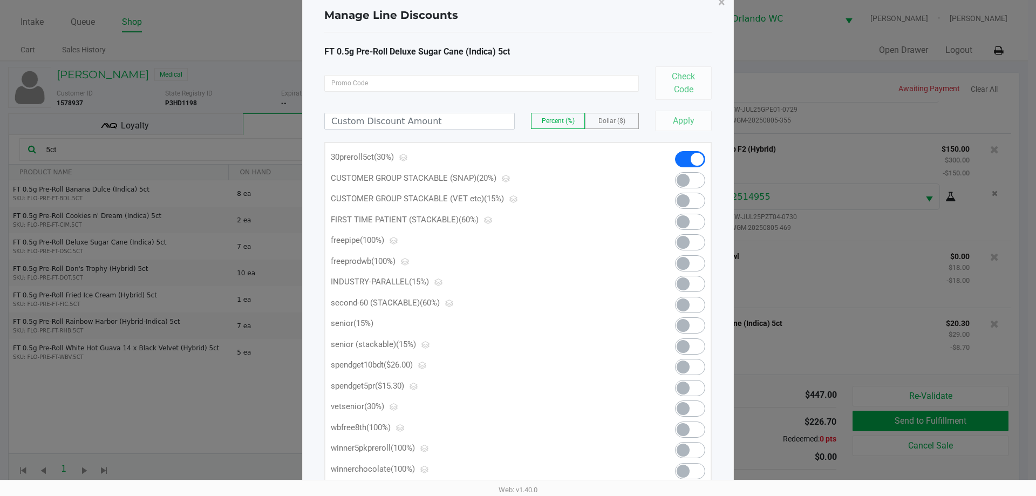
scroll to position [54, 0]
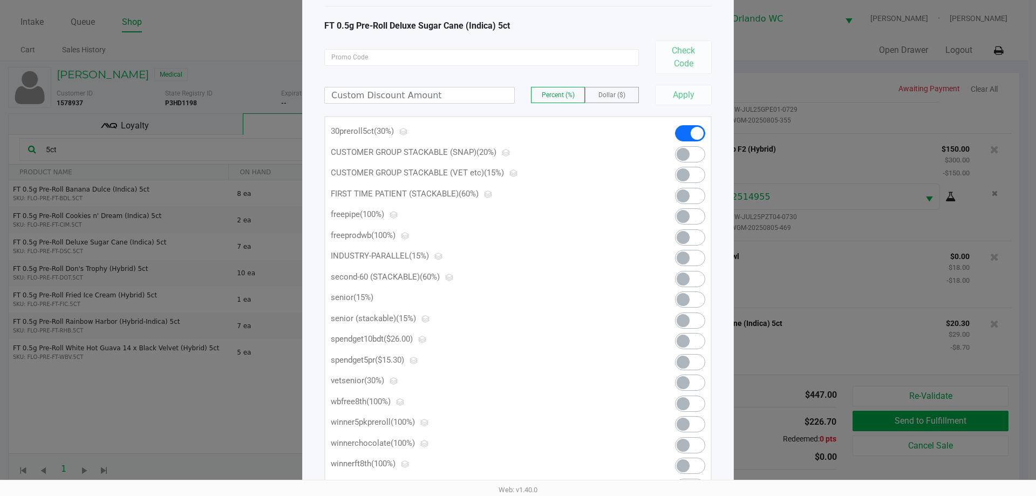
click at [698, 356] on span at bounding box center [690, 362] width 30 height 16
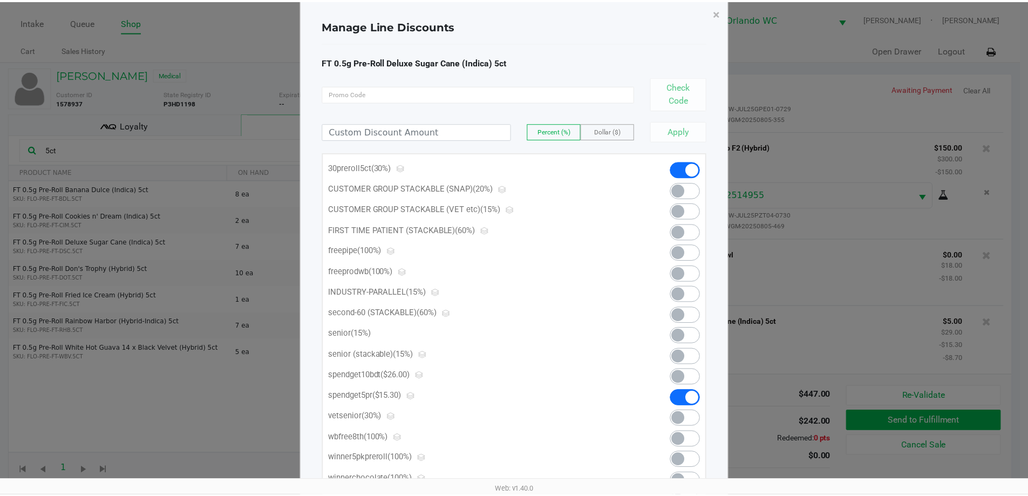
scroll to position [0, 0]
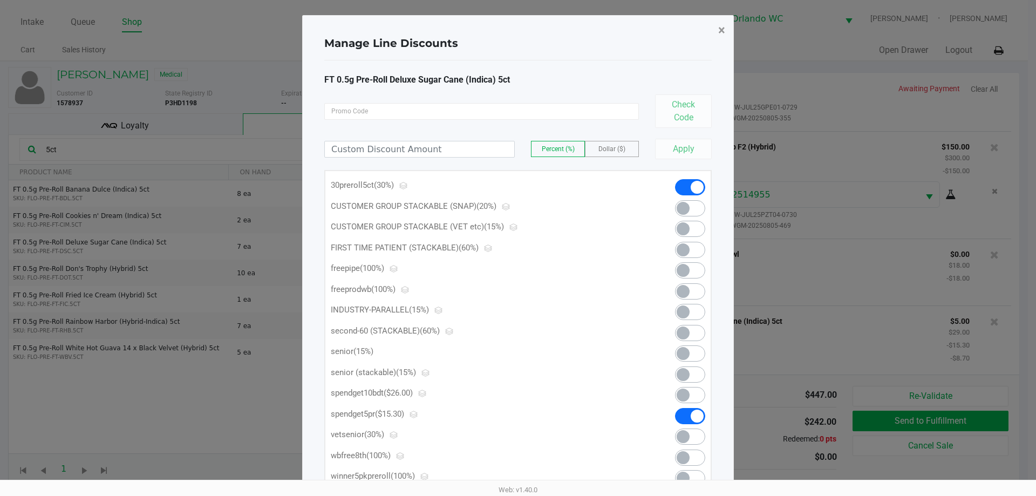
click at [715, 32] on button "×" at bounding box center [722, 30] width 24 height 30
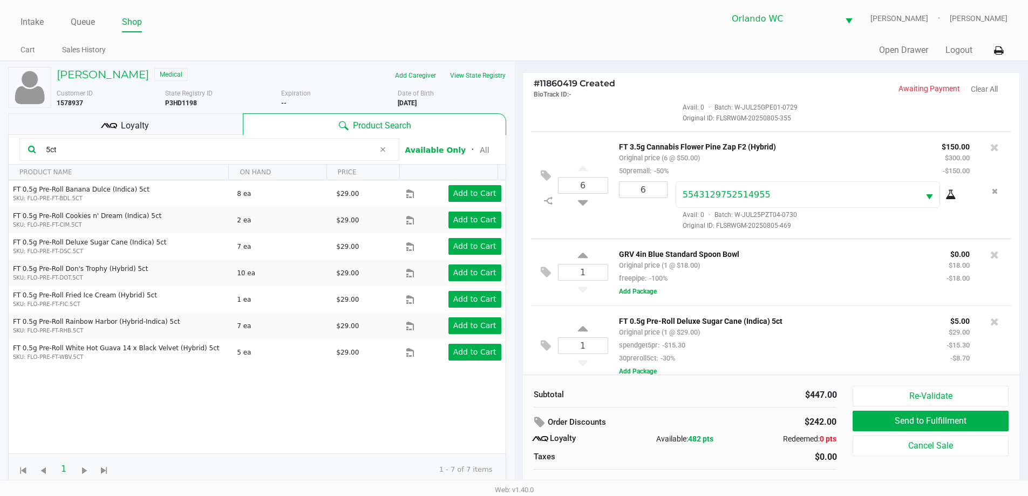
click at [237, 122] on div "Loyalty" at bounding box center [125, 124] width 235 height 22
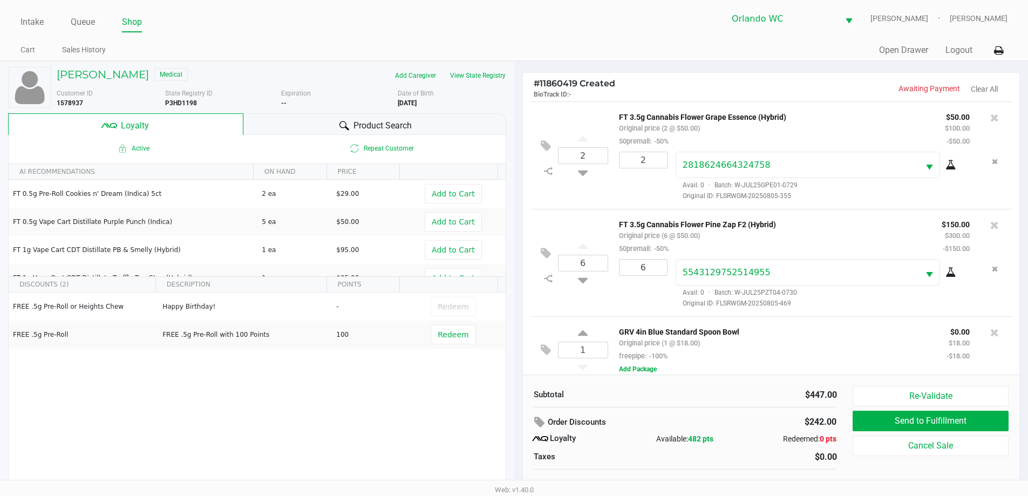
click at [328, 134] on div "Product Search" at bounding box center [374, 124] width 263 height 22
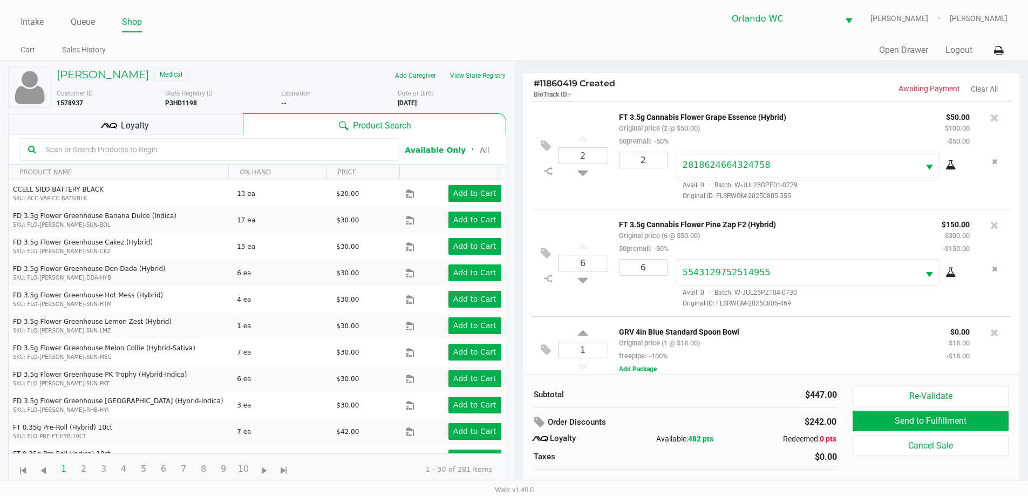
click at [214, 153] on input "text" at bounding box center [216, 149] width 349 height 16
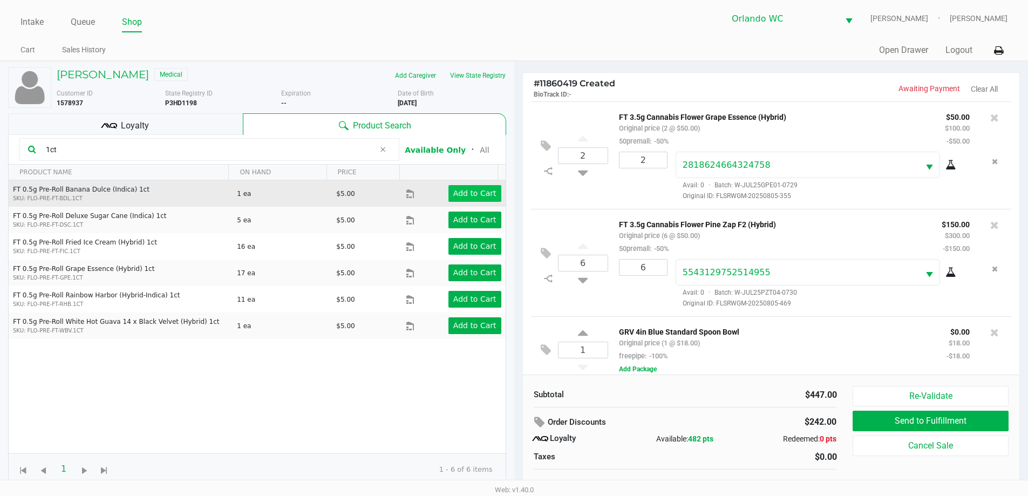
type input "1ct"
click at [474, 192] on app-button-loader "Add to Cart" at bounding box center [474, 193] width 43 height 9
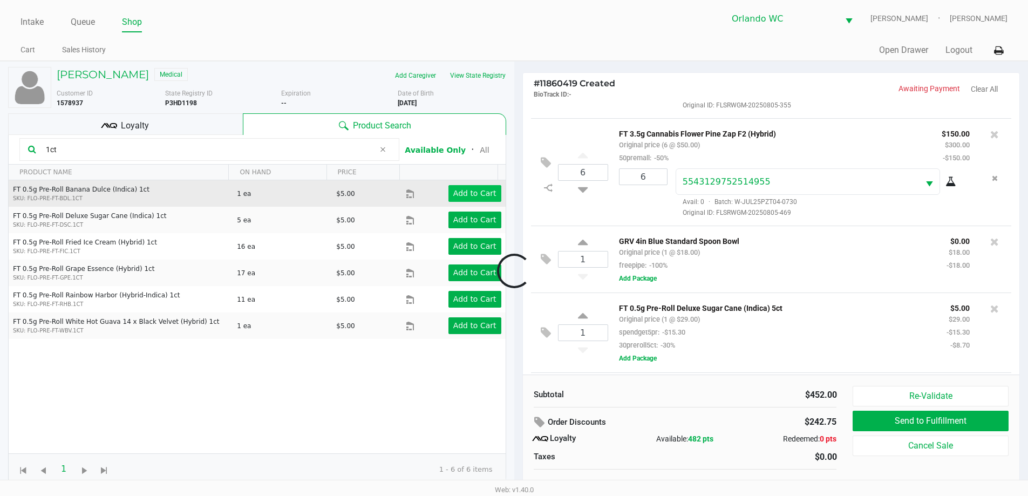
scroll to position [158, 0]
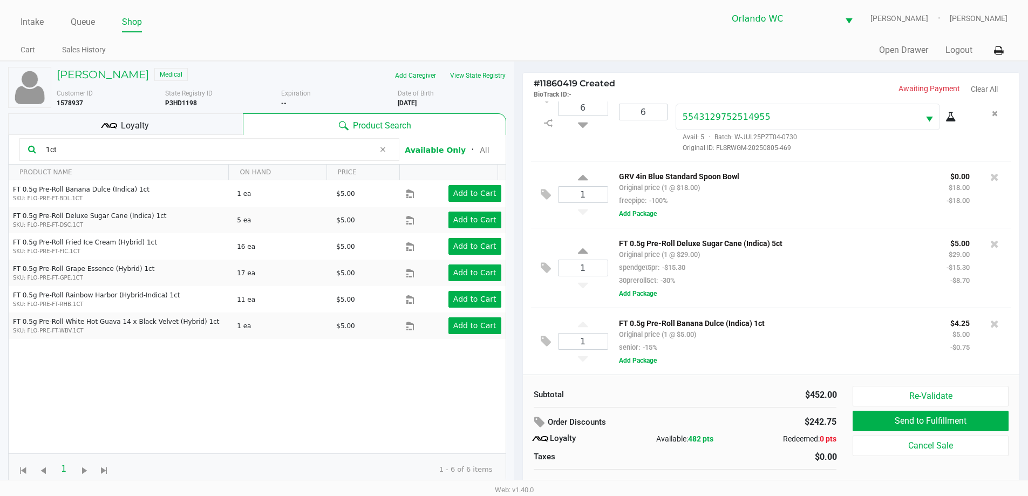
click at [196, 132] on div "Loyalty" at bounding box center [125, 124] width 235 height 22
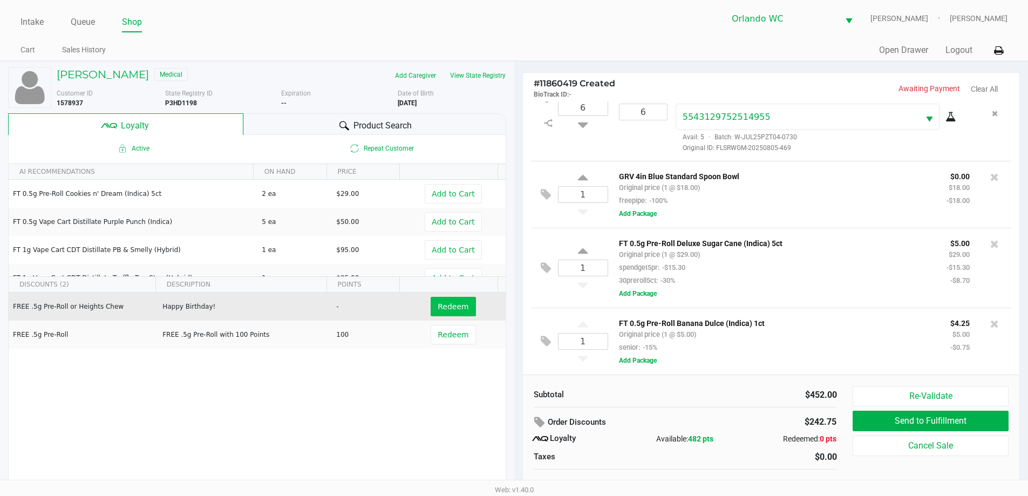
click at [456, 308] on span "Redeem" at bounding box center [453, 306] width 31 height 9
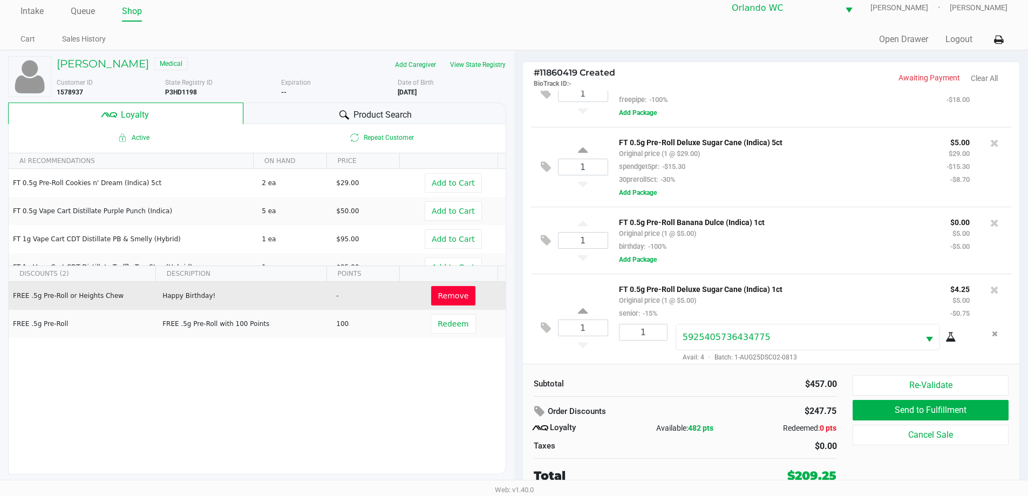
scroll to position [266, 0]
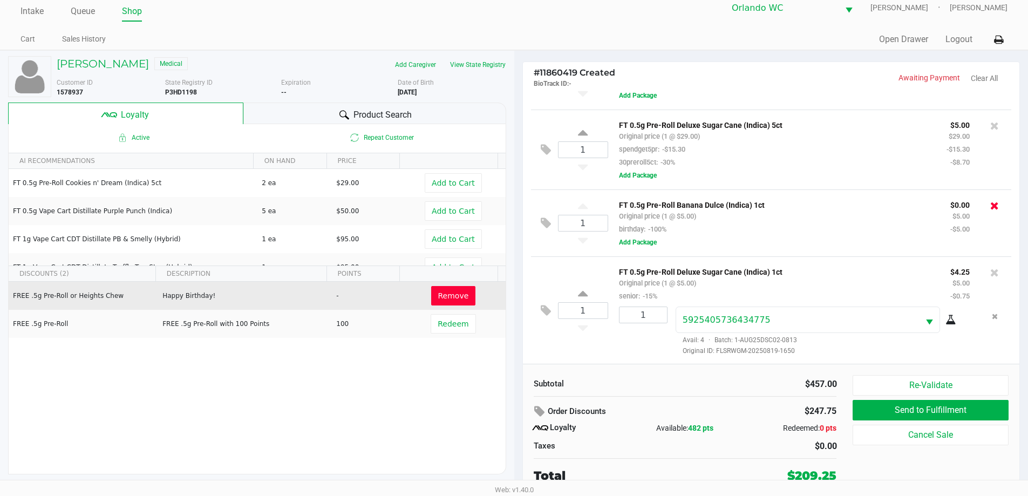
click at [990, 208] on icon at bounding box center [994, 205] width 9 height 11
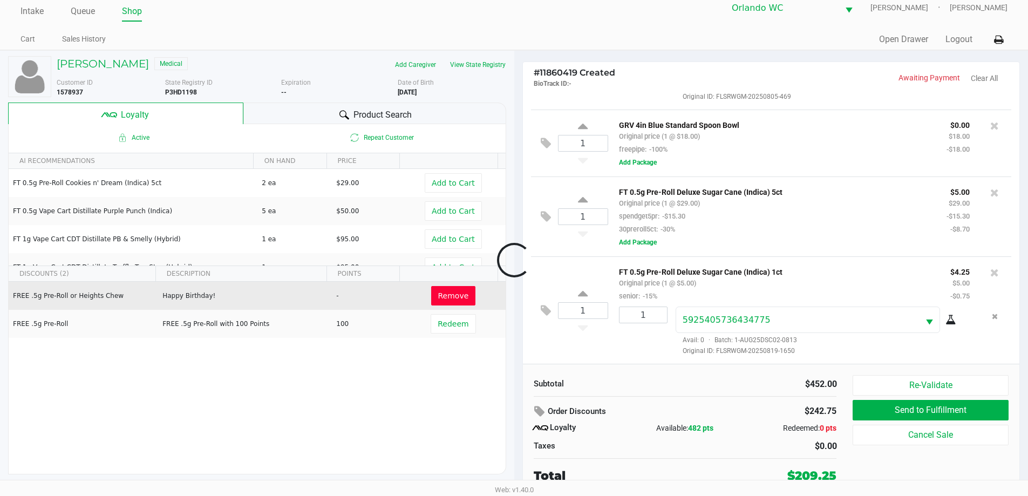
scroll to position [199, 0]
click at [431, 296] on button "Remove" at bounding box center [453, 295] width 45 height 19
click at [453, 300] on span "Redeem" at bounding box center [453, 295] width 31 height 9
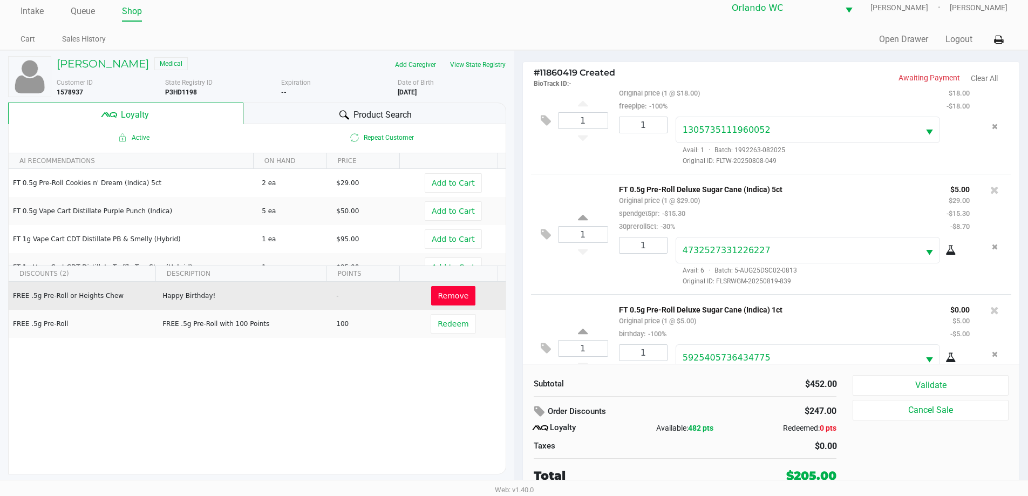
scroll to position [279, 0]
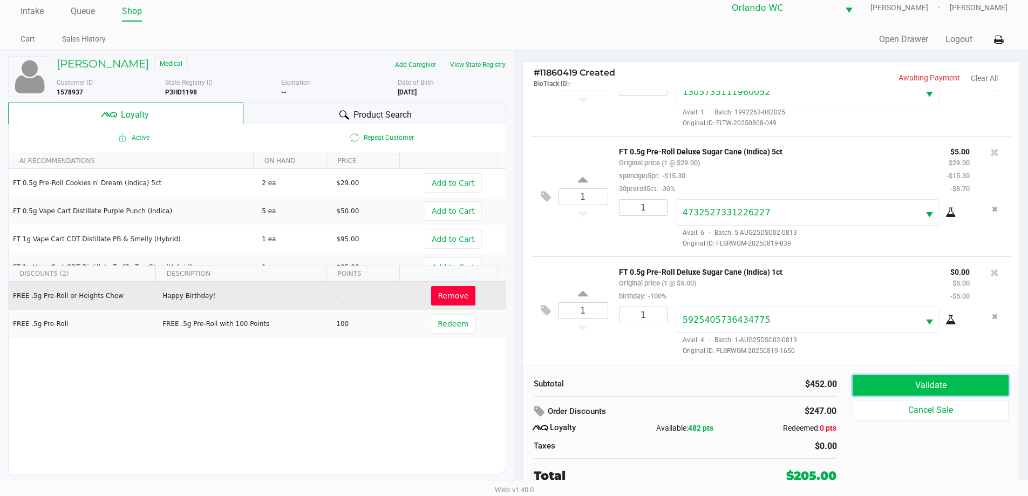
click at [896, 386] on button "Validate" at bounding box center [930, 385] width 155 height 21
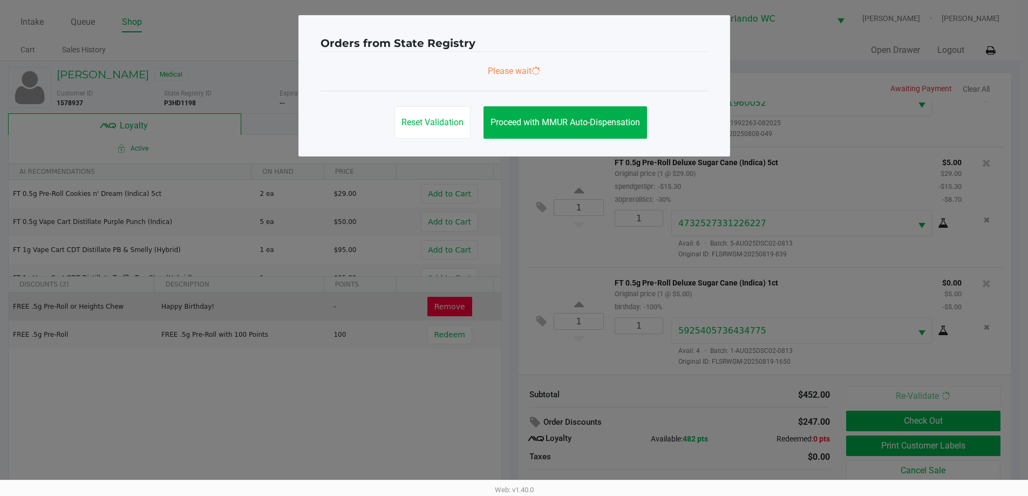
scroll to position [0, 0]
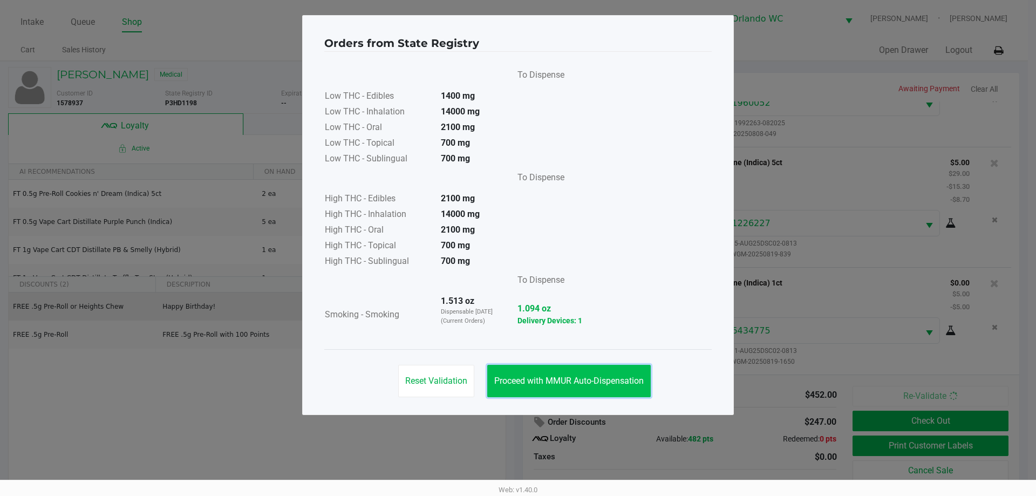
click at [560, 387] on button "Proceed with MMUR Auto-Dispensation" at bounding box center [568, 381] width 163 height 32
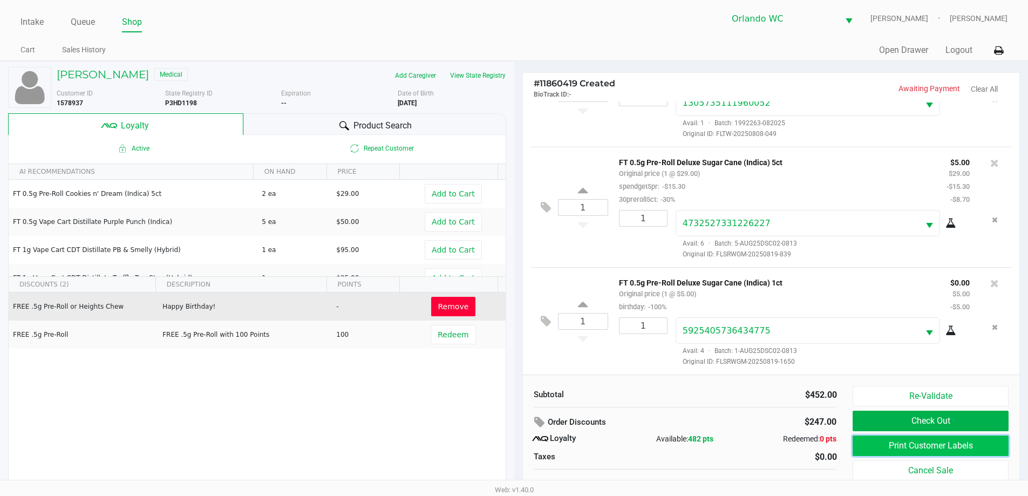
click at [875, 441] on button "Print Customer Labels" at bounding box center [930, 445] width 155 height 21
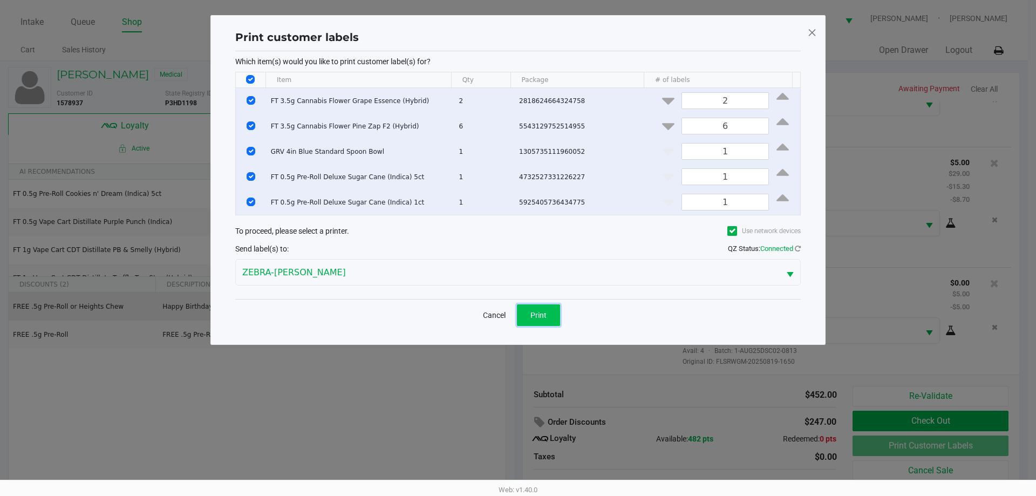
click at [552, 318] on button "Print" at bounding box center [538, 315] width 43 height 22
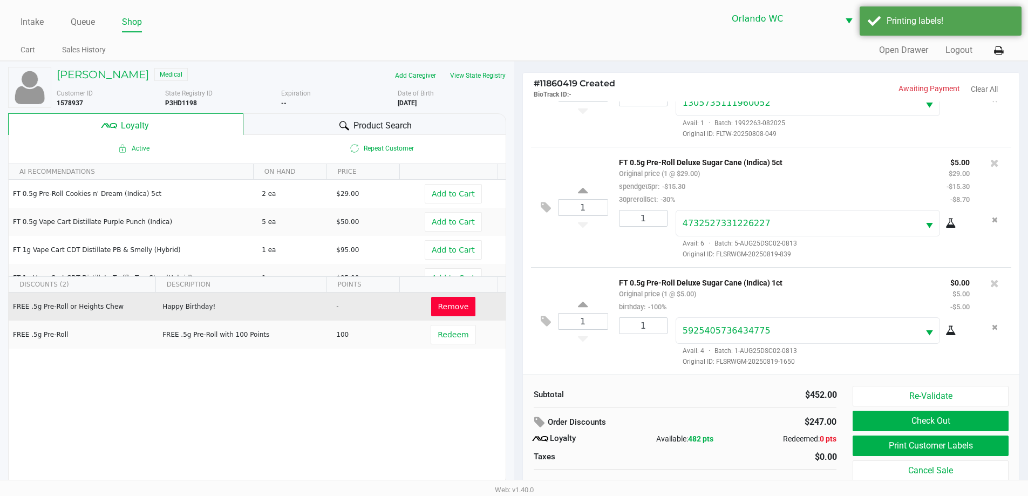
click at [910, 432] on div "Re-Validate Check Out Print Customer Labels Cancel Sale" at bounding box center [934, 441] width 163 height 110
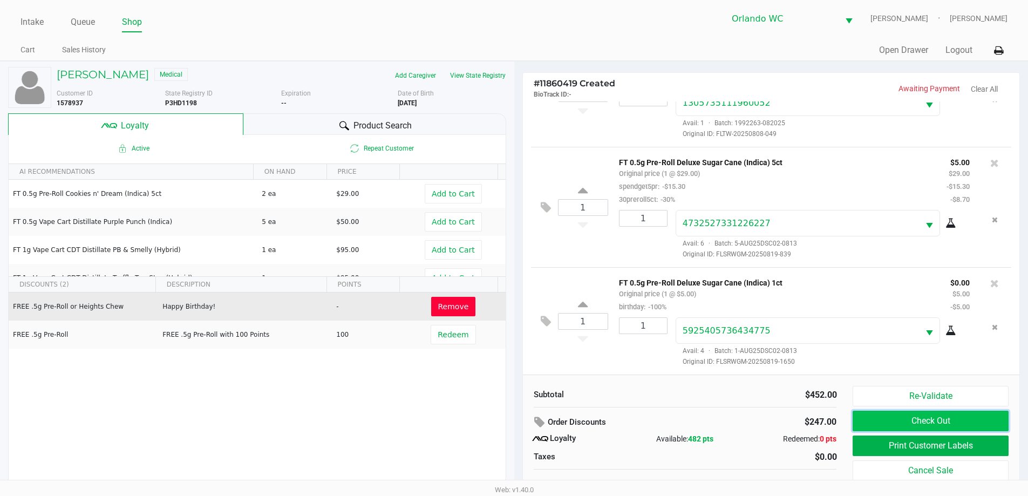
click at [911, 416] on button "Check Out" at bounding box center [930, 421] width 155 height 21
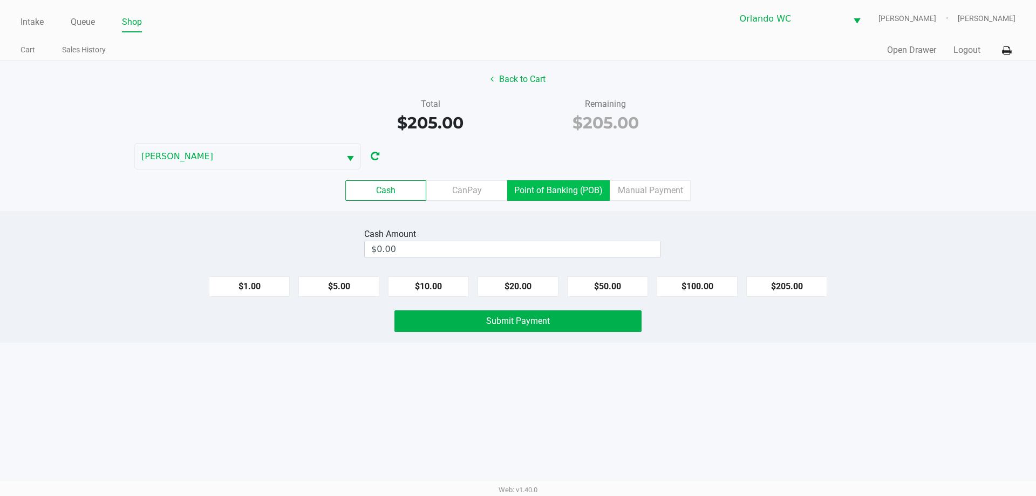
click at [579, 192] on label "Point of Banking (POB)" at bounding box center [558, 190] width 103 height 21
click at [0, 0] on 7 "Point of Banking (POB)" at bounding box center [0, 0] width 0 height 0
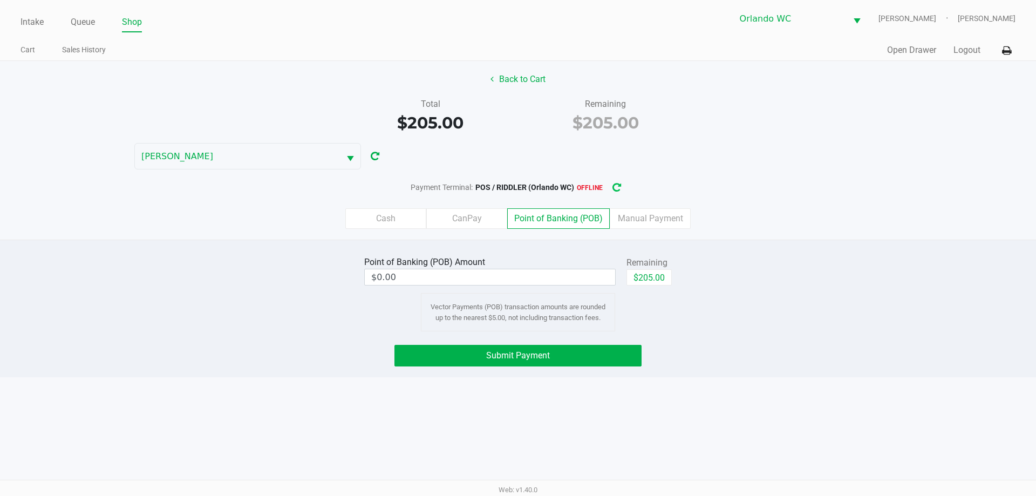
click at [621, 187] on icon "button" at bounding box center [616, 188] width 9 height 8
click at [663, 276] on button "$205.00" at bounding box center [648, 277] width 45 height 16
type input "$205.00"
click at [530, 360] on span "Submit Payment" at bounding box center [518, 355] width 64 height 10
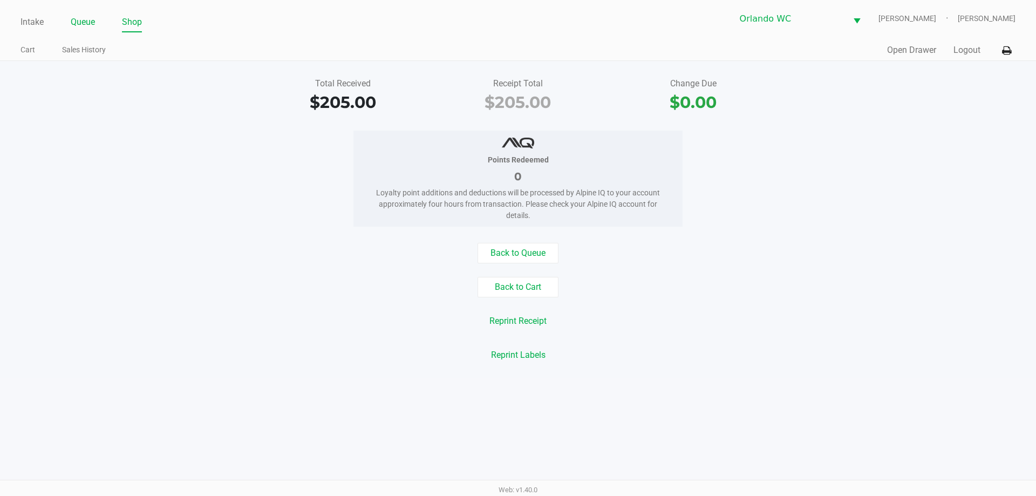
click at [89, 21] on link "Queue" at bounding box center [83, 22] width 24 height 15
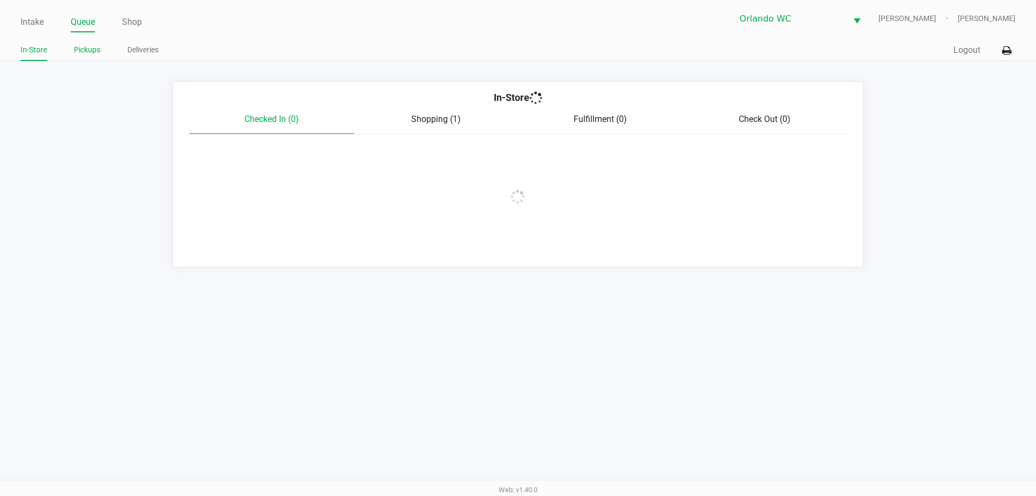
click at [83, 44] on link "Pickups" at bounding box center [87, 49] width 26 height 13
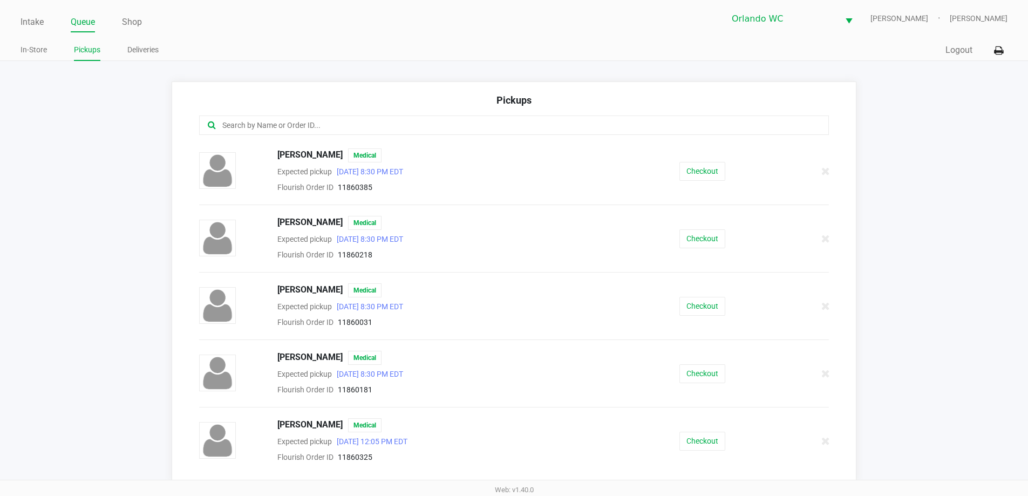
click at [243, 123] on input "text" at bounding box center [496, 125] width 551 height 12
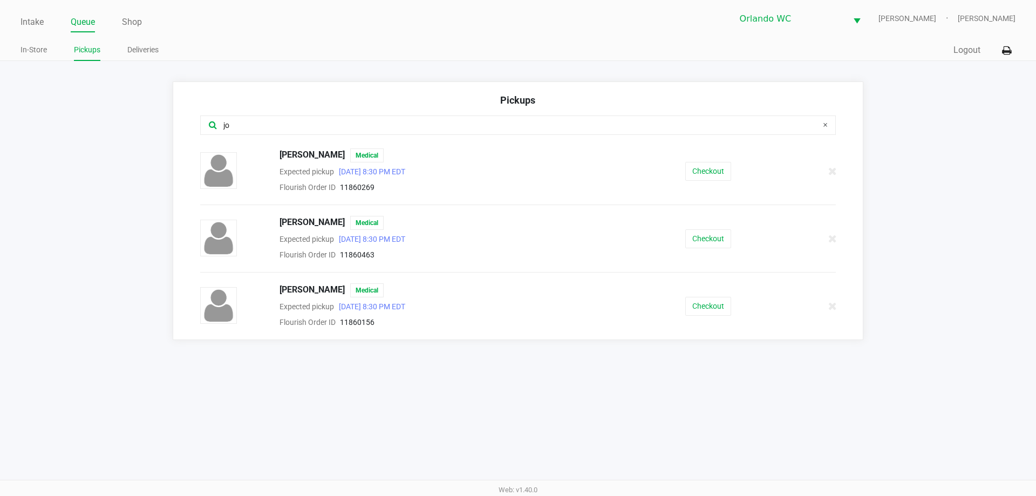
type input "jo"
click at [714, 181] on div "JOHN MONTANEZ Medical Expected pickup Aug 28, 2025 8:30 PM EDT Flourish Order I…" at bounding box center [518, 170] width 652 height 45
click at [712, 177] on button "Checkout" at bounding box center [708, 171] width 46 height 19
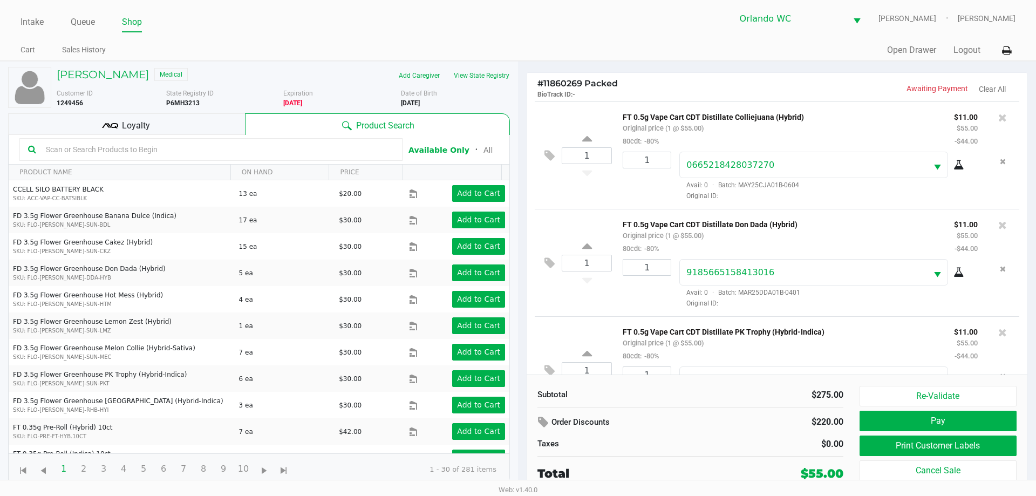
click at [149, 120] on div "Loyalty" at bounding box center [126, 124] width 237 height 22
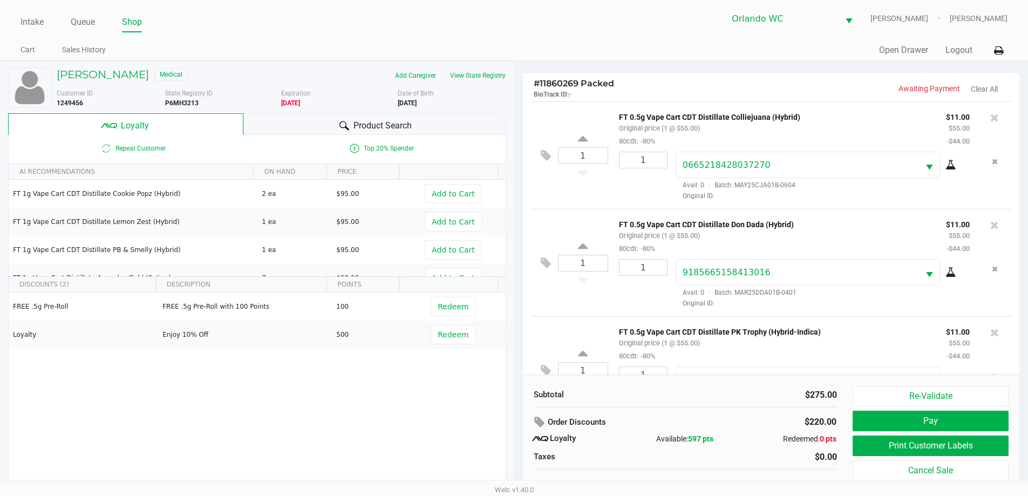
click at [392, 121] on span "Product Search" at bounding box center [382, 125] width 58 height 13
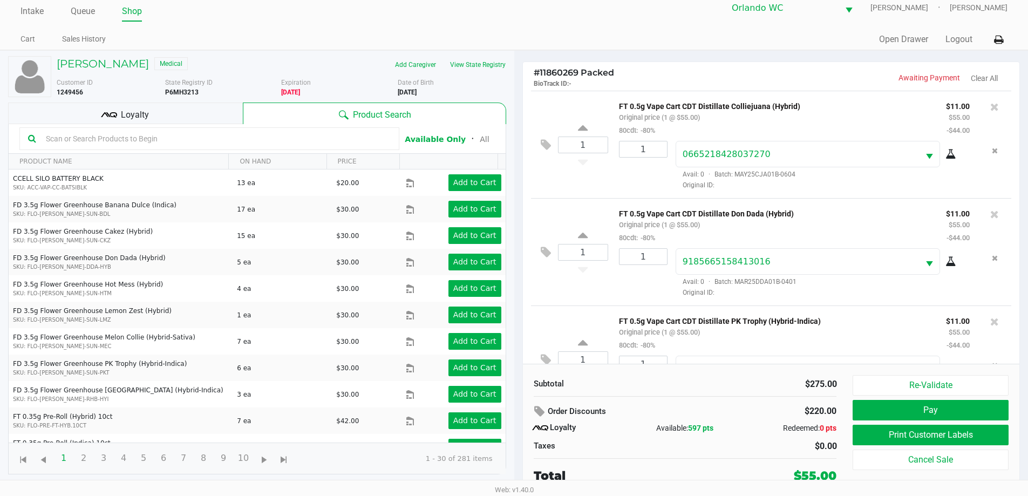
click at [956, 439] on button "Print Customer Labels" at bounding box center [930, 435] width 155 height 21
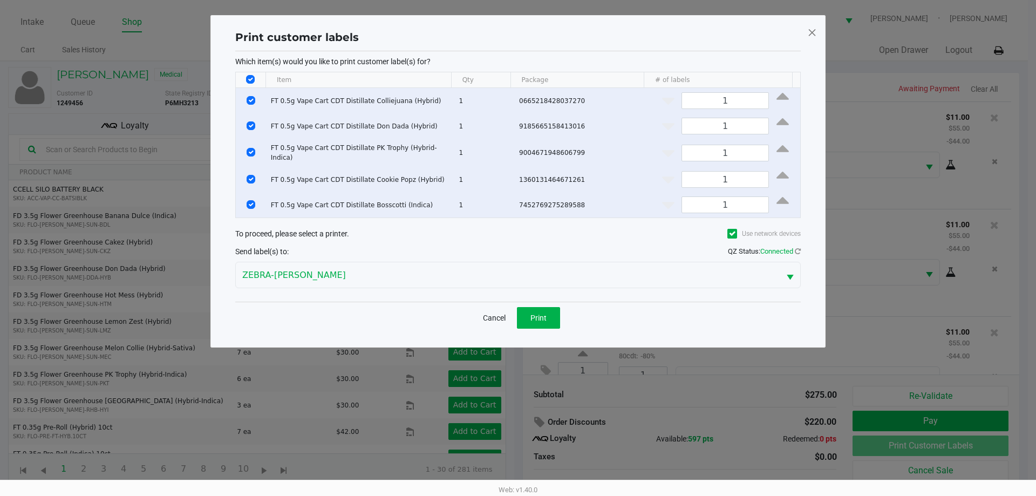
click at [543, 322] on button "Print" at bounding box center [538, 318] width 43 height 22
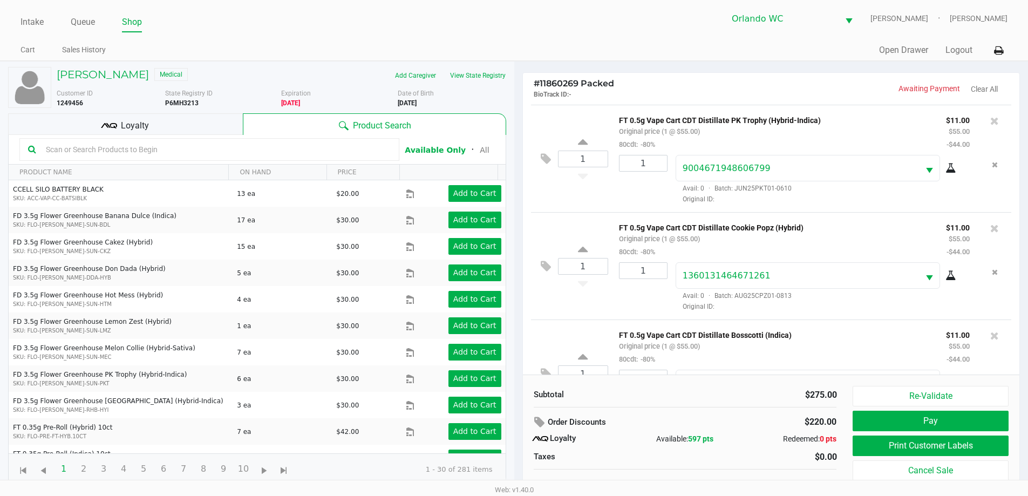
scroll to position [267, 0]
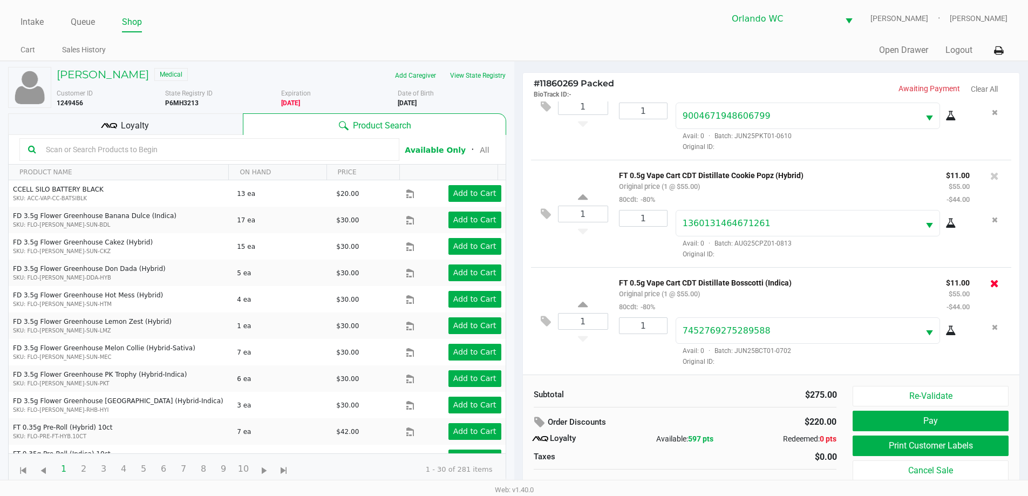
click at [990, 284] on icon at bounding box center [994, 283] width 9 height 11
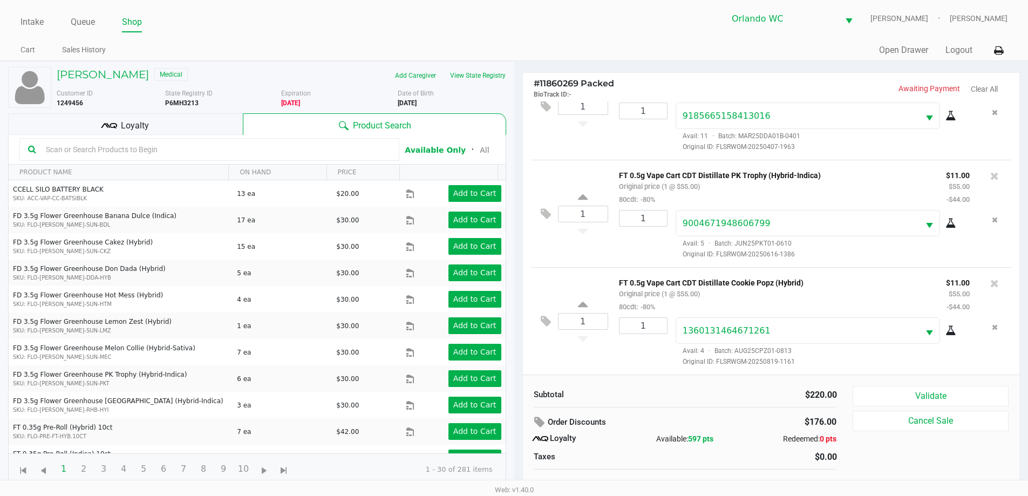
scroll to position [11, 0]
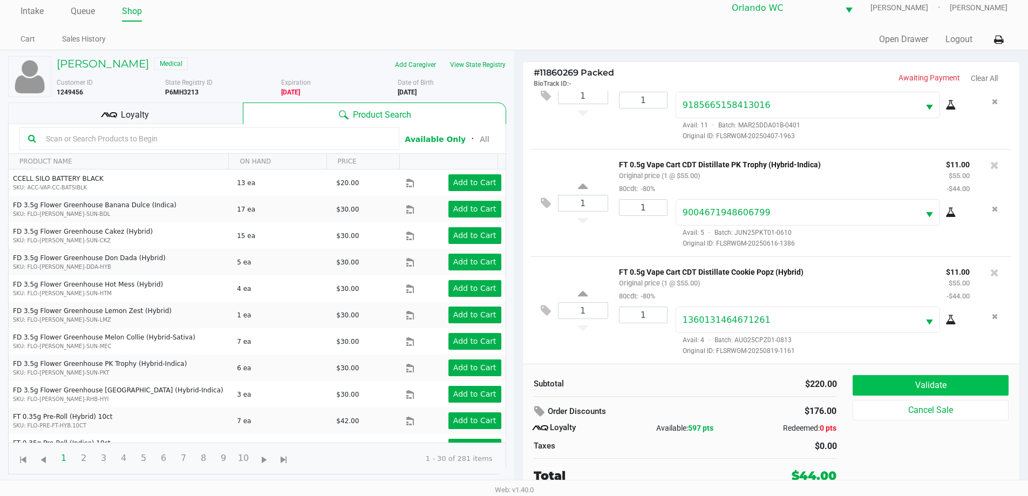
click at [956, 393] on button "Validate" at bounding box center [930, 385] width 155 height 21
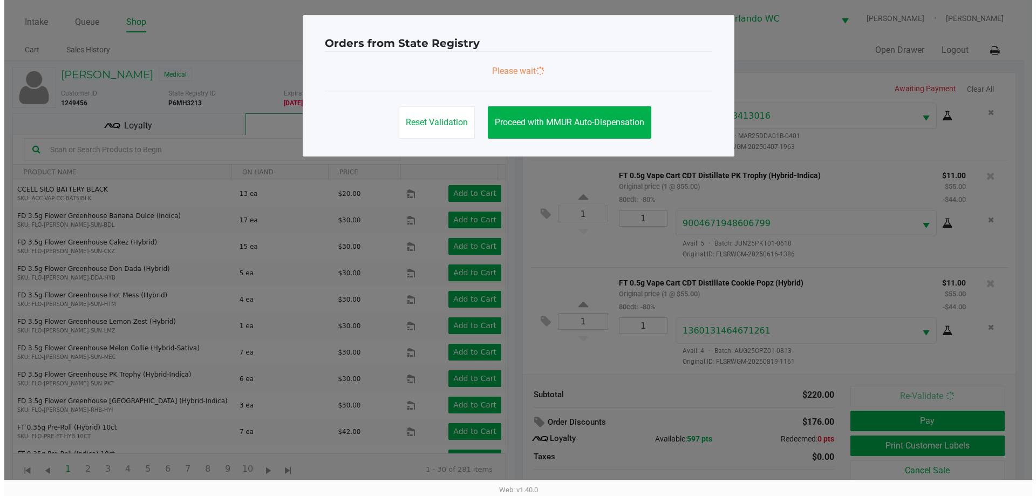
scroll to position [0, 0]
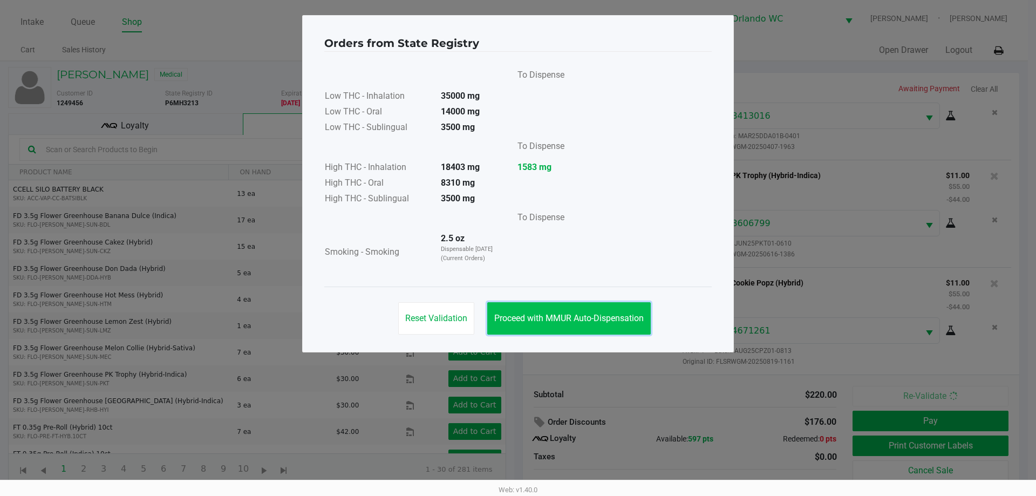
click at [558, 319] on span "Proceed with MMUR Auto-Dispensation" at bounding box center [568, 318] width 149 height 10
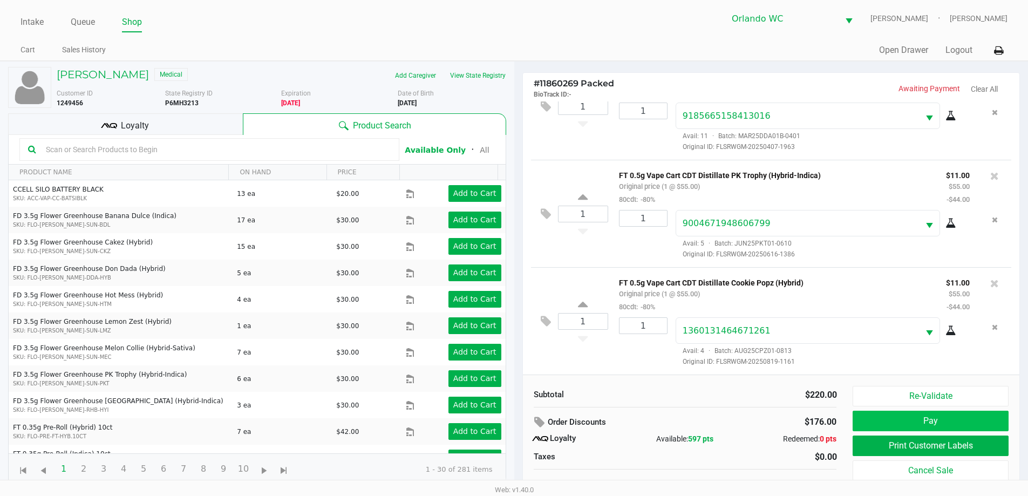
click at [953, 425] on button "Pay" at bounding box center [930, 421] width 155 height 21
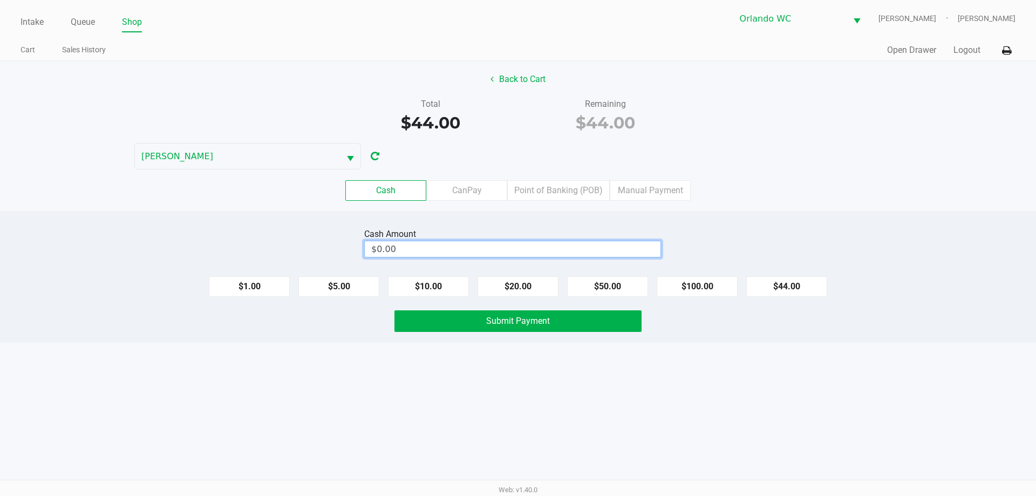
click at [481, 249] on input "$0.00" at bounding box center [513, 249] width 296 height 16
click at [587, 323] on button "Submit Payment" at bounding box center [517, 321] width 247 height 22
type input "$45.00"
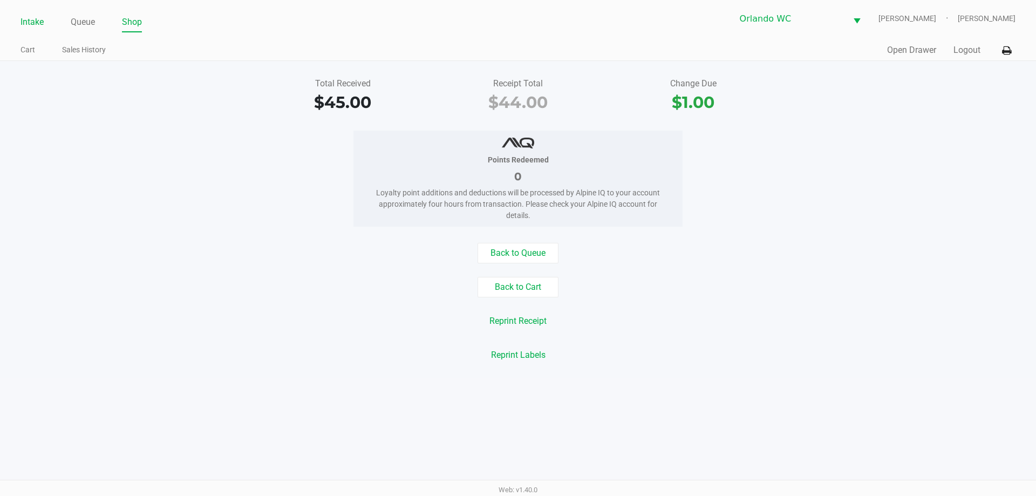
click at [37, 17] on link "Intake" at bounding box center [32, 22] width 23 height 15
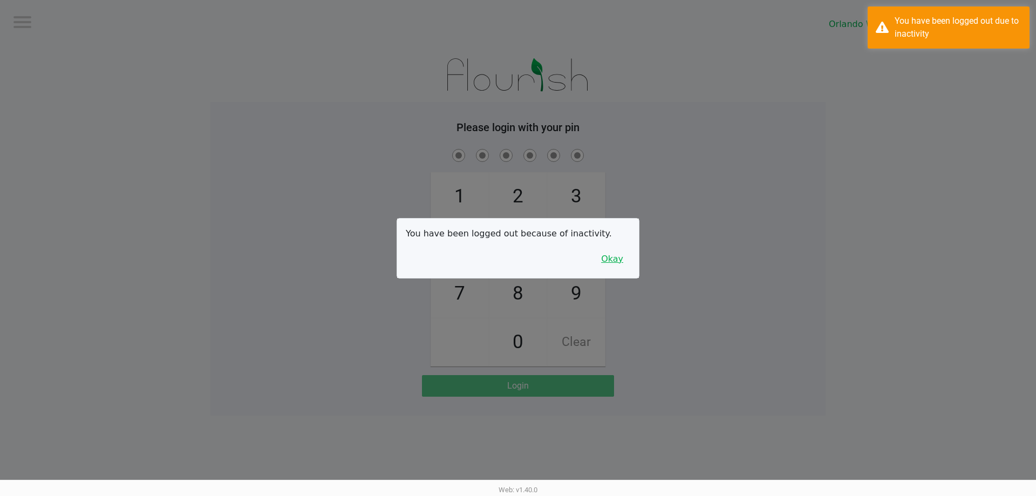
click at [618, 255] on button "Okay" at bounding box center [612, 259] width 36 height 21
click at [618, 255] on div "1 4 7 2 5 8 0 3 6 9 Clear" at bounding box center [517, 257] width 615 height 220
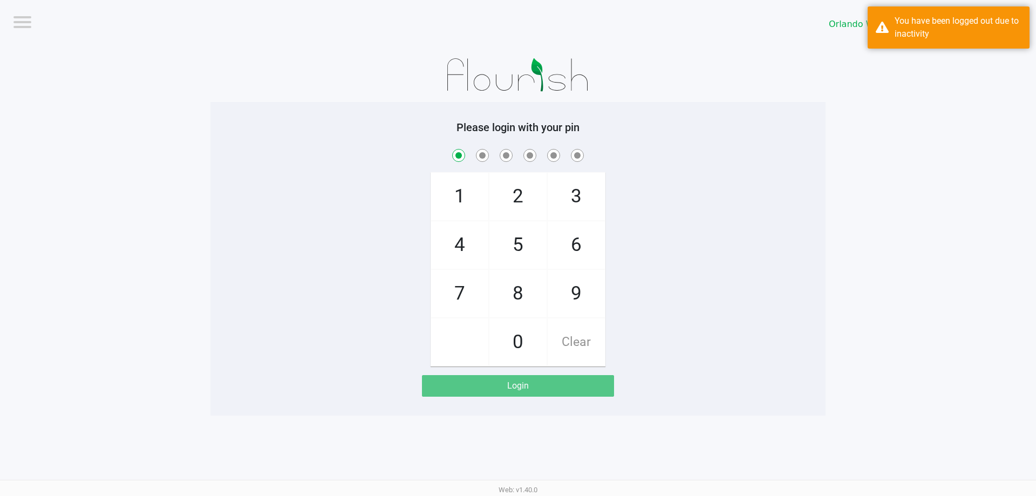
checkbox input "true"
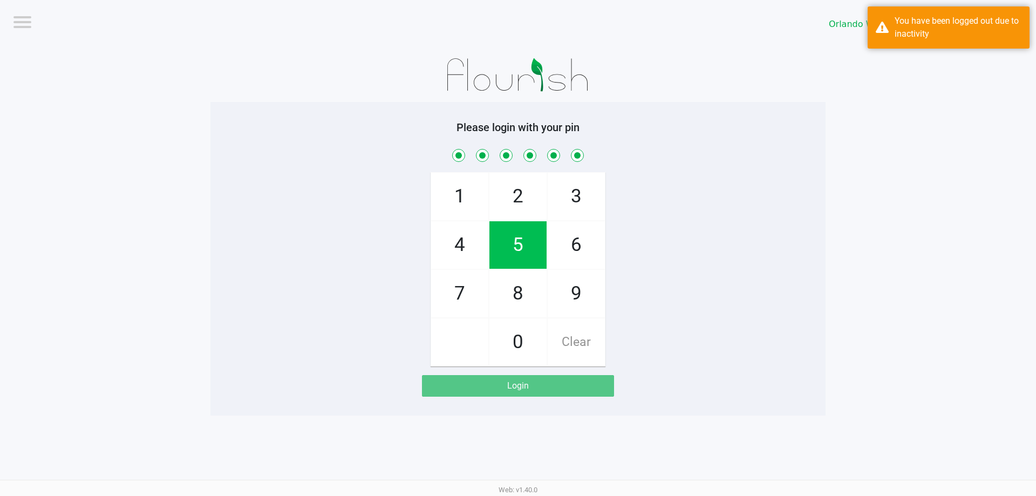
checkbox input "true"
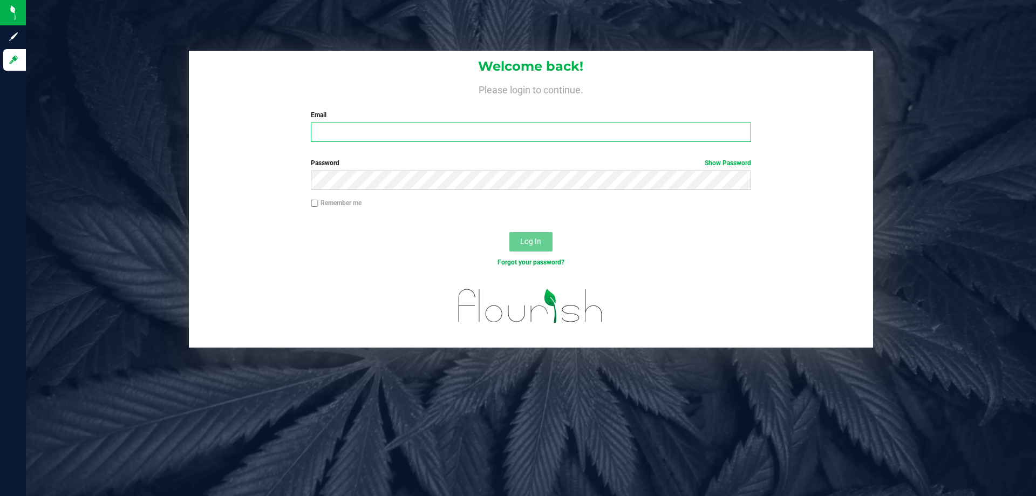
click at [353, 126] on input "Email" at bounding box center [531, 131] width 440 height 19
click at [327, 139] on input "Email" at bounding box center [531, 131] width 440 height 19
click at [371, 129] on input "Email" at bounding box center [531, 131] width 440 height 19
type input "[EMAIL_ADDRESS][DOMAIN_NAME]"
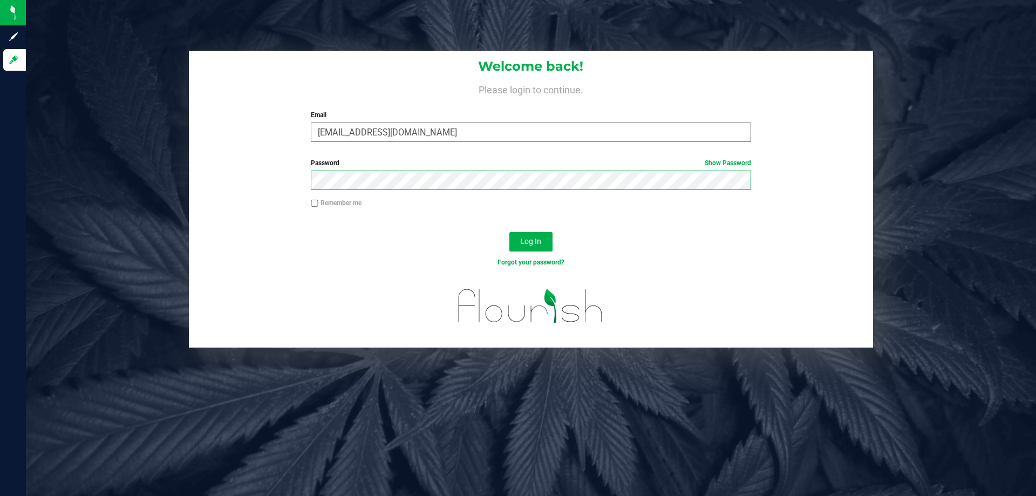
click at [509, 232] on button "Log In" at bounding box center [530, 241] width 43 height 19
drag, startPoint x: 442, startPoint y: 131, endPoint x: 257, endPoint y: 135, distance: 185.1
click at [258, 135] on div "Welcome back! Please login to continue. Email [EMAIL_ADDRESS][DOMAIN_NAME] Requ…" at bounding box center [531, 101] width 684 height 100
type input "[EMAIL_ADDRESS][DOMAIN_NAME]"
click at [509, 232] on button "Log In" at bounding box center [530, 241] width 43 height 19
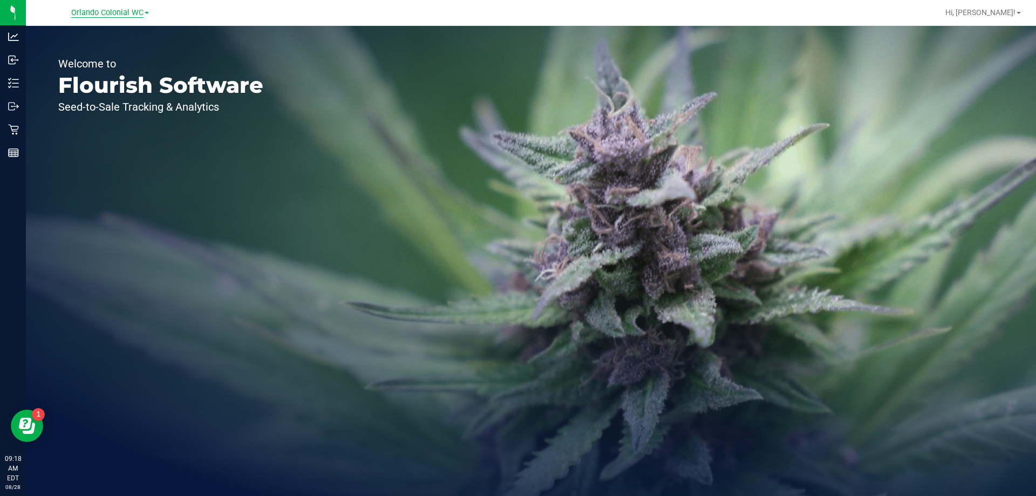
click at [101, 15] on span "Orlando Colonial WC" at bounding box center [107, 13] width 72 height 10
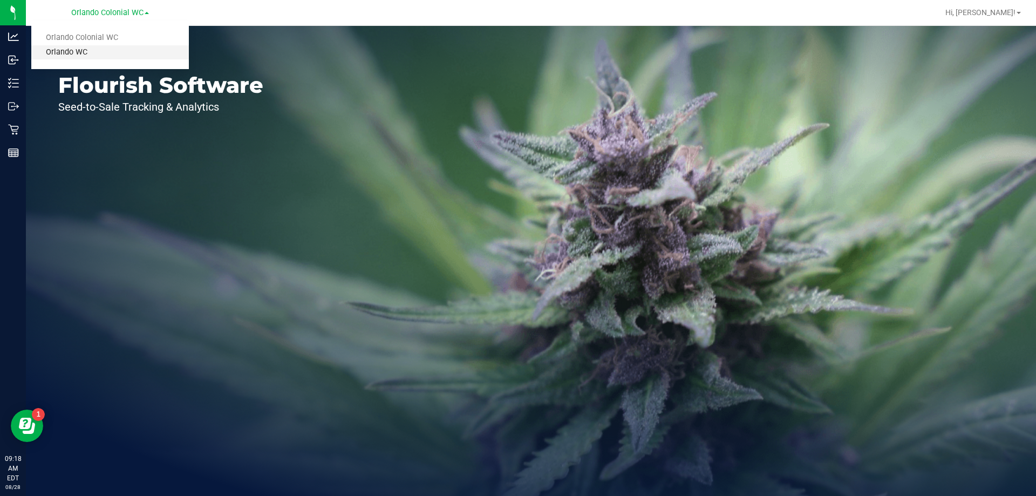
click at [93, 53] on link "Orlando WC" at bounding box center [110, 52] width 158 height 15
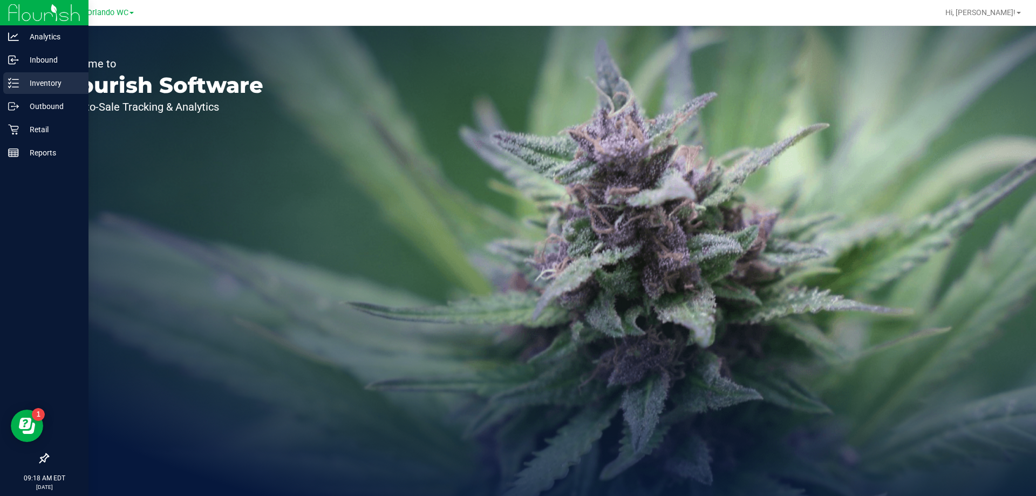
click at [20, 80] on p "Inventory" at bounding box center [51, 83] width 65 height 13
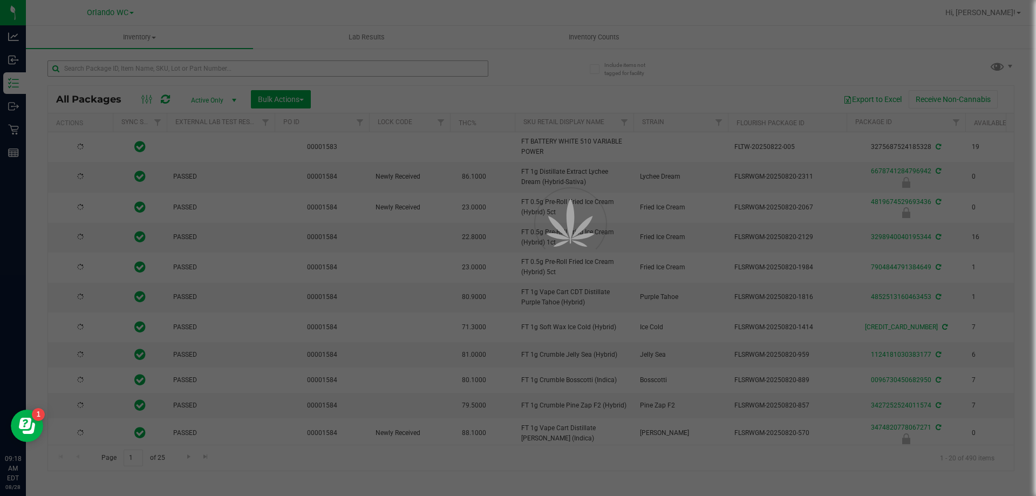
click at [141, 71] on div at bounding box center [518, 248] width 1036 height 496
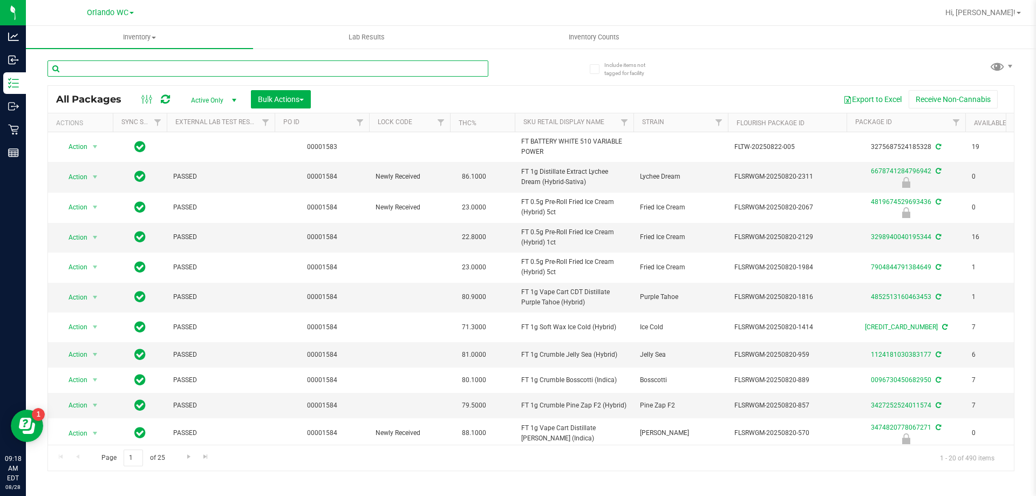
click at [140, 71] on input "text" at bounding box center [267, 68] width 441 height 16
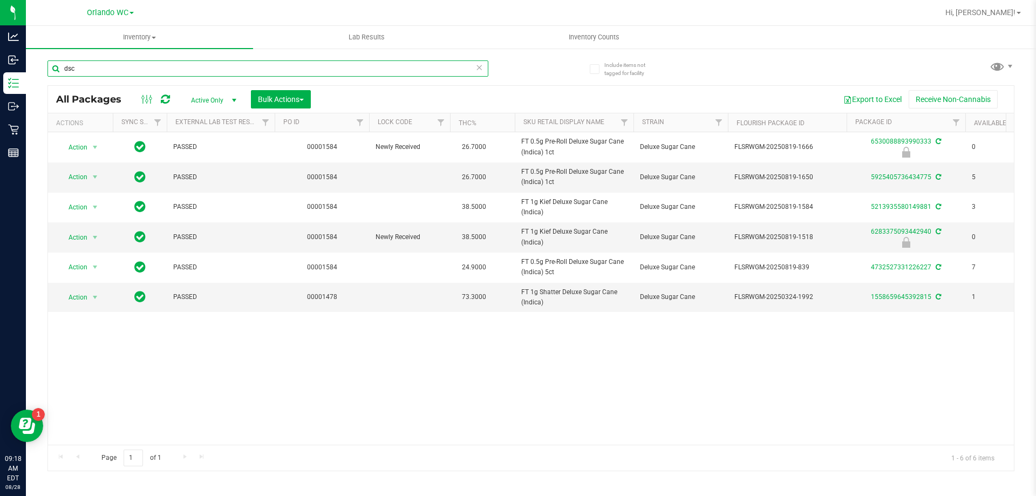
type input "dsc"
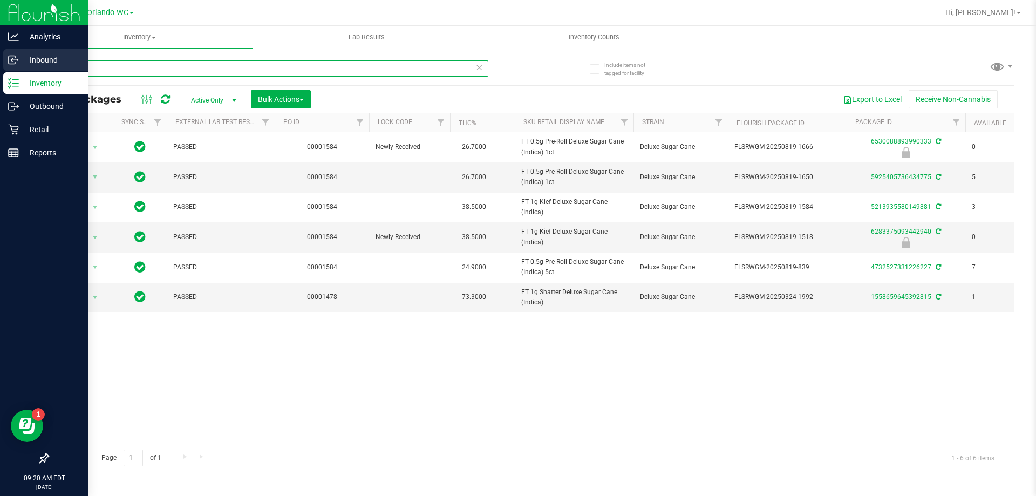
drag, startPoint x: 78, startPoint y: 72, endPoint x: 0, endPoint y: 72, distance: 77.7
click at [0, 72] on div "Analytics Inbound Inventory Outbound Retail Reports 09:20 AM EDT [DATE] 08/28 O…" at bounding box center [518, 248] width 1036 height 496
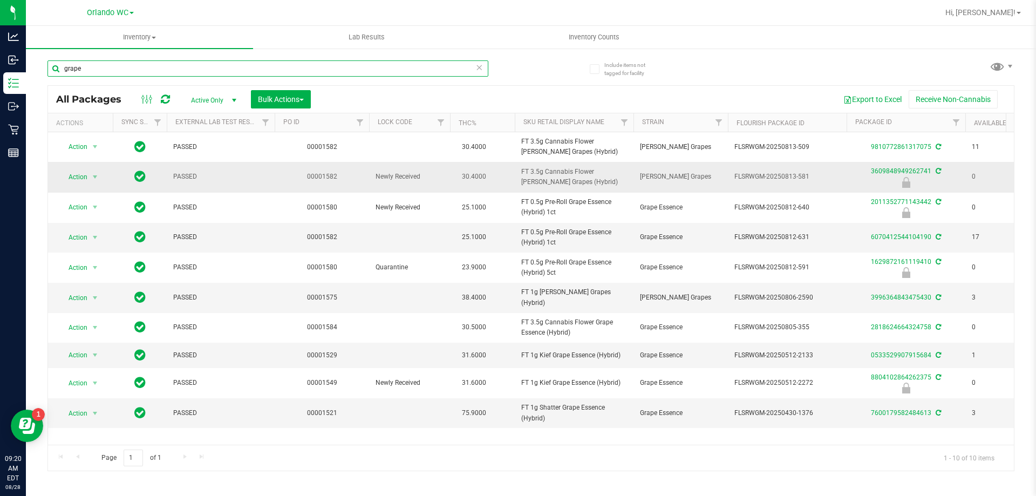
type input "grape"
drag, startPoint x: 523, startPoint y: 169, endPoint x: 604, endPoint y: 180, distance: 82.2
click at [604, 180] on span "FT 3.5g Cannabis Flower [PERSON_NAME] Grapes (Hybrid)" at bounding box center [574, 177] width 106 height 21
copy span "FT 3.5g Cannabis Flower [PERSON_NAME] Grapes (Hybrid)"
click at [188, 62] on input "grape" at bounding box center [267, 68] width 441 height 16
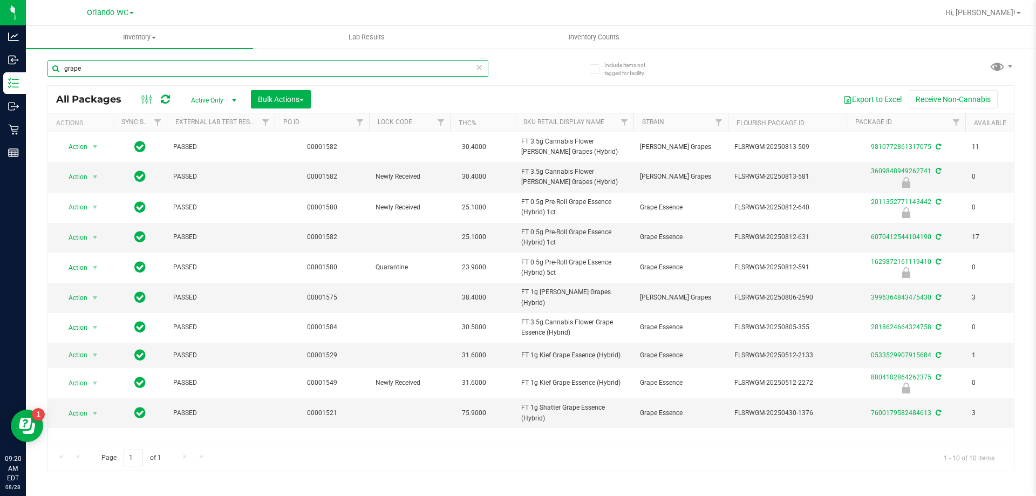
click at [188, 62] on input "grape" at bounding box center [267, 68] width 441 height 16
paste input "FT 3.5g Cannabis Flower [PERSON_NAME] Grapes (Hybrid)"
type input "FT 3.5g Cannabis Flower [PERSON_NAME] Grapes (Hybrid)"
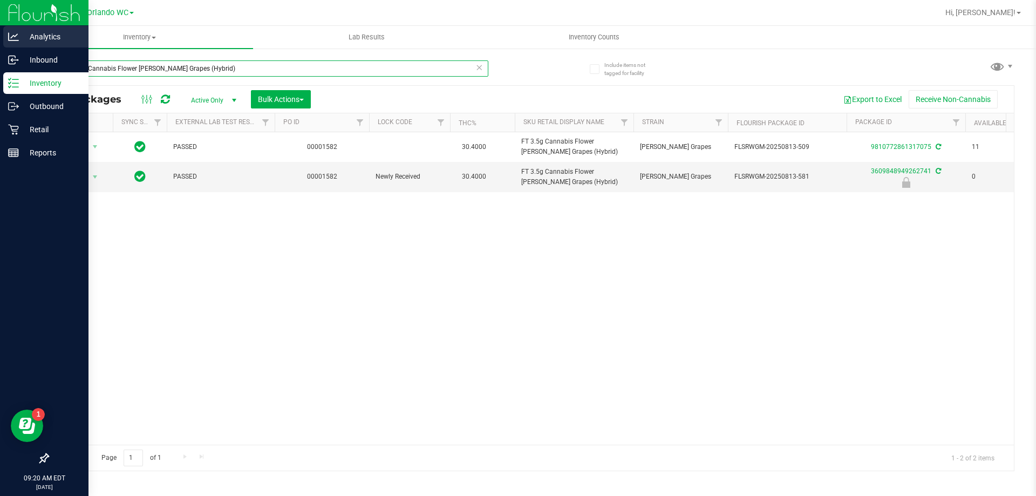
drag, startPoint x: 215, startPoint y: 67, endPoint x: 0, endPoint y: 32, distance: 217.6
click at [0, 53] on div "Analytics Inbound Inventory Outbound Retail Reports 09:20 AM EDT [DATE] 08/28 O…" at bounding box center [518, 248] width 1036 height 496
type input "grape"
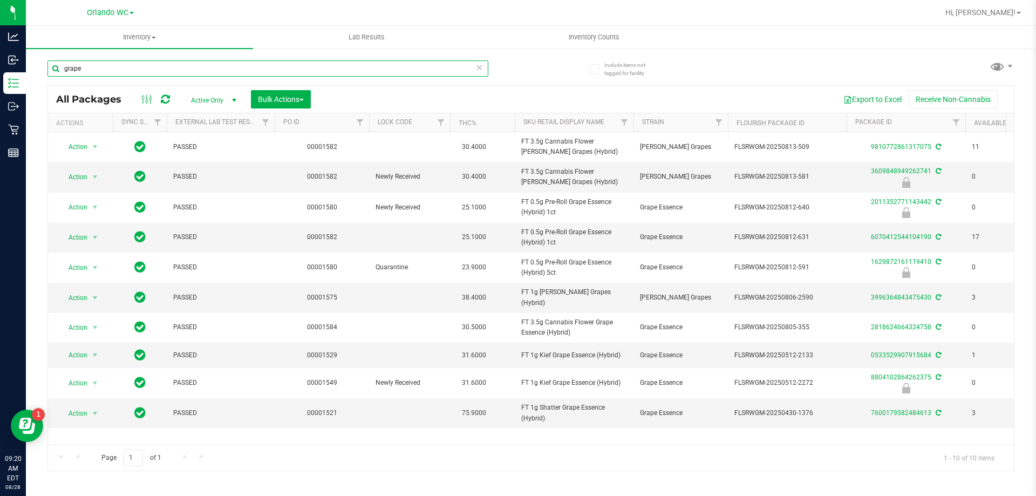
click at [86, 67] on input "grape" at bounding box center [267, 68] width 441 height 16
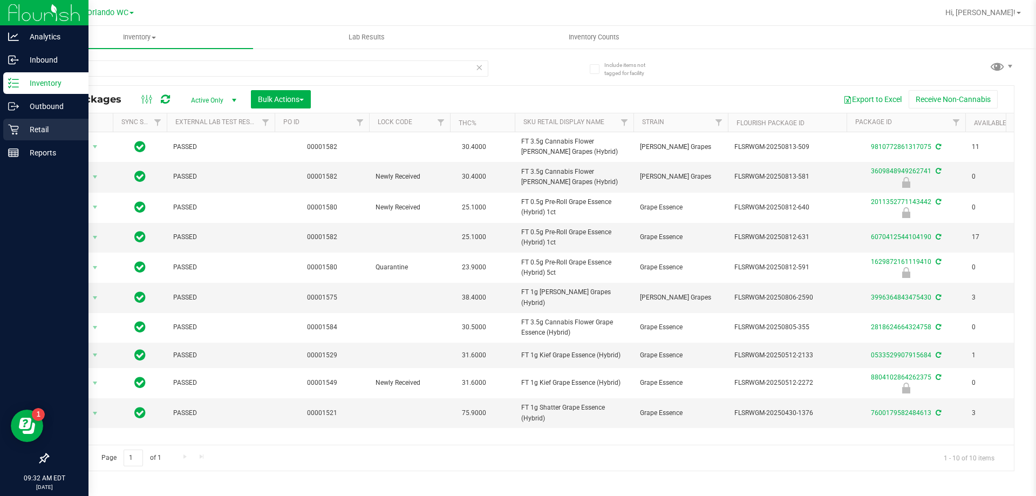
click at [13, 133] on icon at bounding box center [13, 130] width 10 height 10
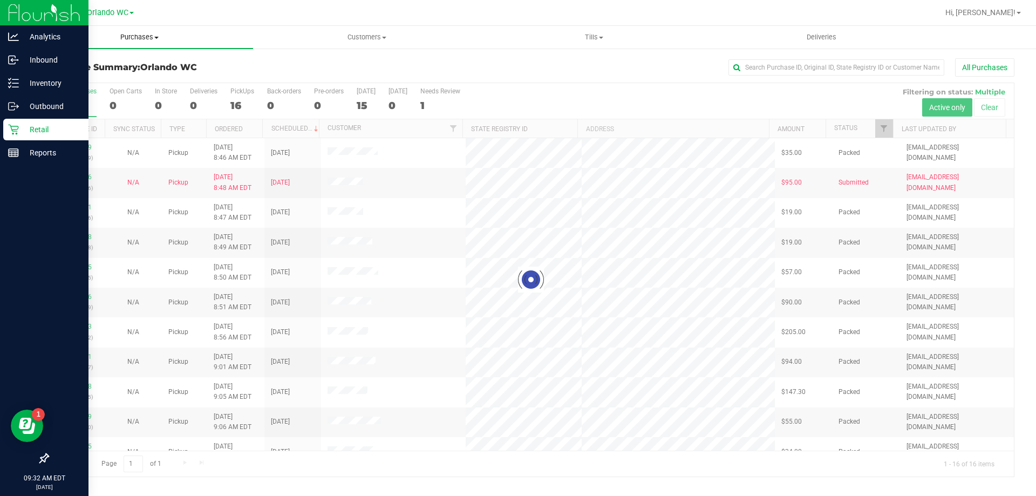
click at [152, 40] on span "Purchases" at bounding box center [139, 37] width 227 height 10
click at [141, 76] on li "Fulfillment" at bounding box center [139, 78] width 227 height 13
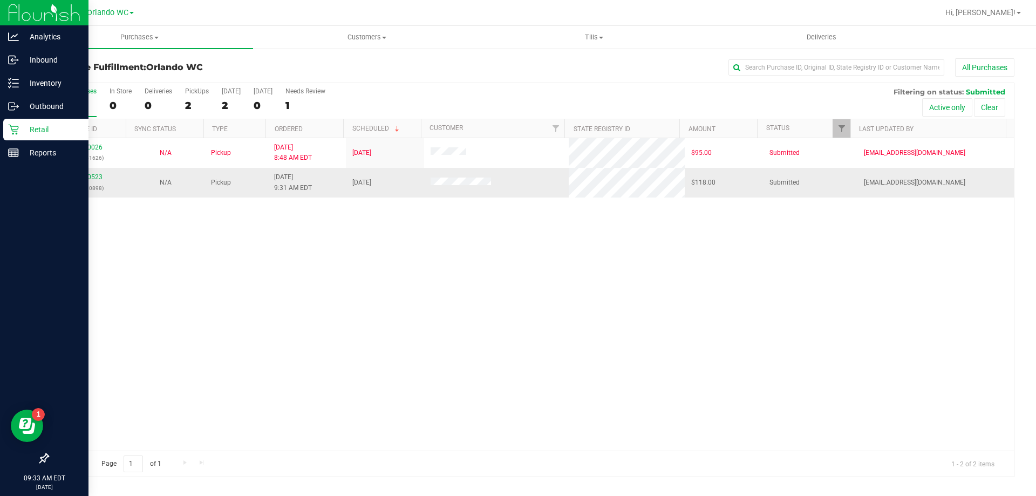
click at [101, 181] on div "11860523 (317690898)" at bounding box center [86, 182] width 65 height 21
click at [94, 180] on link "11860523" at bounding box center [87, 177] width 30 height 8
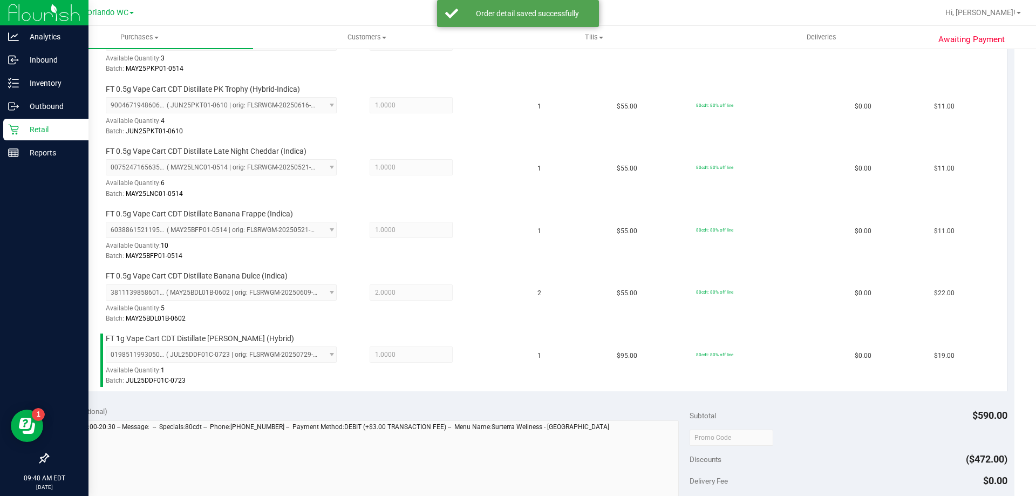
scroll to position [536, 0]
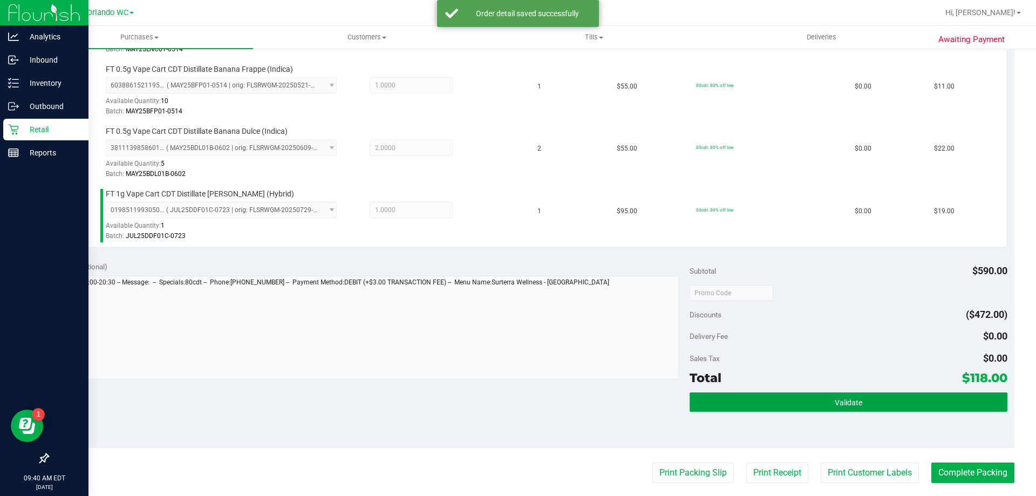
click at [788, 394] on button "Validate" at bounding box center [848, 401] width 317 height 19
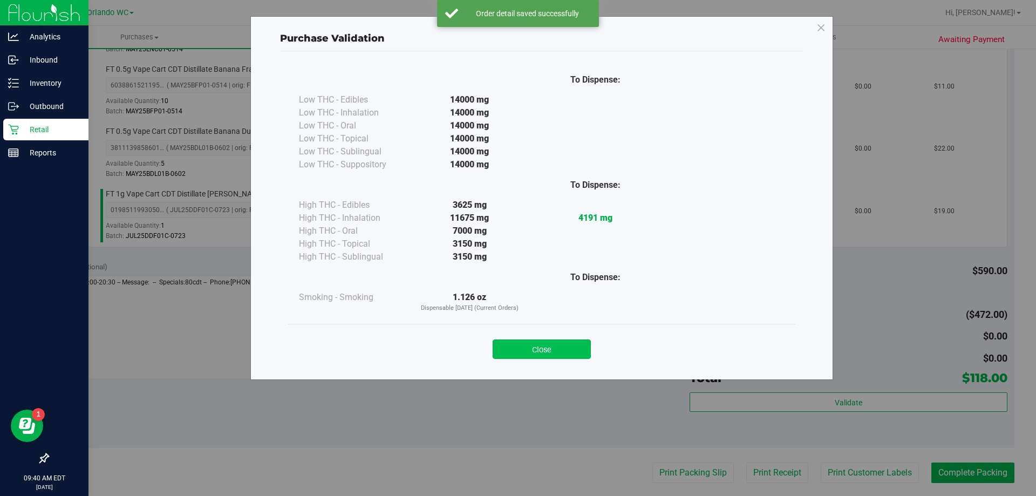
click at [542, 355] on button "Close" at bounding box center [542, 348] width 98 height 19
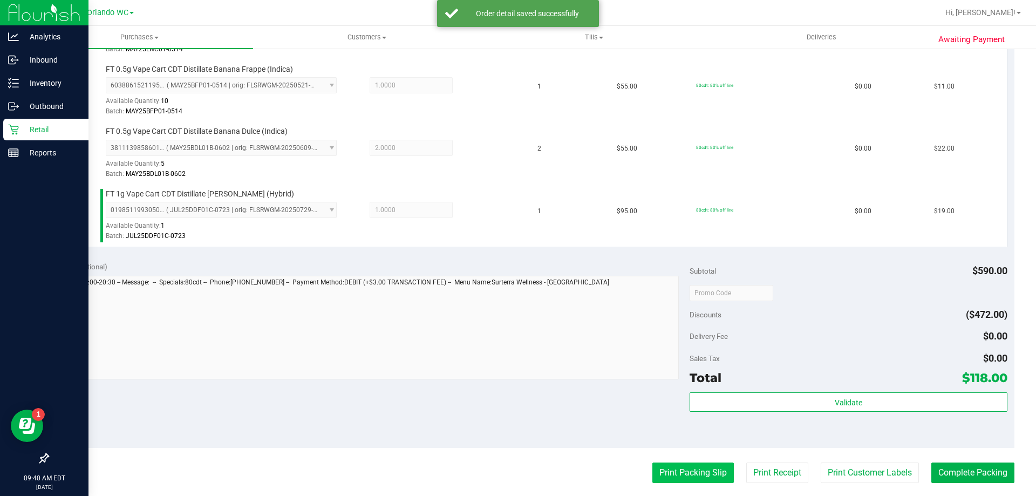
click at [690, 474] on button "Print Packing Slip" at bounding box center [692, 472] width 81 height 21
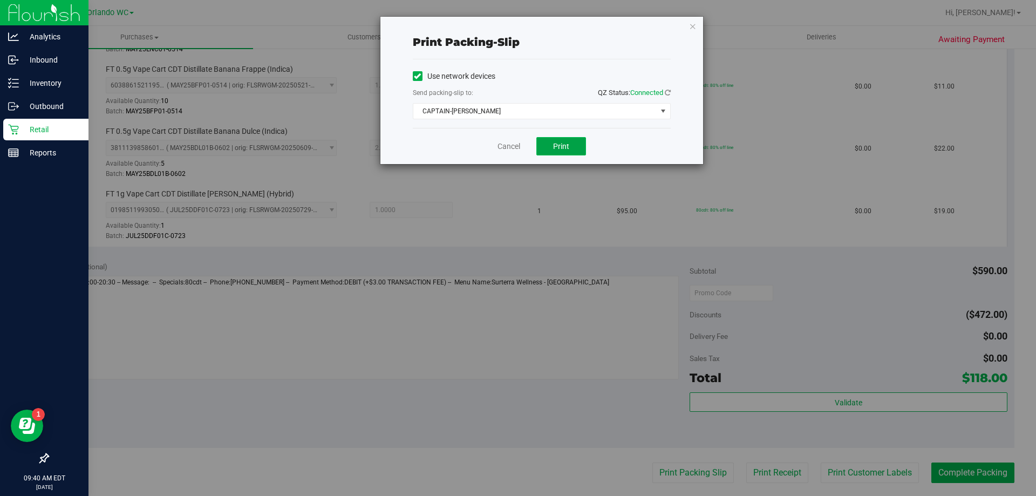
click at [553, 144] on span "Print" at bounding box center [561, 146] width 16 height 9
click at [524, 107] on span "CAPTAIN-[PERSON_NAME]" at bounding box center [534, 111] width 243 height 15
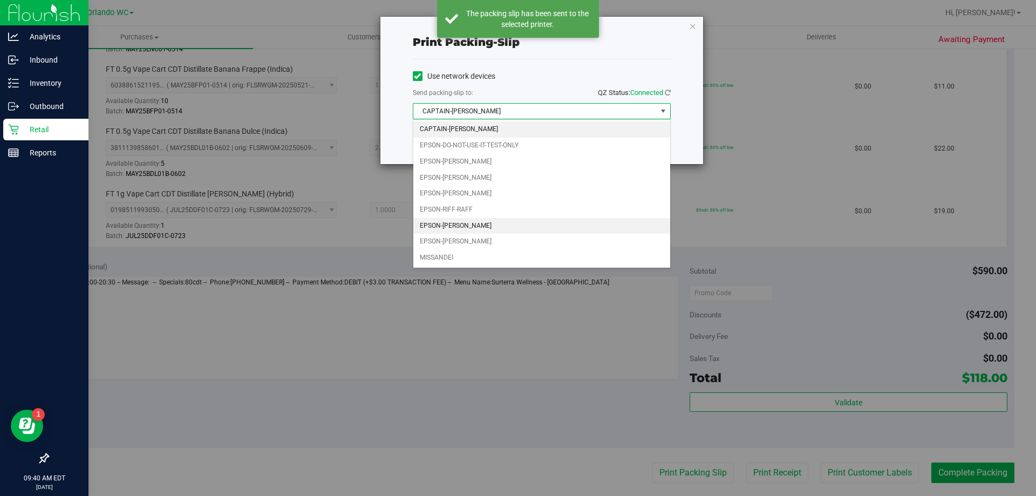
click at [473, 227] on li "EPSON-[PERSON_NAME]" at bounding box center [541, 226] width 257 height 16
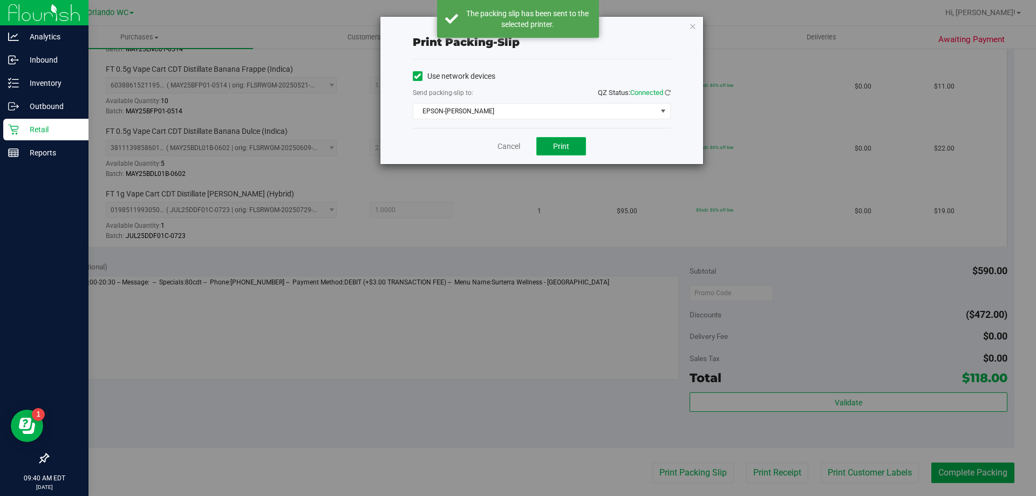
click at [545, 151] on button "Print" at bounding box center [561, 146] width 50 height 18
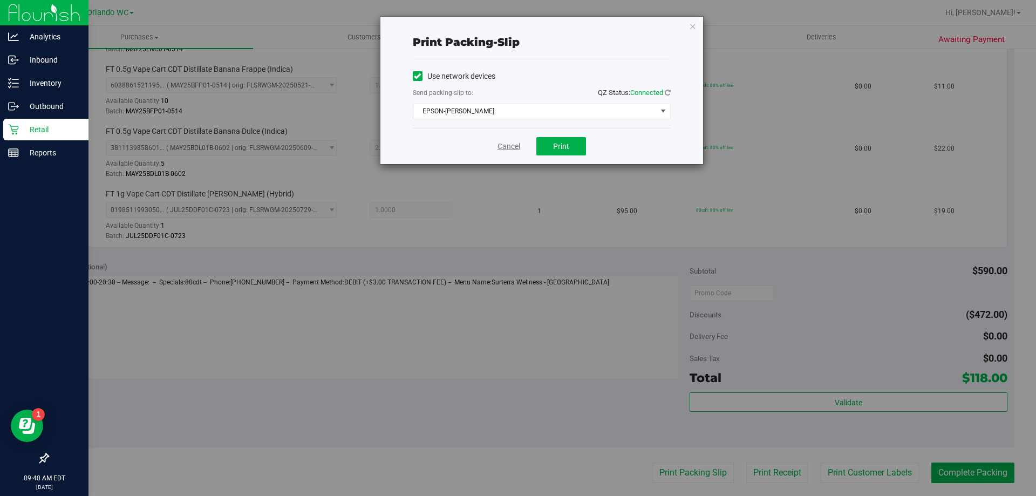
click at [512, 148] on link "Cancel" at bounding box center [508, 146] width 23 height 11
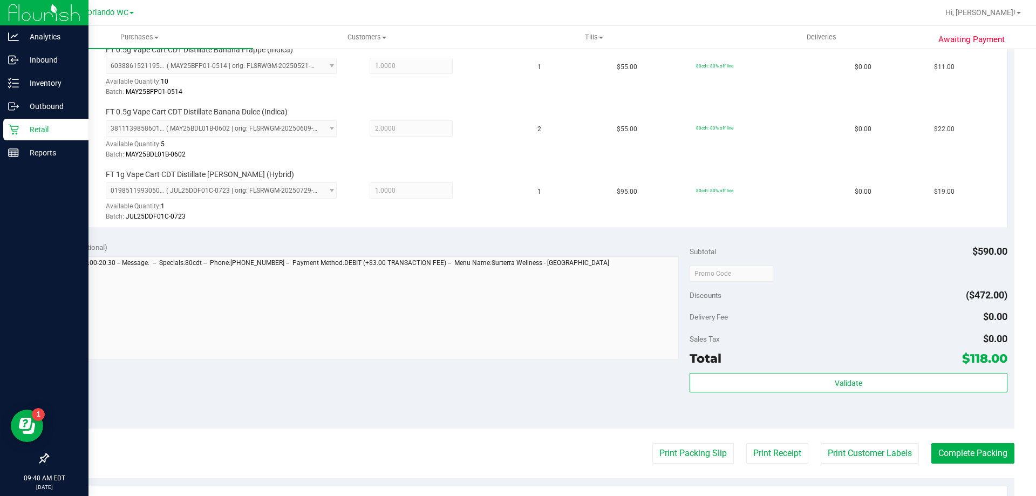
scroll to position [590, 0]
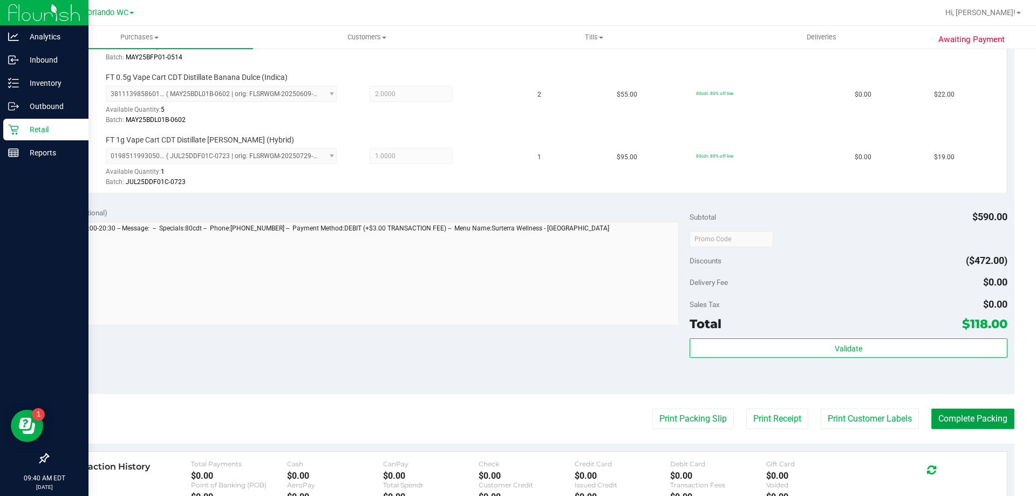
click at [961, 419] on button "Complete Packing" at bounding box center [972, 418] width 83 height 21
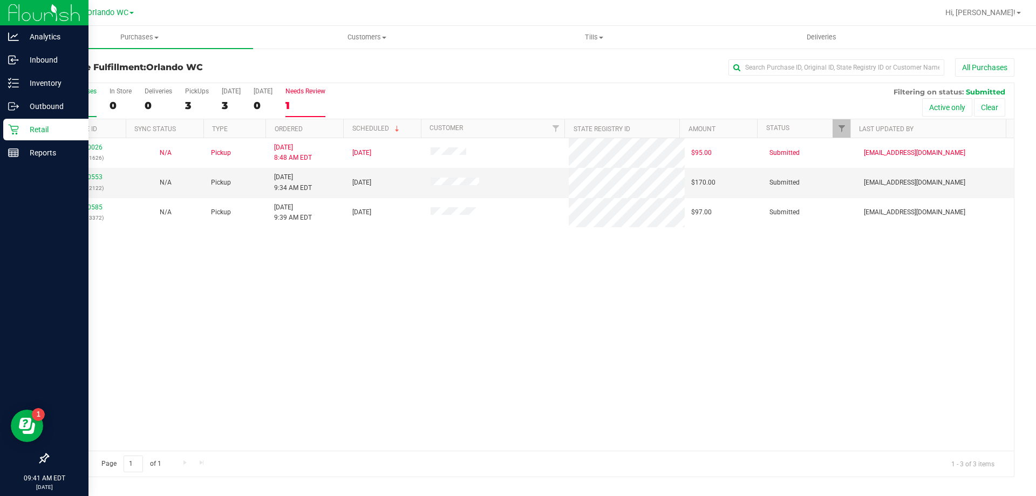
click at [315, 117] on label "Needs Review 1" at bounding box center [305, 102] width 40 height 30
click at [0, 0] on input "Needs Review 1" at bounding box center [0, 0] width 0 height 0
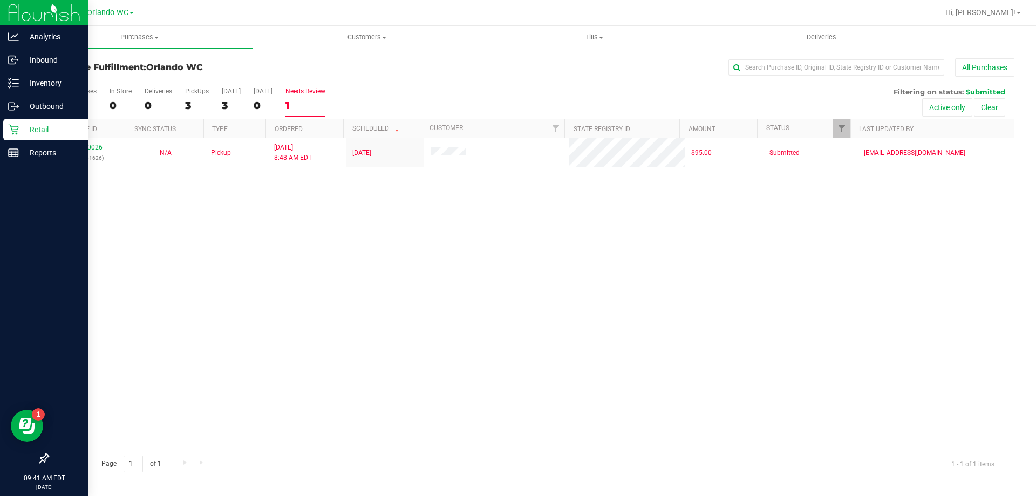
click at [311, 101] on div "1" at bounding box center [305, 105] width 40 height 12
click at [0, 0] on input "Needs Review 1" at bounding box center [0, 0] width 0 height 0
click at [86, 94] on div "All Purchases" at bounding box center [77, 91] width 40 height 8
click at [0, 0] on input "All Purchases 3" at bounding box center [0, 0] width 0 height 0
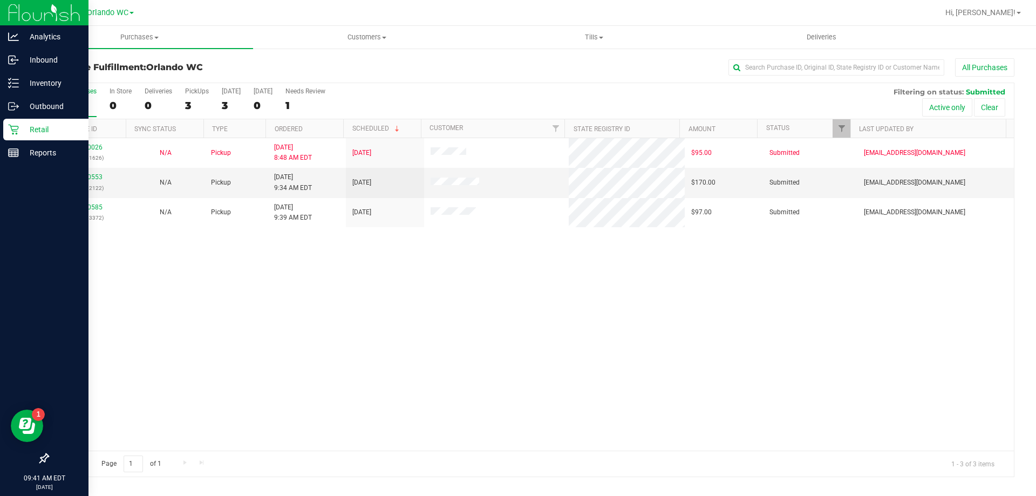
click at [335, 127] on th "Ordered" at bounding box center [304, 128] width 78 height 19
click at [96, 176] on link "11860553" at bounding box center [87, 177] width 30 height 8
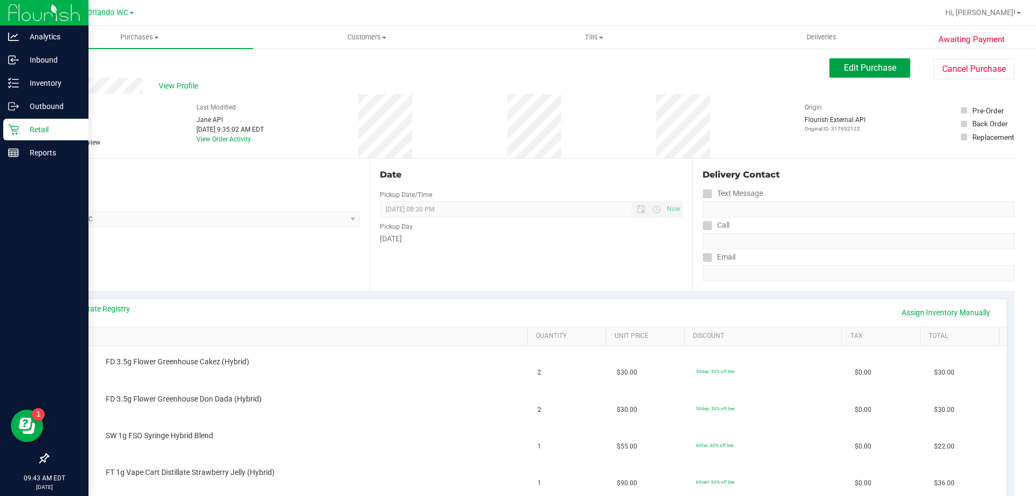
click at [861, 63] on span "Edit Purchase" at bounding box center [870, 68] width 52 height 10
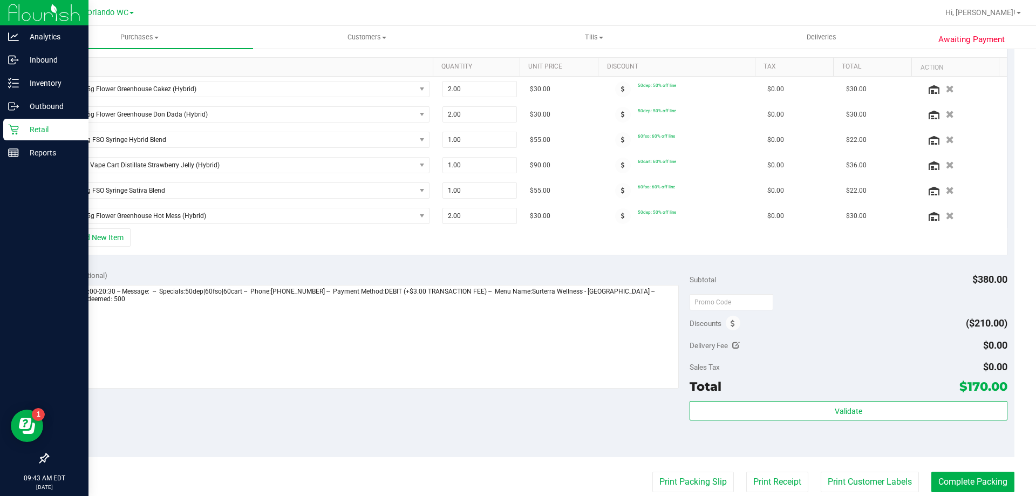
scroll to position [270, 0]
click at [731, 320] on span at bounding box center [733, 322] width 15 height 15
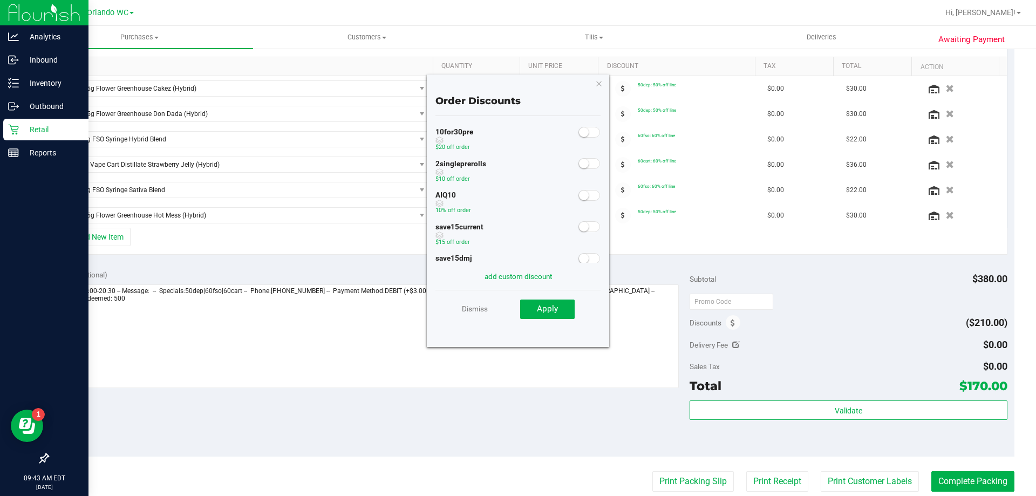
click at [581, 199] on span at bounding box center [589, 195] width 22 height 11
click at [551, 310] on span "Apply" at bounding box center [547, 309] width 21 height 10
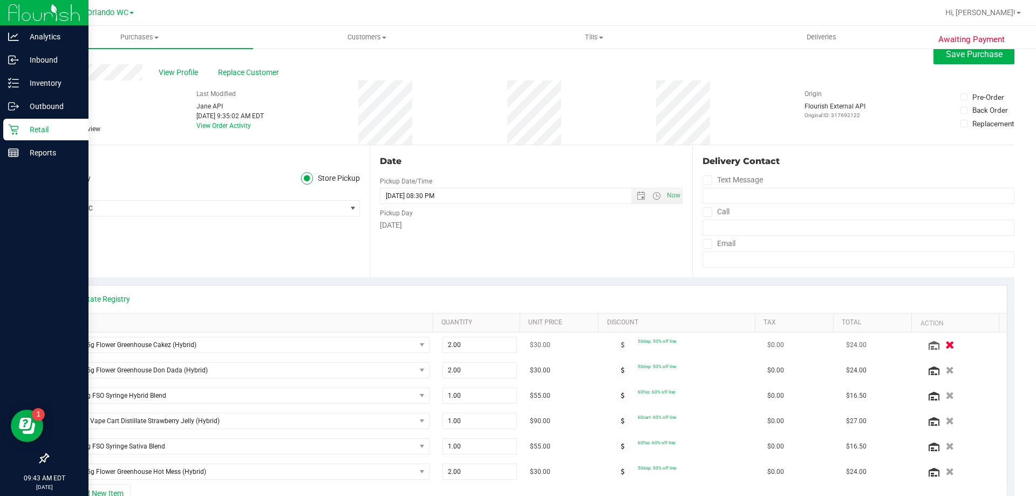
scroll to position [0, 0]
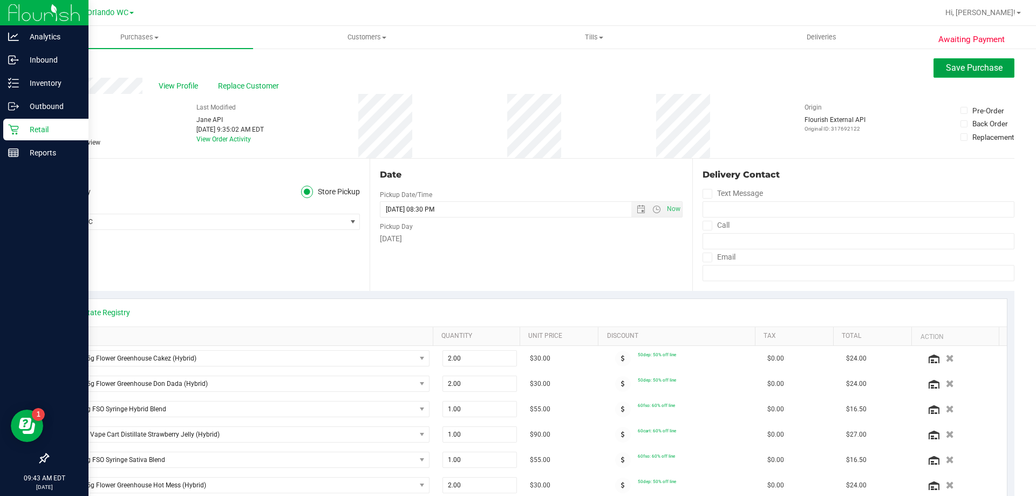
click at [949, 73] on button "Save Purchase" at bounding box center [973, 67] width 81 height 19
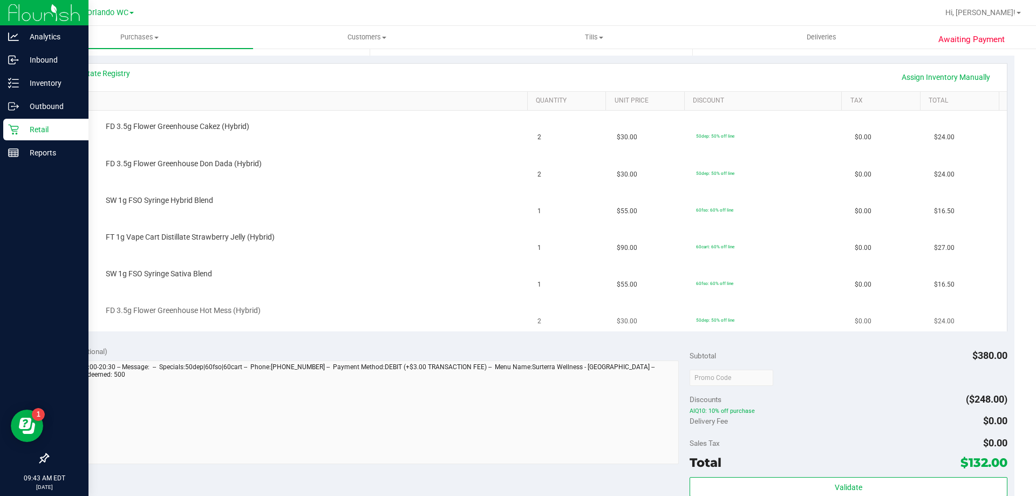
scroll to position [216, 0]
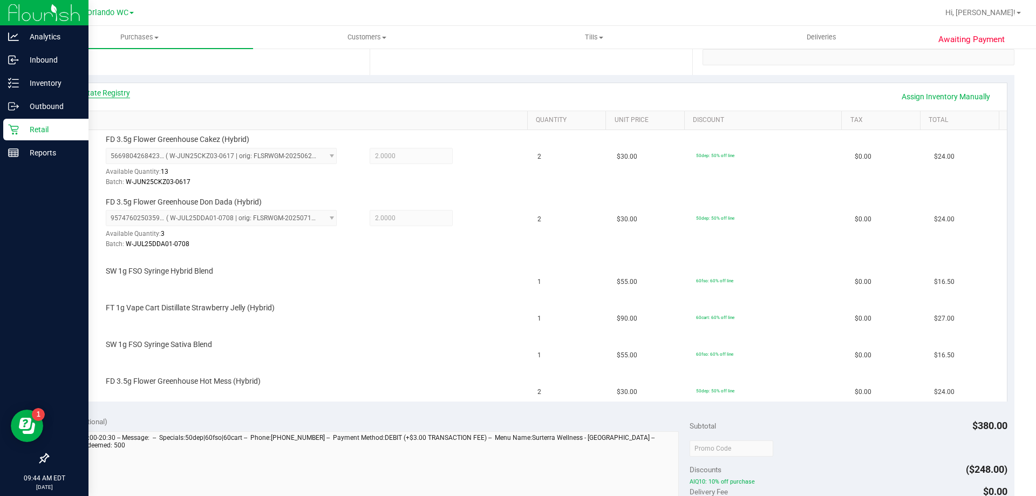
click at [100, 96] on link "View State Registry" at bounding box center [97, 92] width 65 height 11
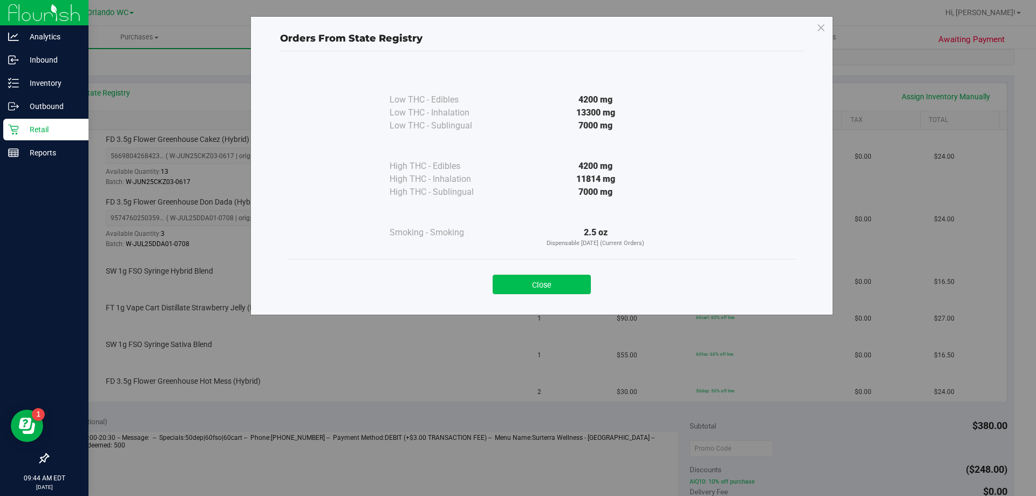
click at [534, 291] on button "Close" at bounding box center [542, 284] width 98 height 19
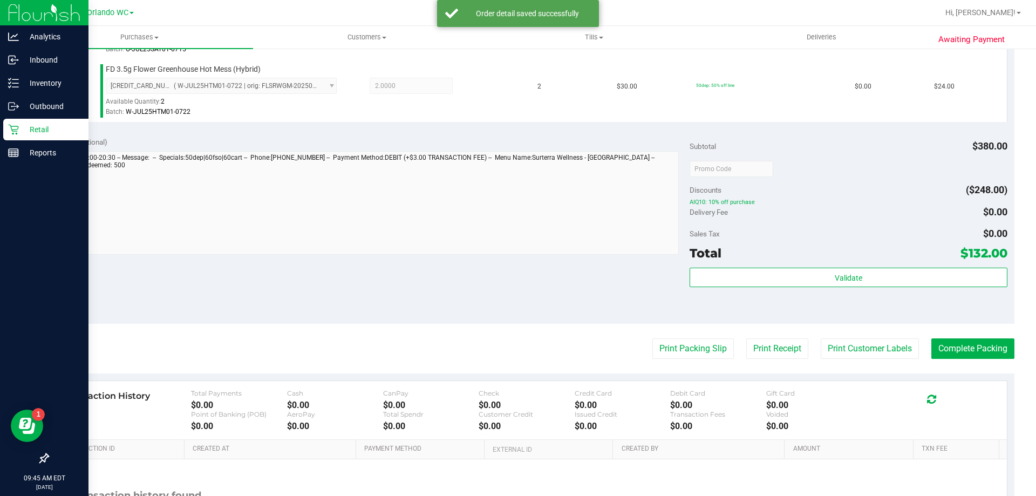
scroll to position [602, 0]
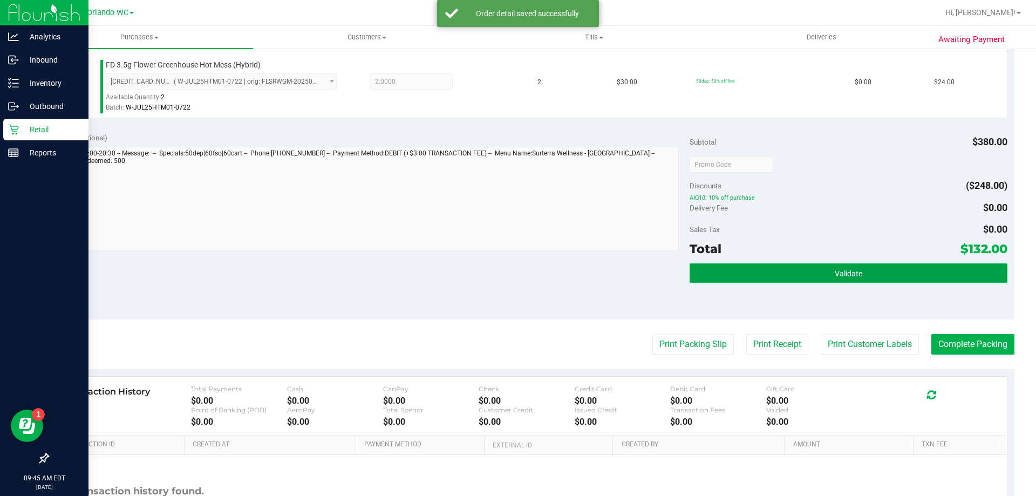
click at [845, 278] on button "Validate" at bounding box center [848, 272] width 317 height 19
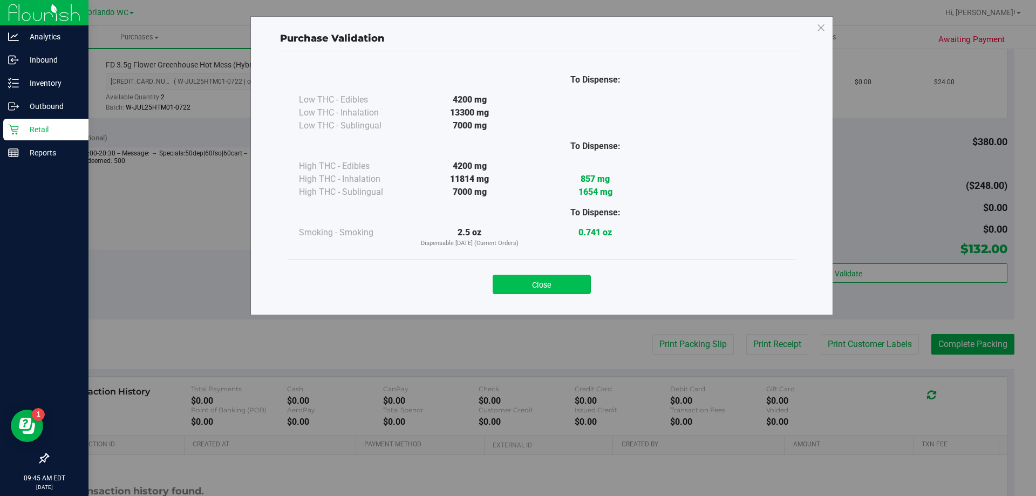
click at [561, 290] on button "Close" at bounding box center [542, 284] width 98 height 19
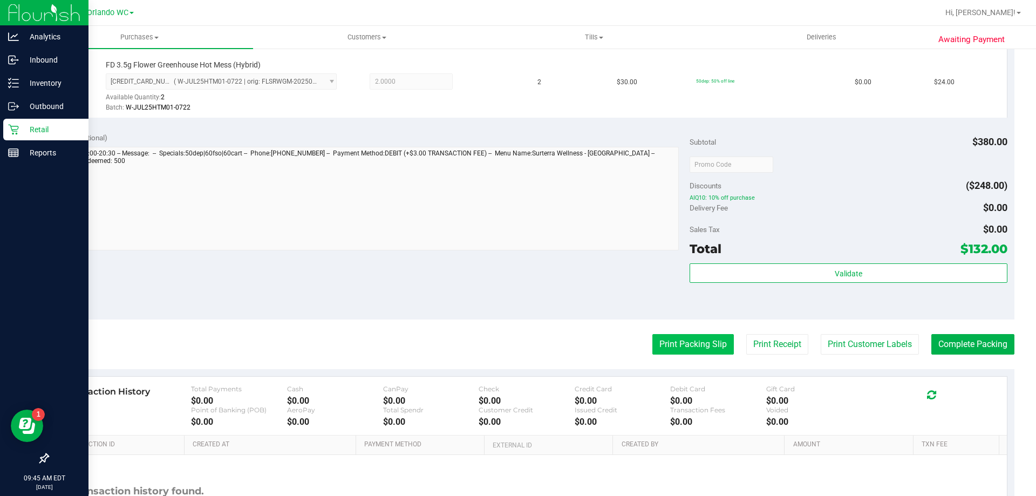
click at [659, 351] on button "Print Packing Slip" at bounding box center [692, 344] width 81 height 21
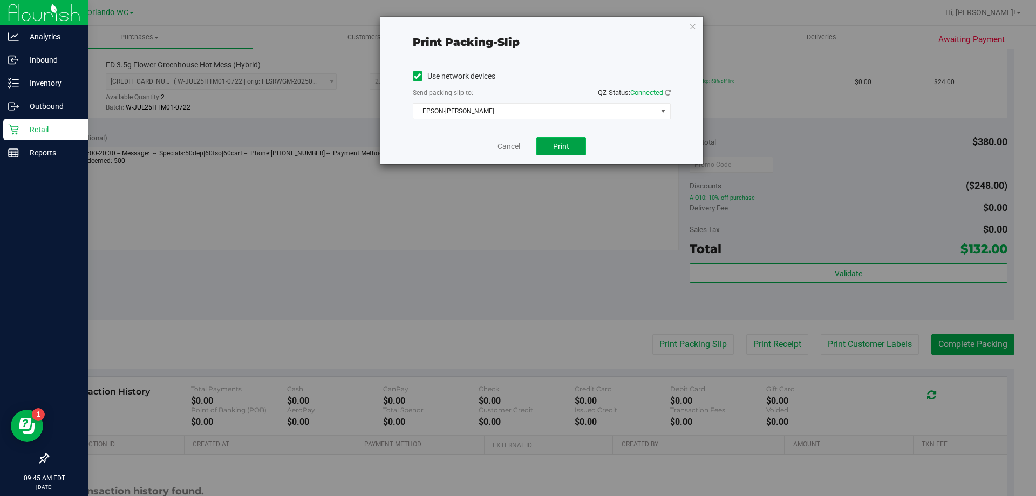
click at [562, 153] on button "Print" at bounding box center [561, 146] width 50 height 18
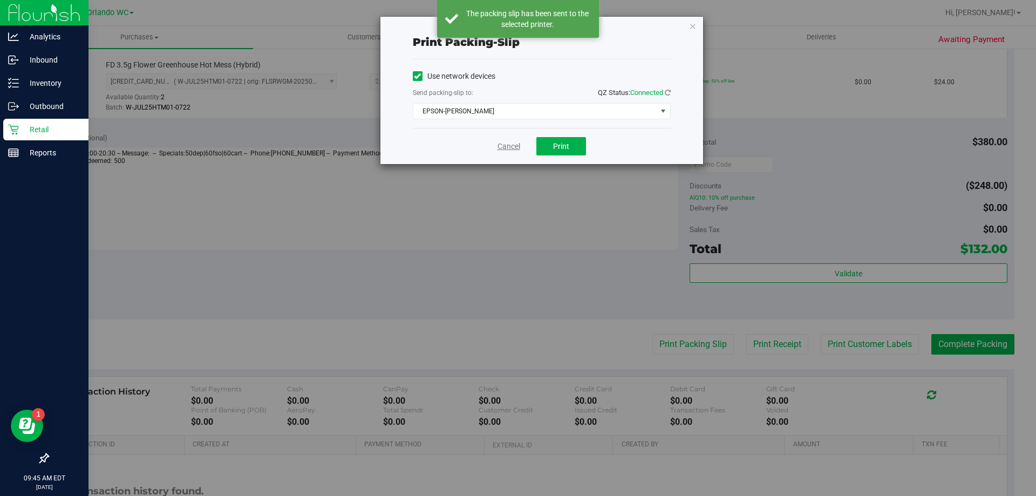
click at [506, 146] on link "Cancel" at bounding box center [508, 146] width 23 height 11
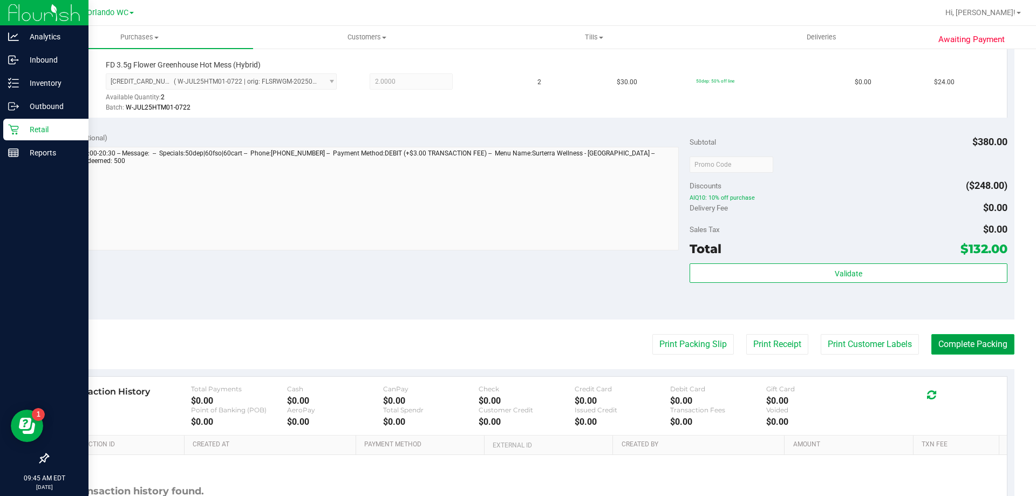
click at [971, 348] on button "Complete Packing" at bounding box center [972, 344] width 83 height 21
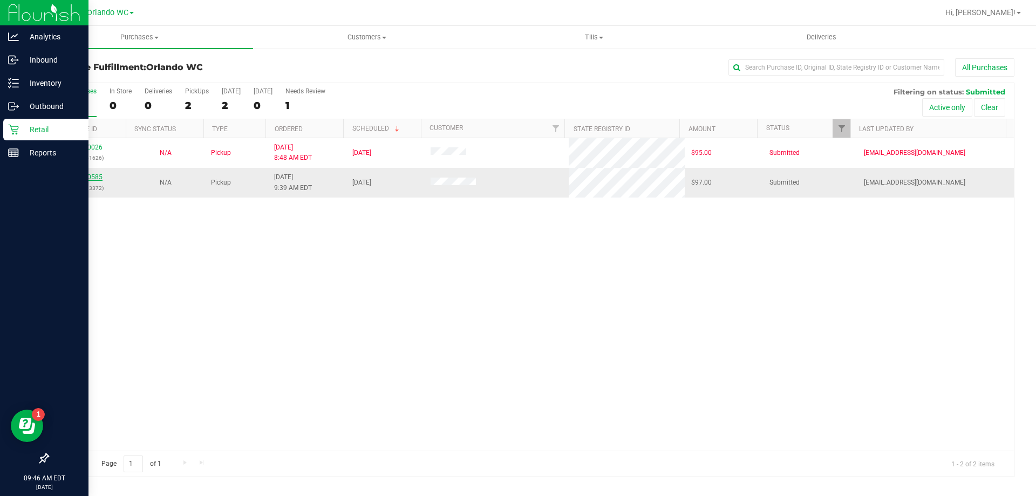
click at [92, 176] on link "11860585" at bounding box center [87, 177] width 30 height 8
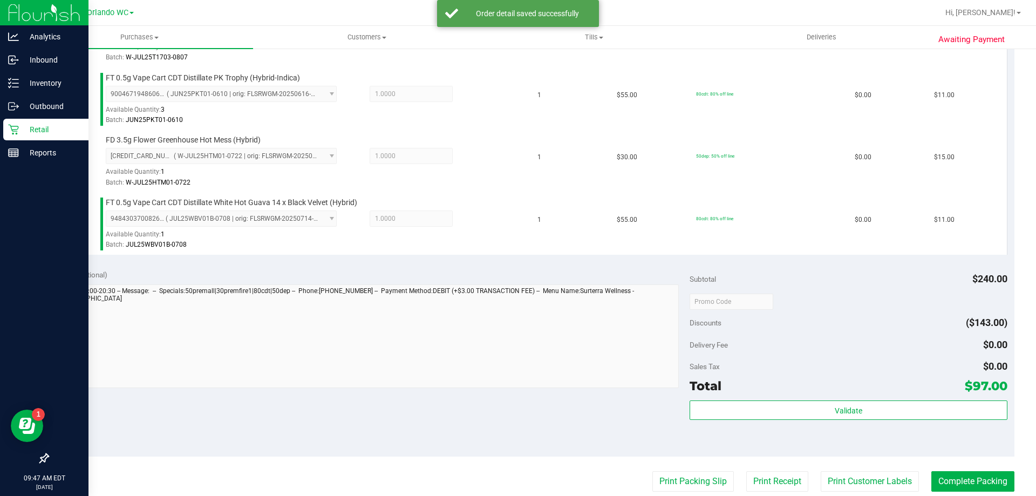
scroll to position [404, 0]
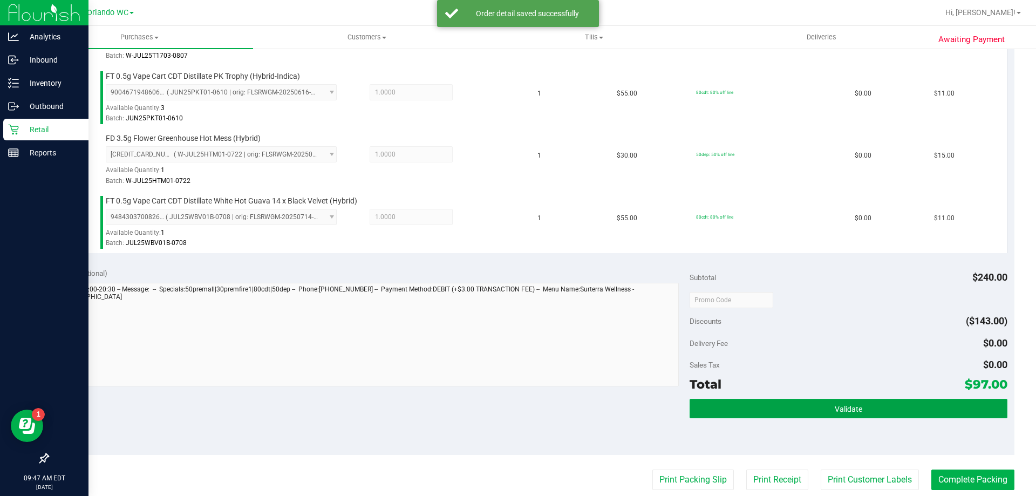
click at [788, 405] on button "Validate" at bounding box center [848, 408] width 317 height 19
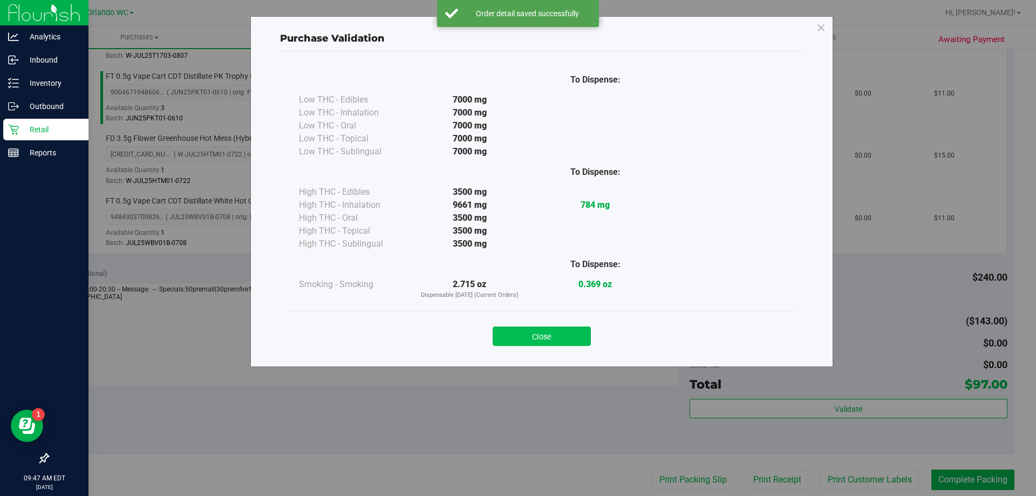
click at [547, 329] on button "Close" at bounding box center [542, 335] width 98 height 19
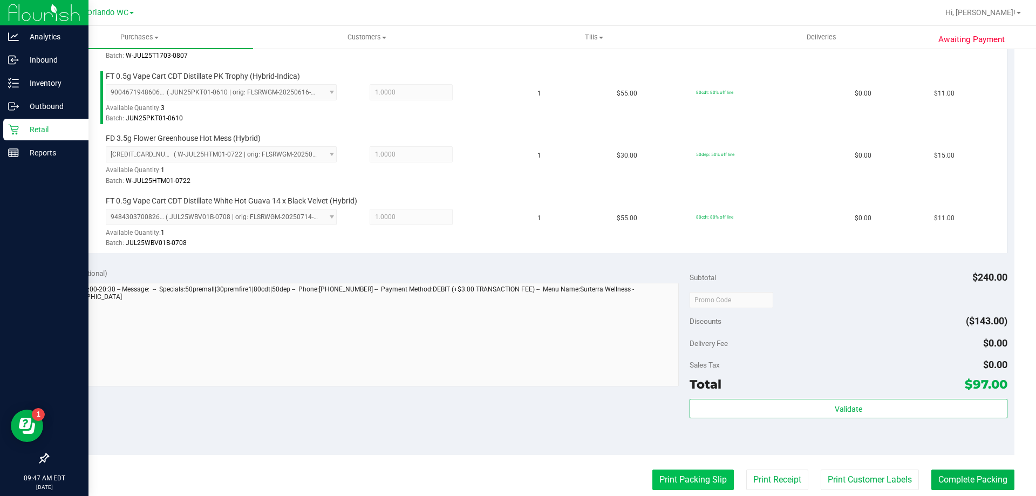
click at [690, 485] on button "Print Packing Slip" at bounding box center [692, 479] width 81 height 21
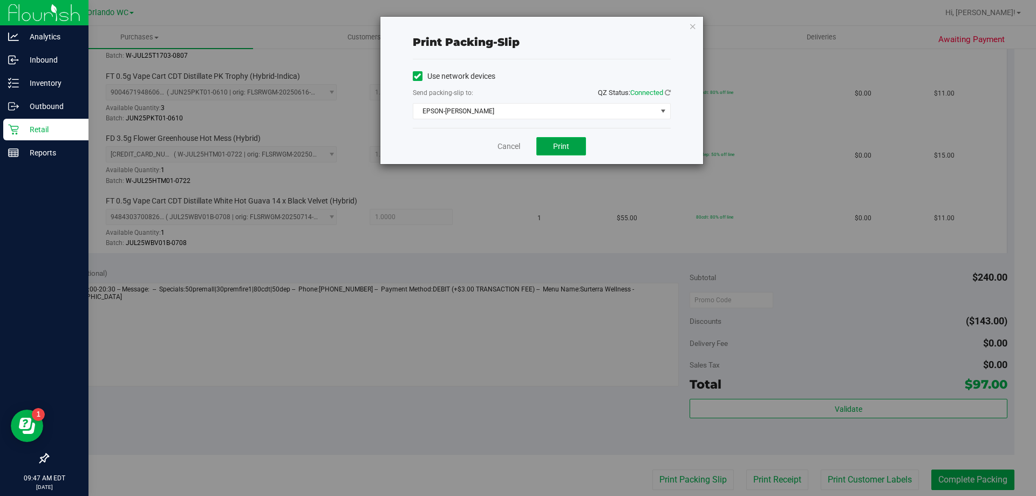
click at [546, 149] on button "Print" at bounding box center [561, 146] width 50 height 18
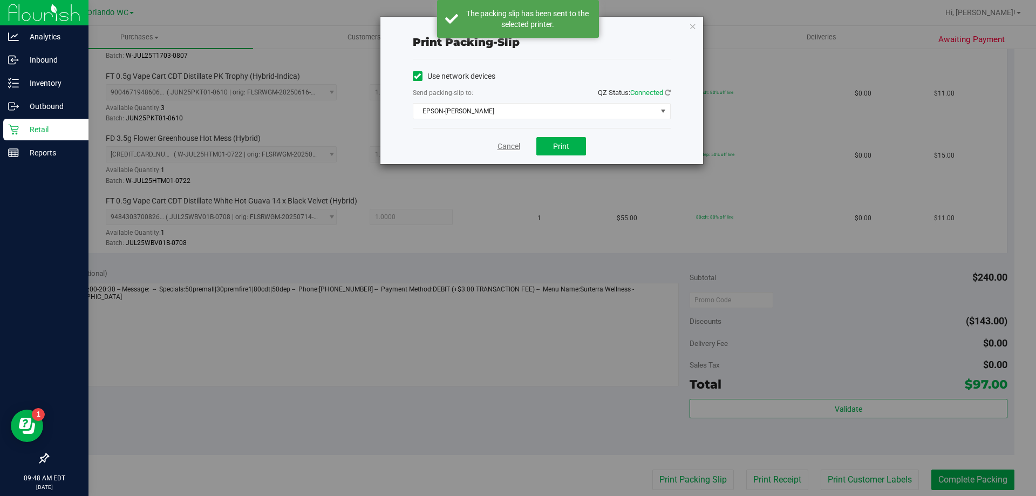
click at [506, 146] on link "Cancel" at bounding box center [508, 146] width 23 height 11
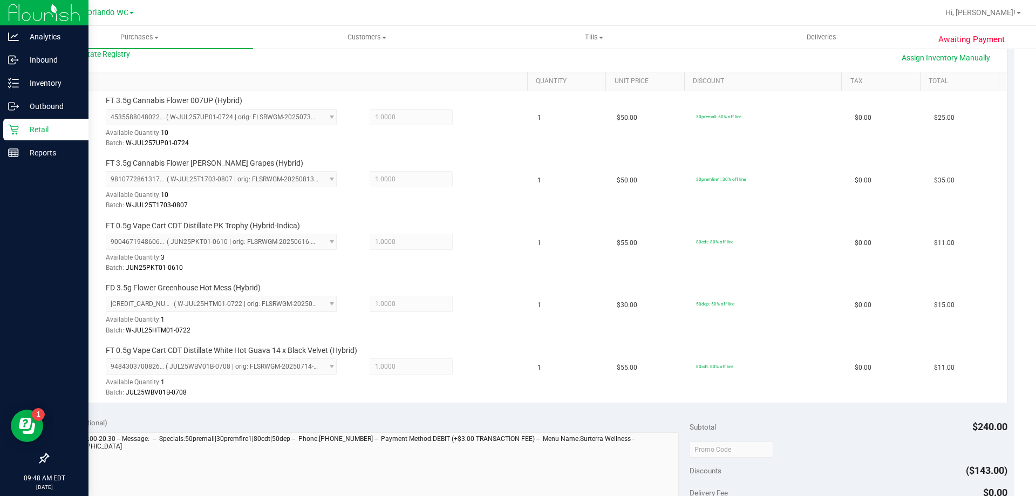
scroll to position [458, 0]
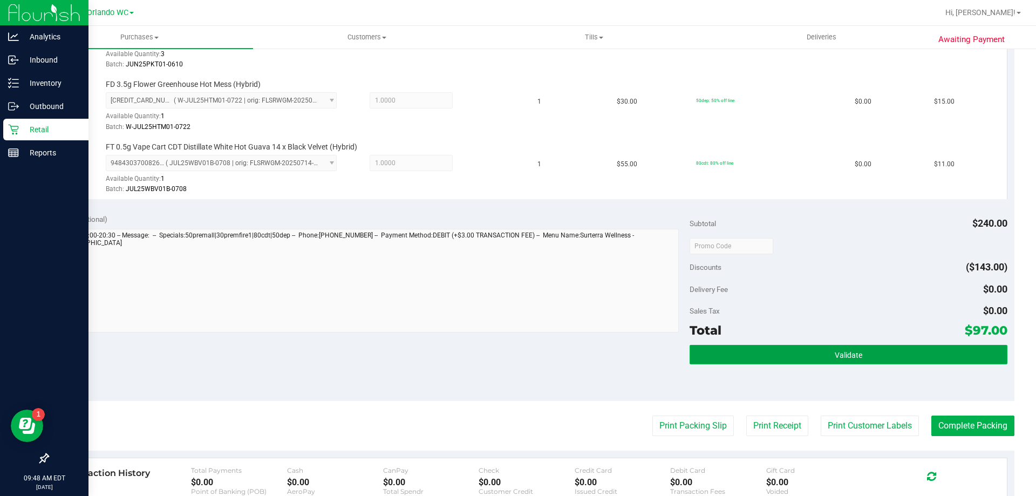
click at [892, 354] on button "Validate" at bounding box center [848, 354] width 317 height 19
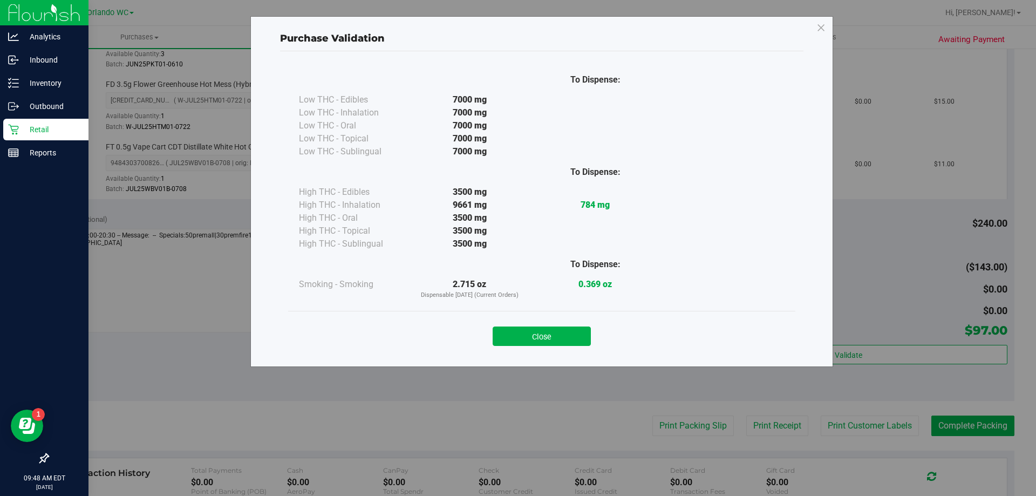
drag, startPoint x: 551, startPoint y: 337, endPoint x: 856, endPoint y: 395, distance: 309.7
click at [554, 338] on button "Close" at bounding box center [542, 335] width 98 height 19
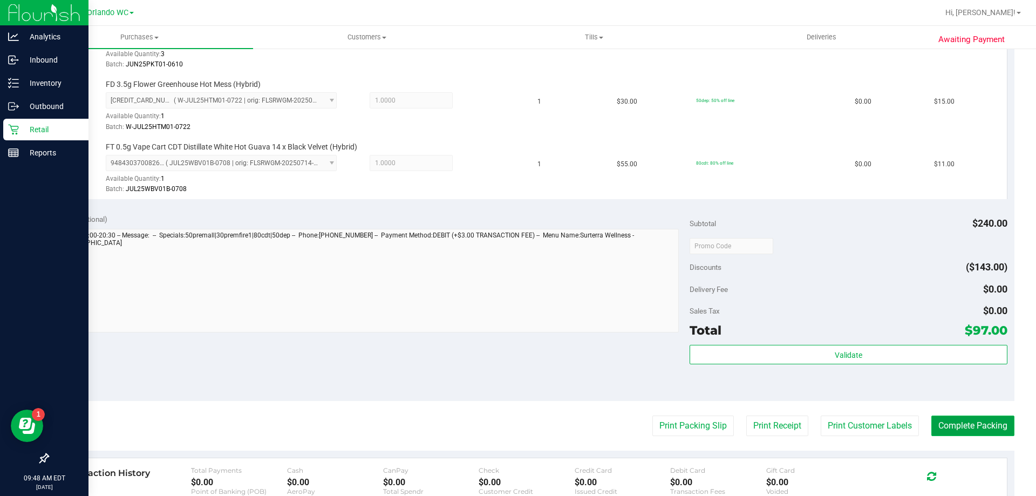
click at [933, 424] on button "Complete Packing" at bounding box center [972, 425] width 83 height 21
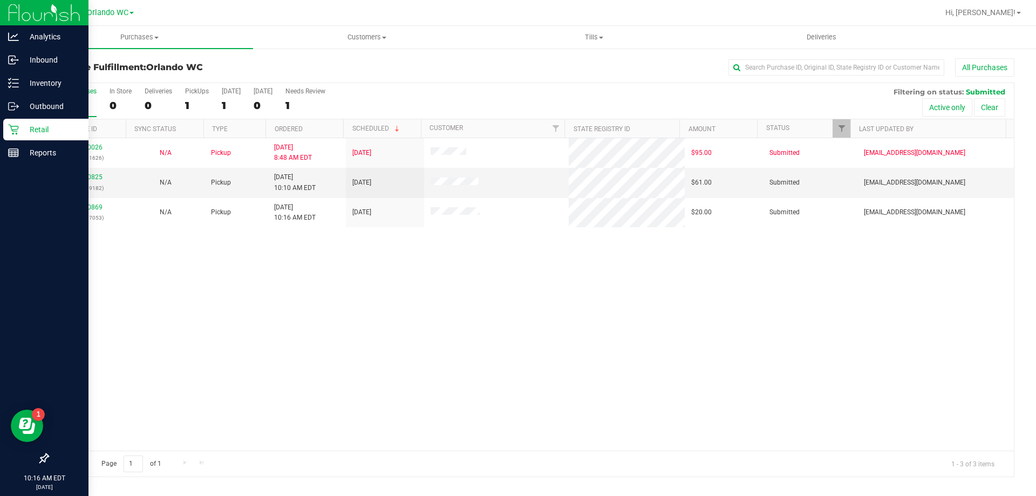
click at [328, 130] on th "Ordered" at bounding box center [304, 128] width 78 height 19
click at [92, 178] on link "11860825" at bounding box center [87, 177] width 30 height 8
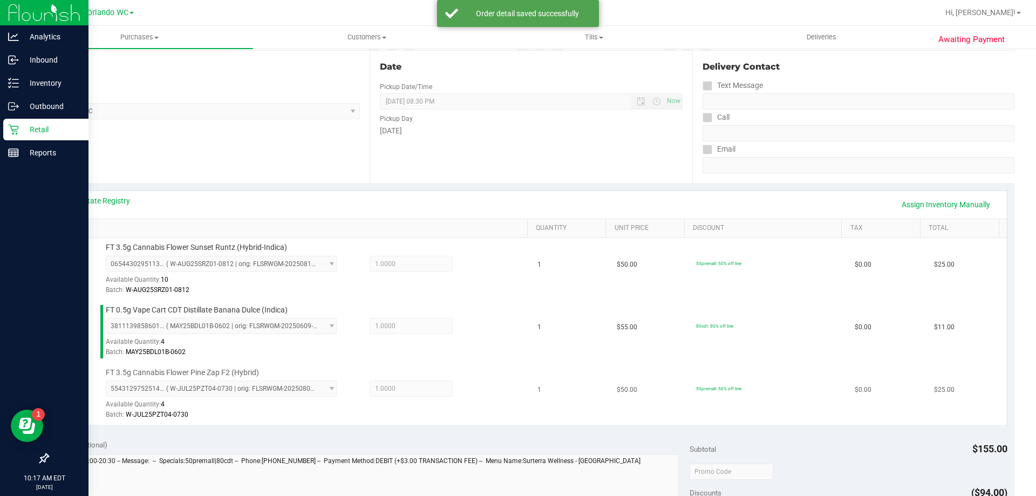
scroll to position [216, 0]
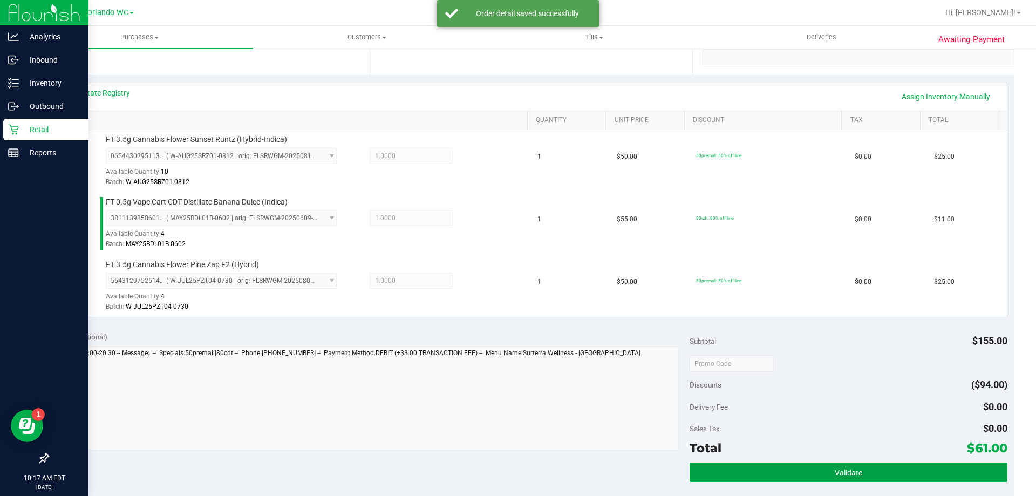
click at [814, 468] on button "Validate" at bounding box center [848, 471] width 317 height 19
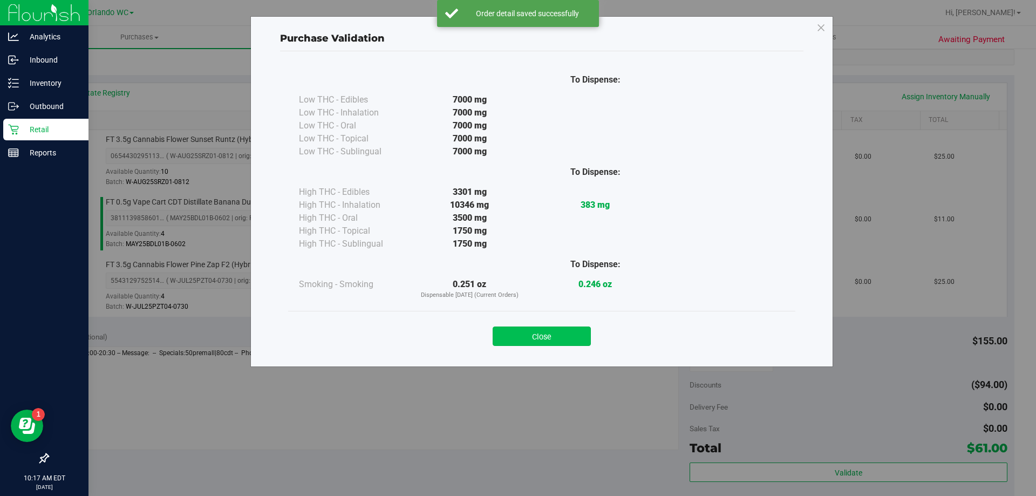
click at [558, 342] on button "Close" at bounding box center [542, 335] width 98 height 19
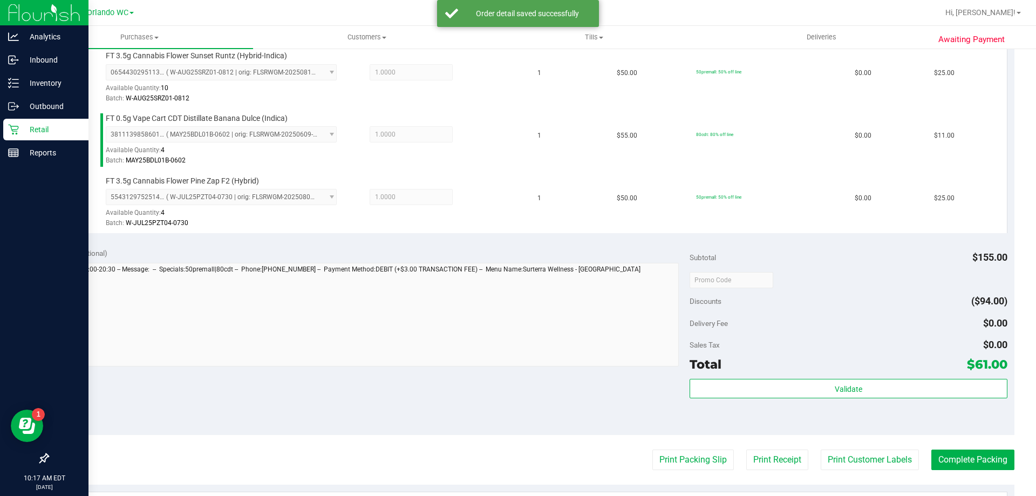
scroll to position [378, 0]
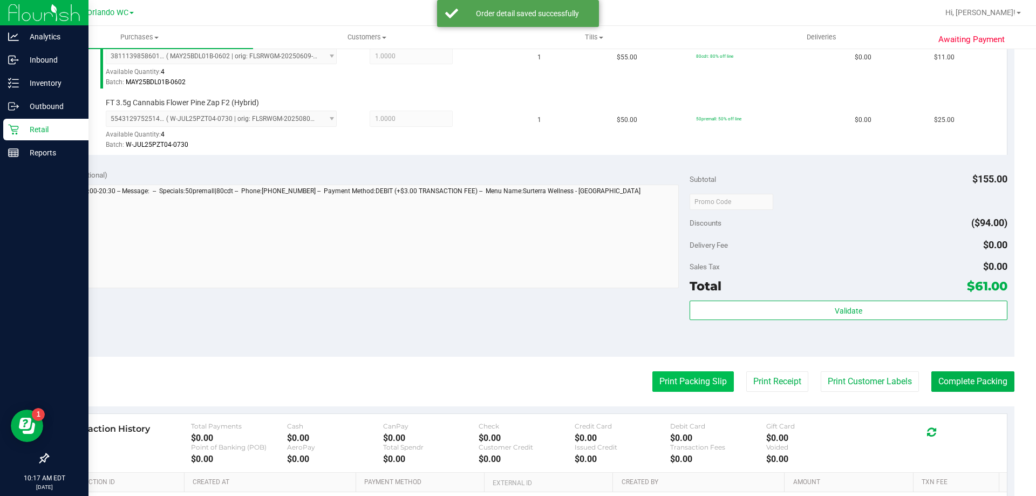
click at [688, 388] on button "Print Packing Slip" at bounding box center [692, 381] width 81 height 21
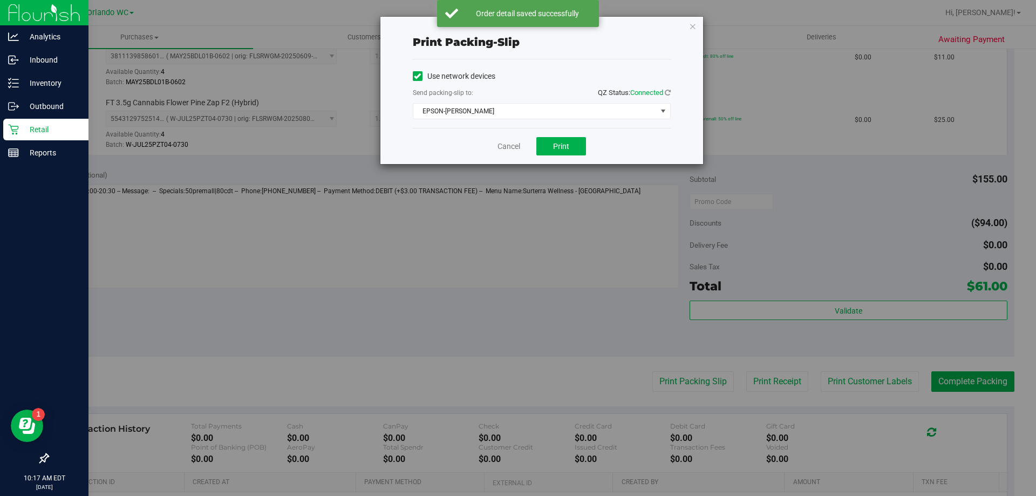
click at [584, 159] on div "Cancel Print" at bounding box center [542, 146] width 258 height 36
click at [572, 144] on button "Print" at bounding box center [561, 146] width 50 height 18
click at [513, 147] on link "Cancel" at bounding box center [508, 146] width 23 height 11
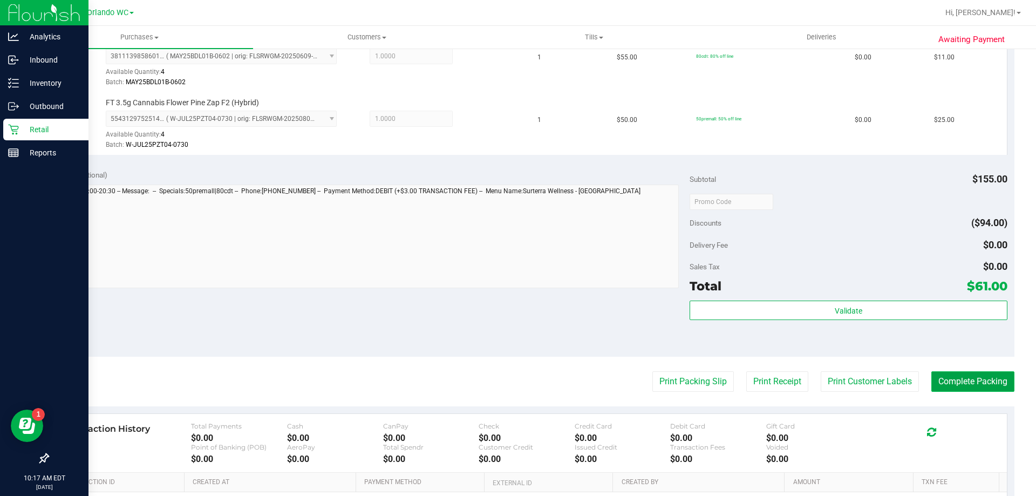
click at [971, 380] on button "Complete Packing" at bounding box center [972, 381] width 83 height 21
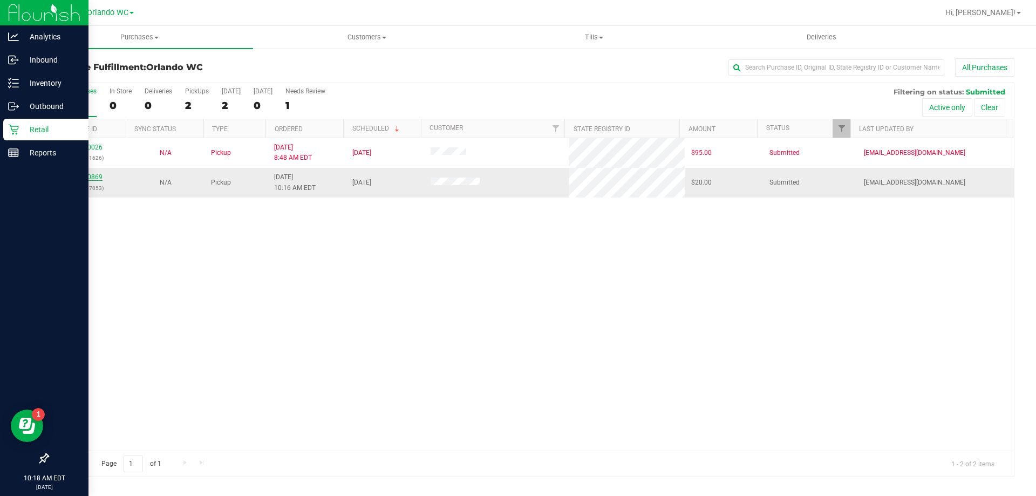
click at [90, 180] on link "11860869" at bounding box center [87, 177] width 30 height 8
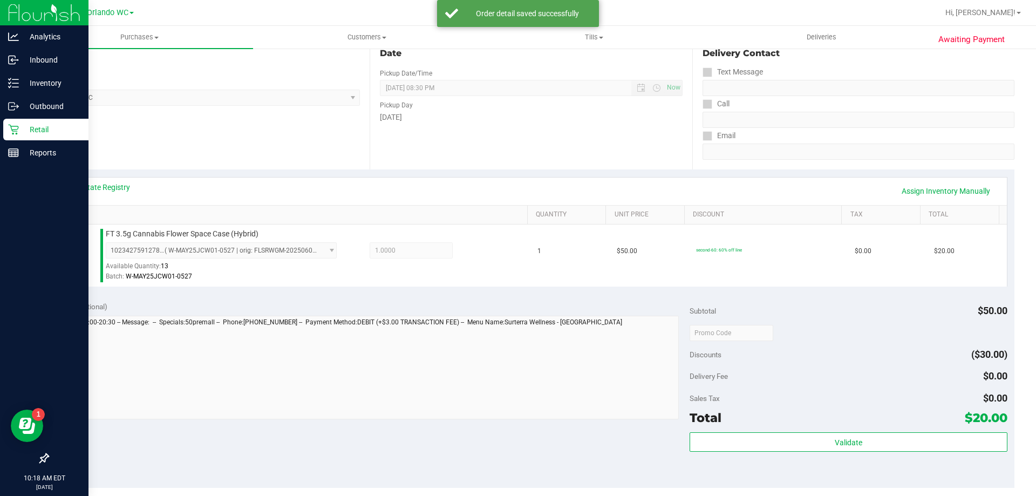
scroll to position [169, 0]
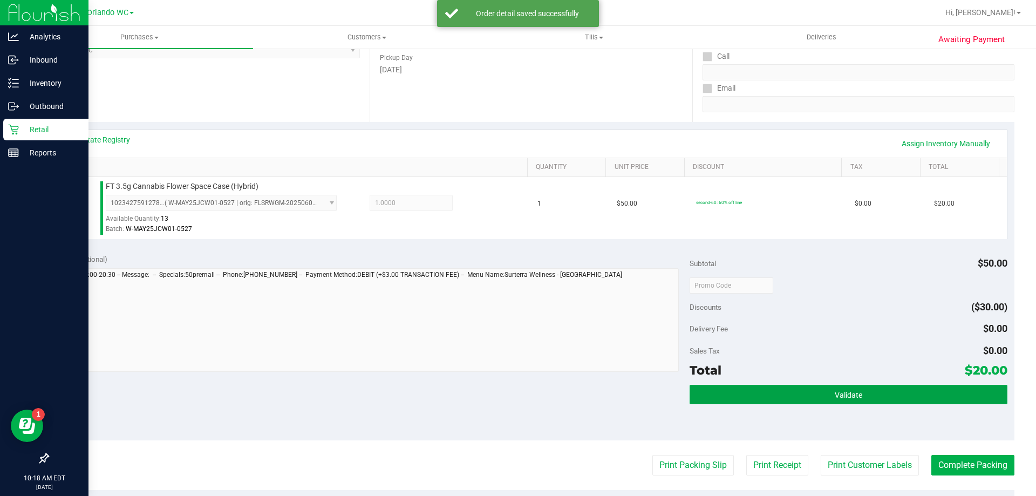
click at [835, 397] on span "Validate" at bounding box center [849, 395] width 28 height 9
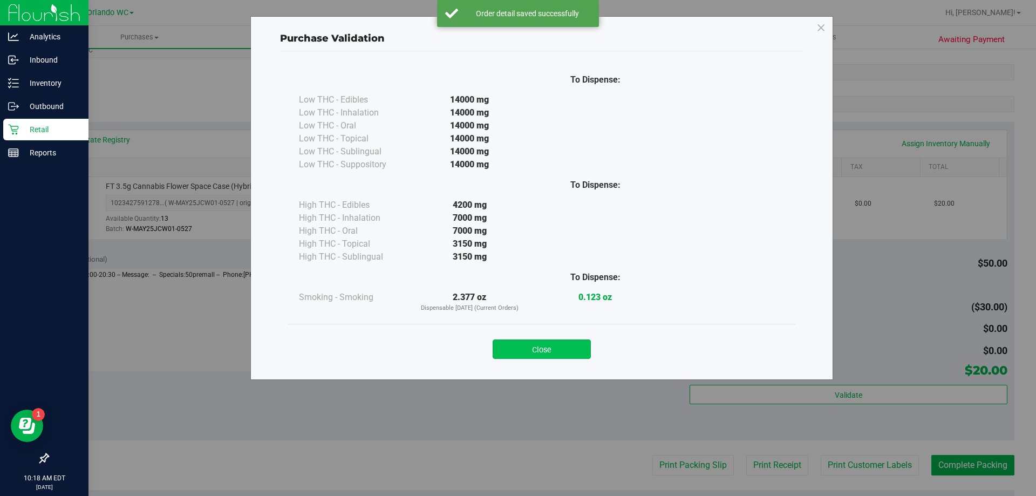
click at [560, 346] on button "Close" at bounding box center [542, 348] width 98 height 19
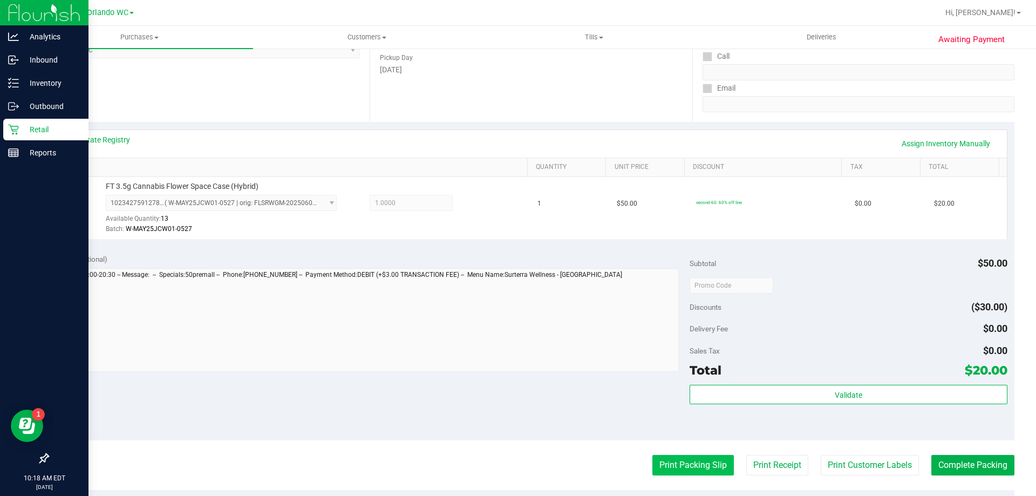
click at [675, 460] on button "Print Packing Slip" at bounding box center [692, 465] width 81 height 21
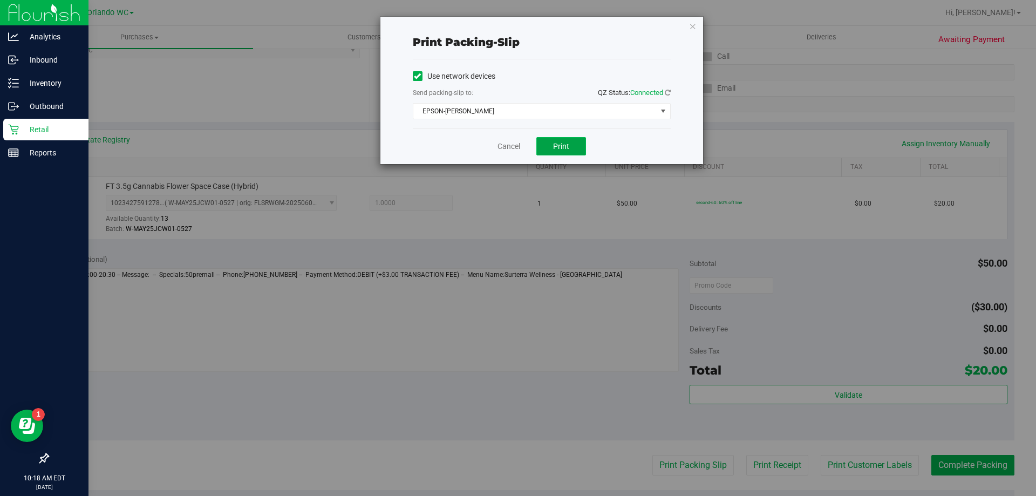
click at [553, 144] on button "Print" at bounding box center [561, 146] width 50 height 18
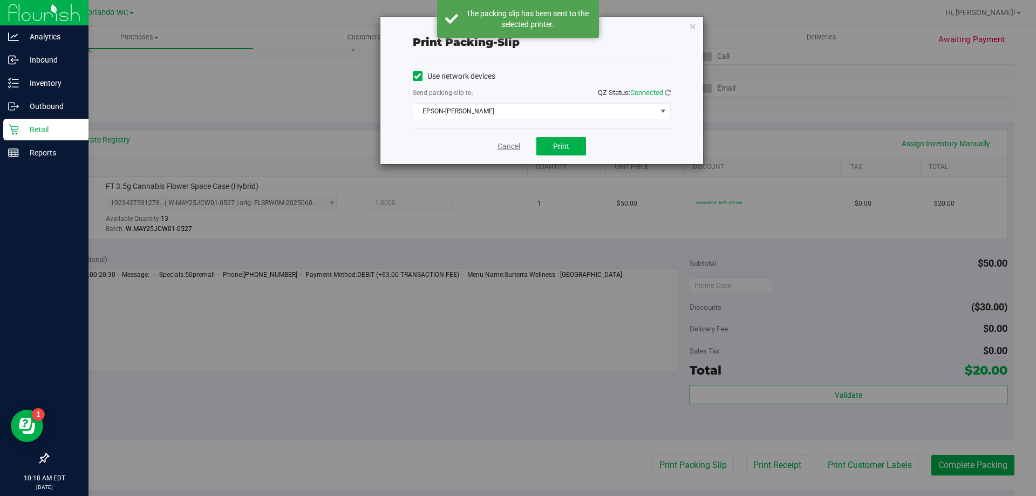
click at [512, 151] on link "Cancel" at bounding box center [508, 146] width 23 height 11
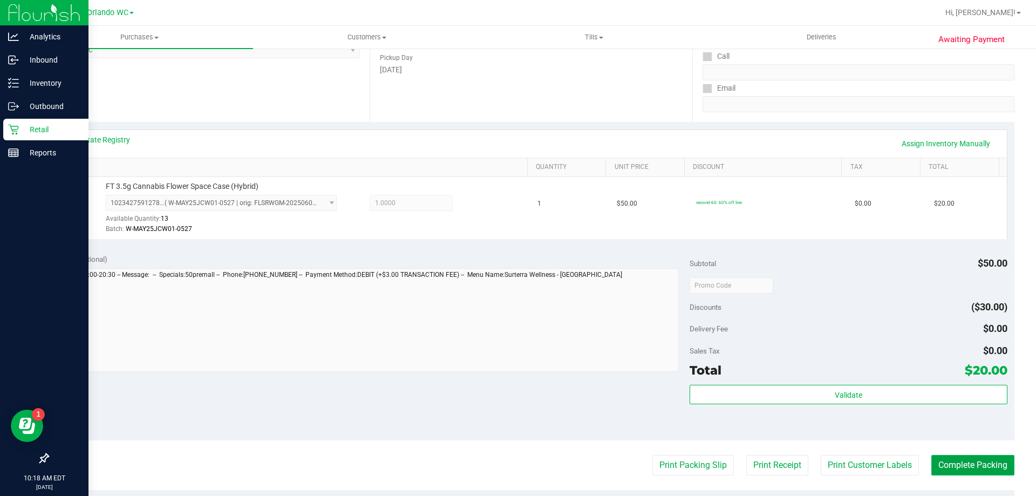
click at [981, 465] on button "Complete Packing" at bounding box center [972, 465] width 83 height 21
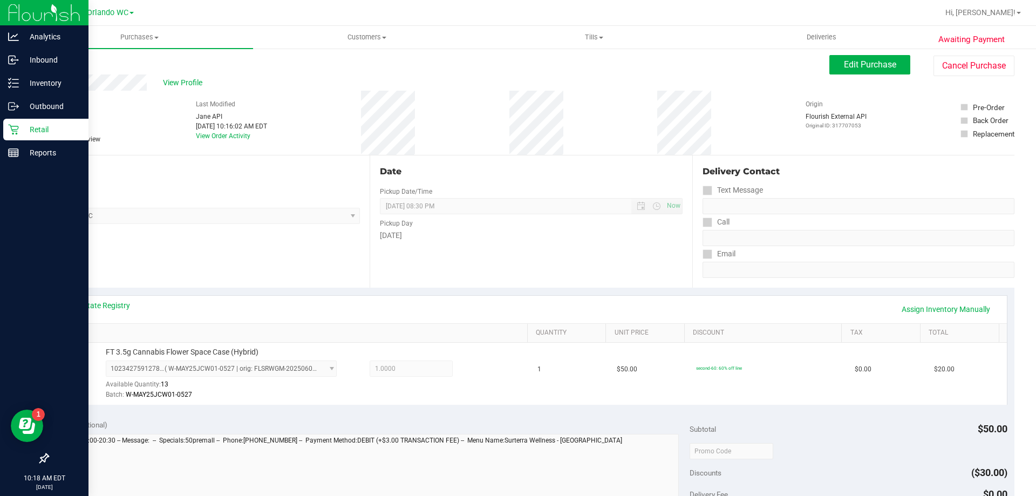
scroll to position [0, 0]
